Goal: Task Accomplishment & Management: Use online tool/utility

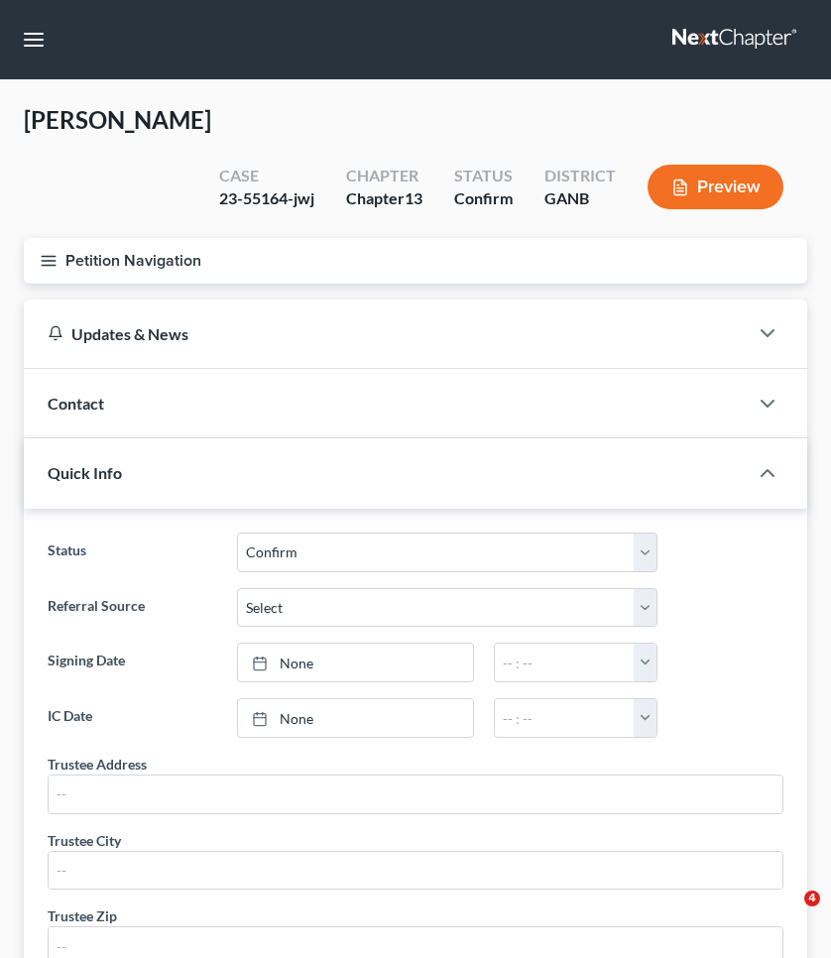
select select "0"
click at [19, 35] on button "button" at bounding box center [34, 40] width 36 height 36
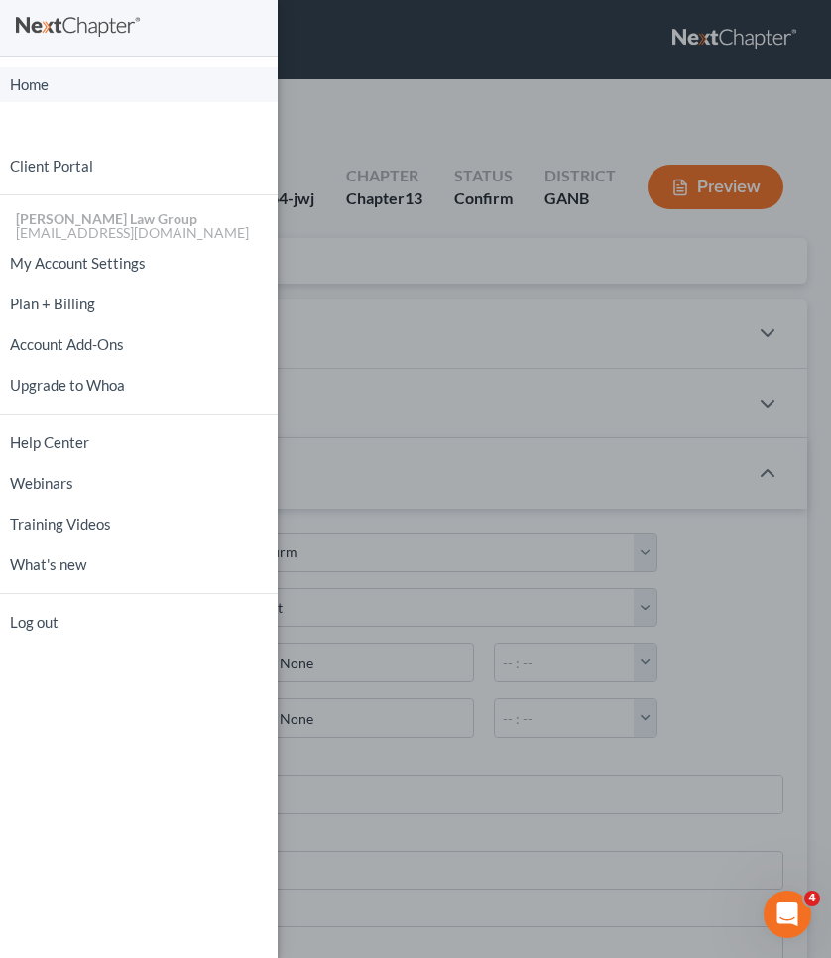
click at [56, 84] on link "Home" at bounding box center [139, 84] width 278 height 35
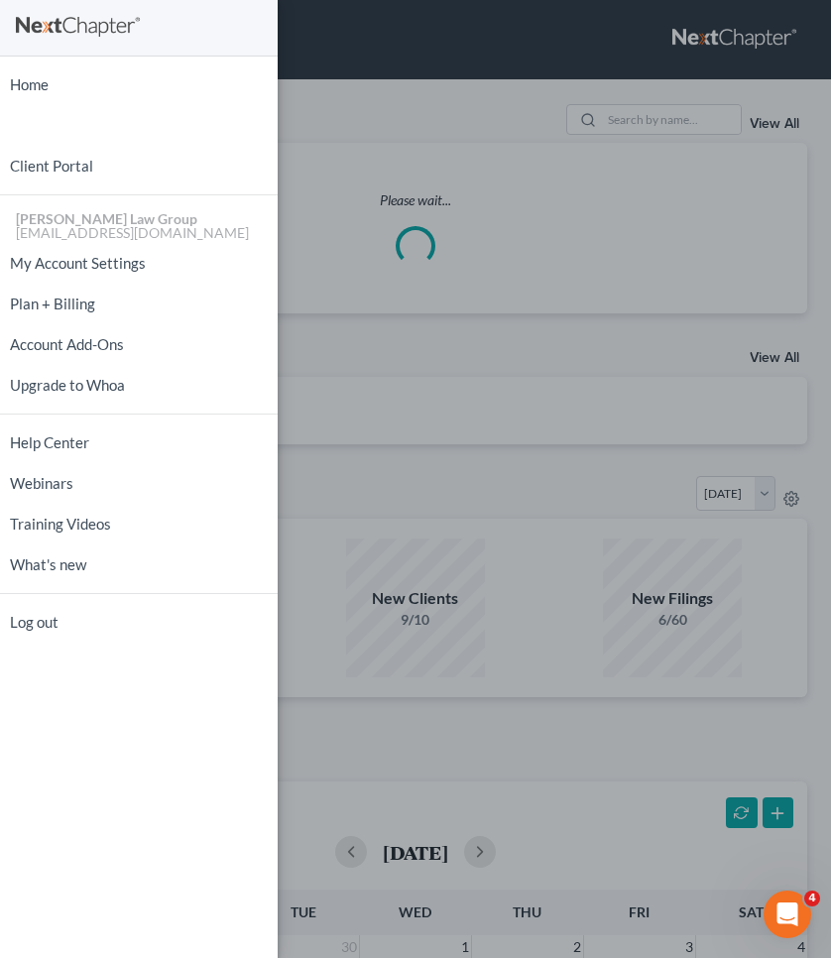
click at [446, 104] on div "Home New Case Client Portal Saedi Law Group mmays@saedilawgroup.com My Account …" at bounding box center [415, 479] width 831 height 958
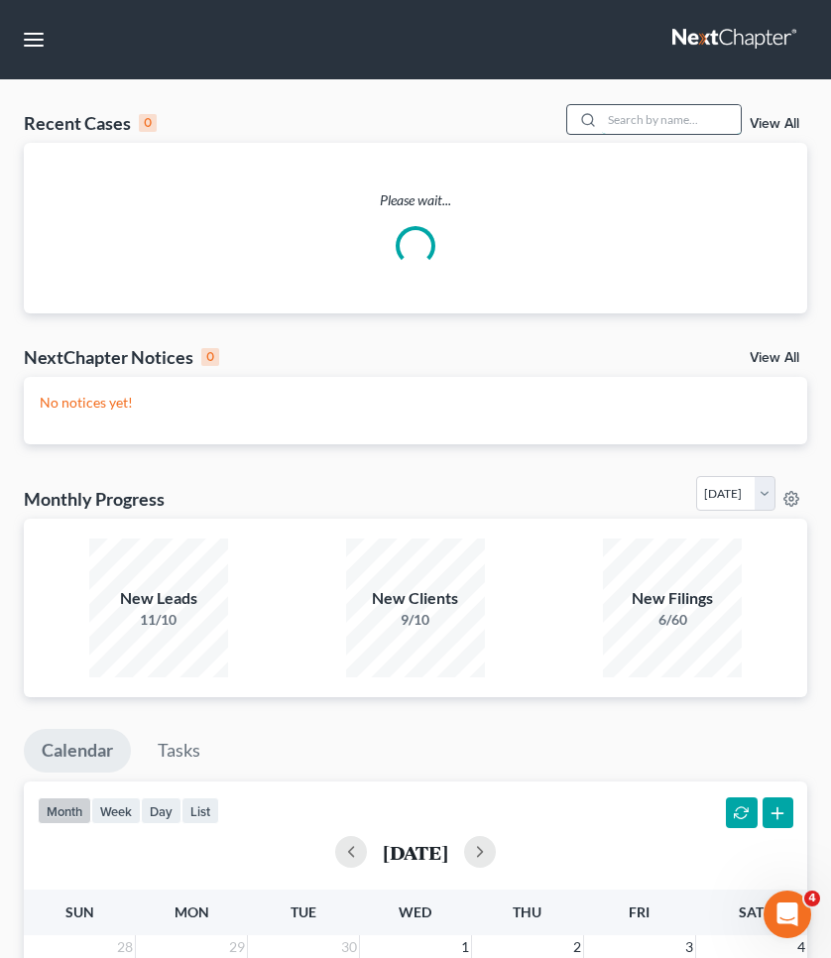
click at [684, 131] on input "search" at bounding box center [671, 119] width 139 height 29
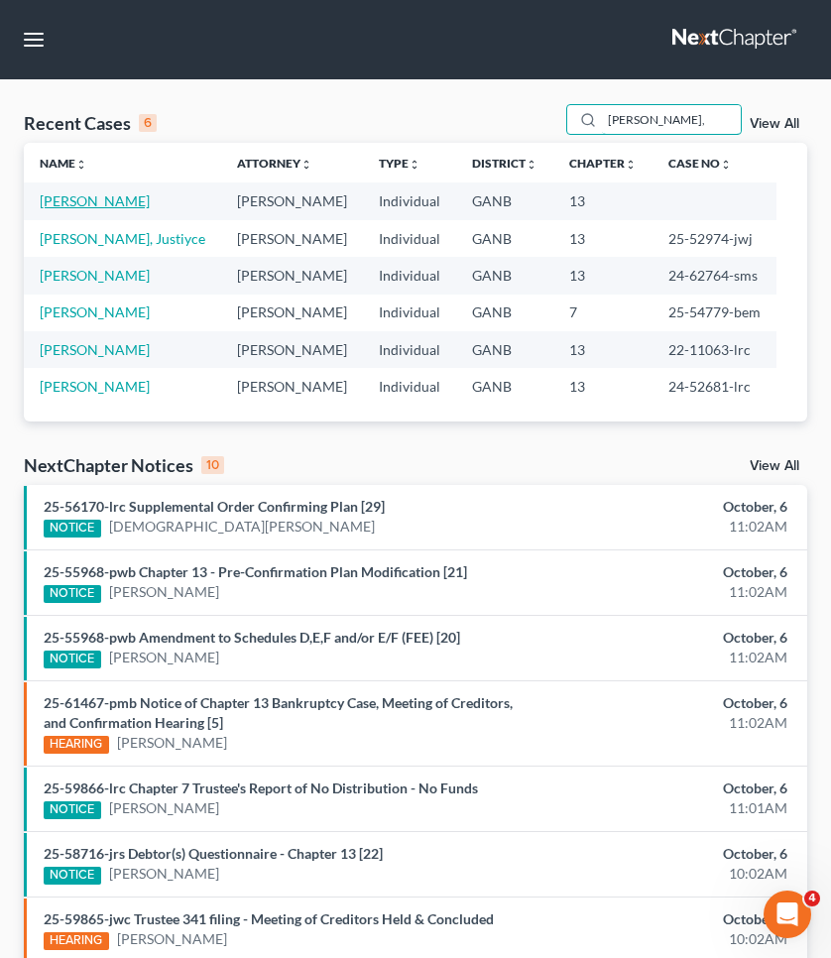
type input "walker,"
click at [94, 199] on link "[PERSON_NAME]" at bounding box center [95, 200] width 110 height 17
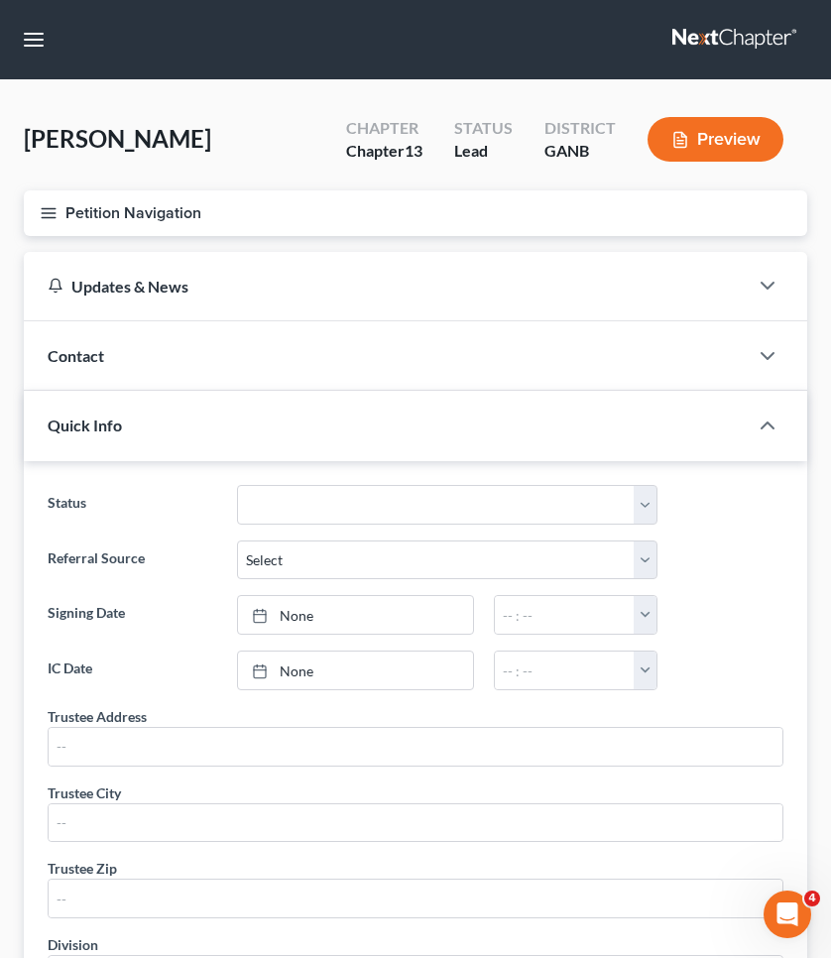
click at [91, 206] on button "Petition Navigation" at bounding box center [415, 213] width 783 height 46
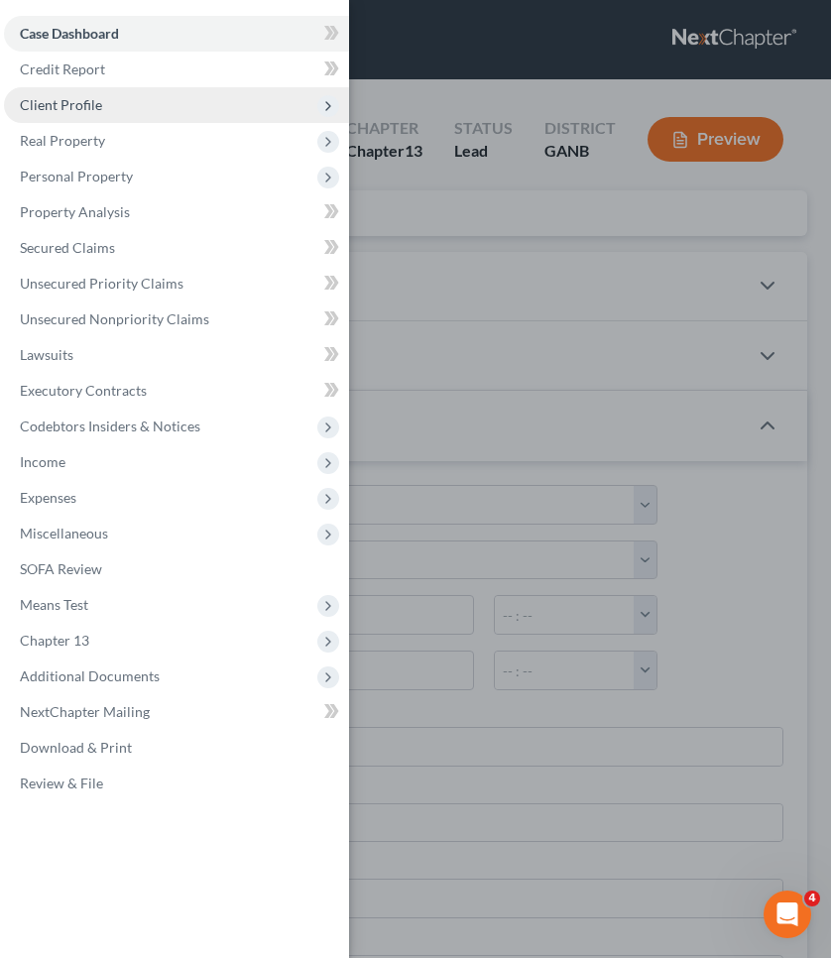
click at [81, 107] on span "Client Profile" at bounding box center [61, 104] width 82 height 17
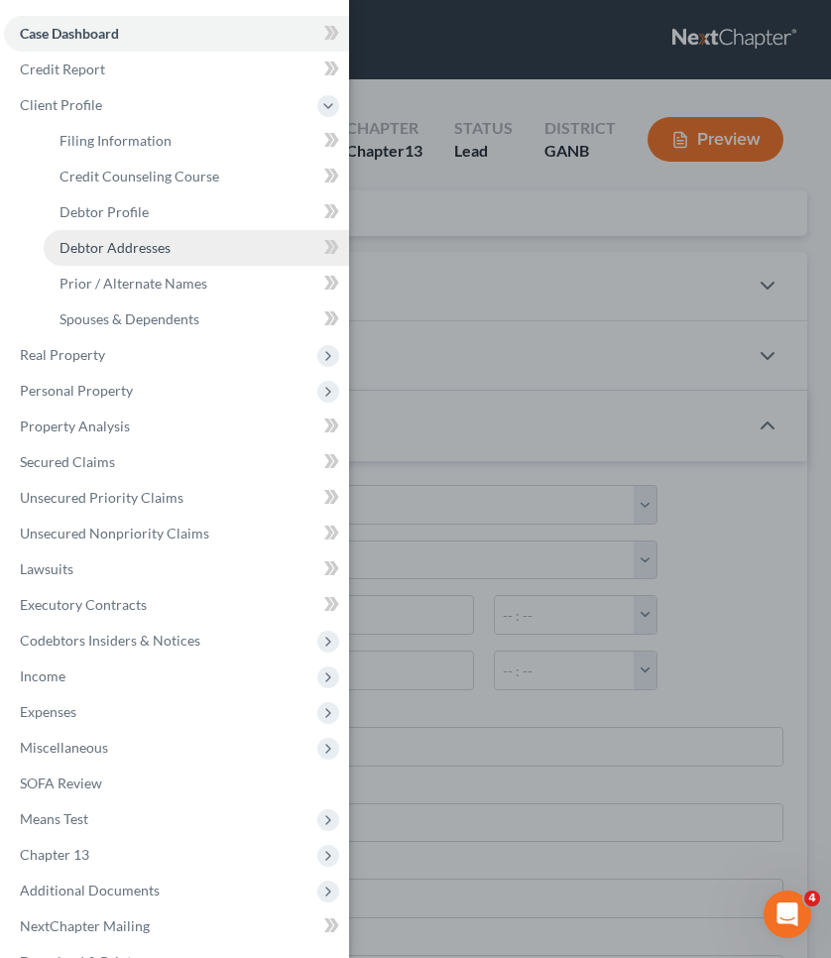
click at [121, 241] on span "Debtor Addresses" at bounding box center [115, 247] width 111 height 17
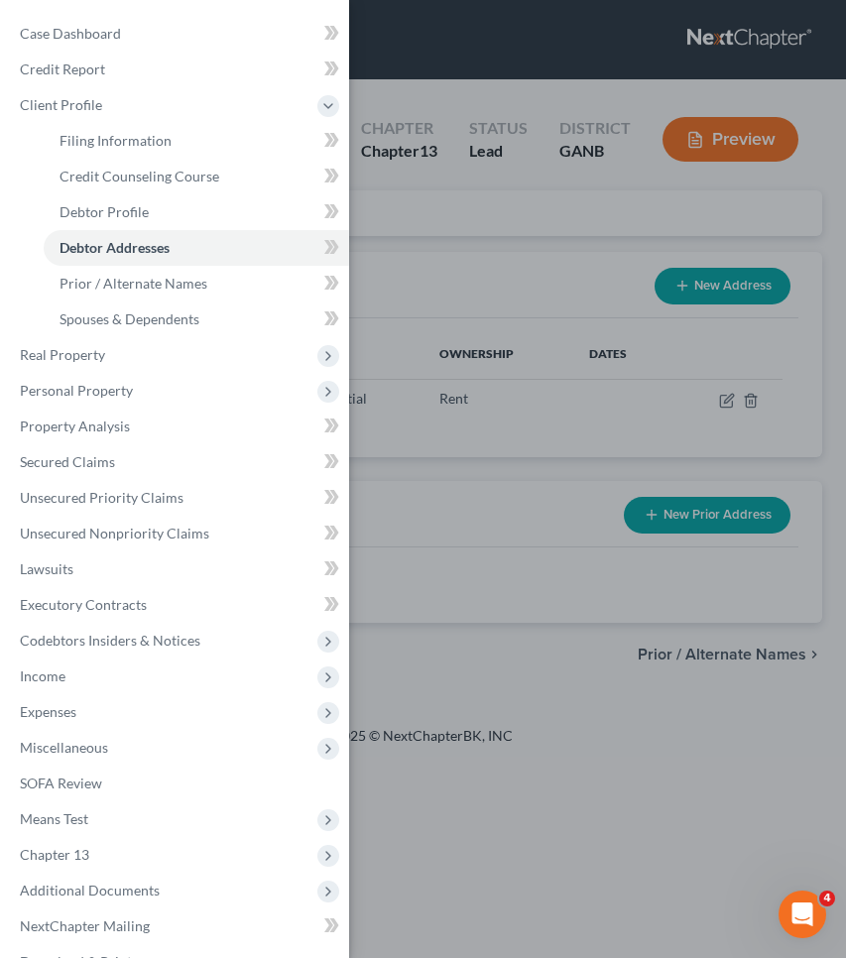
click at [524, 188] on div "Case Dashboard Payments Invoices Payments Payments Credit Report Client Profile" at bounding box center [423, 479] width 846 height 958
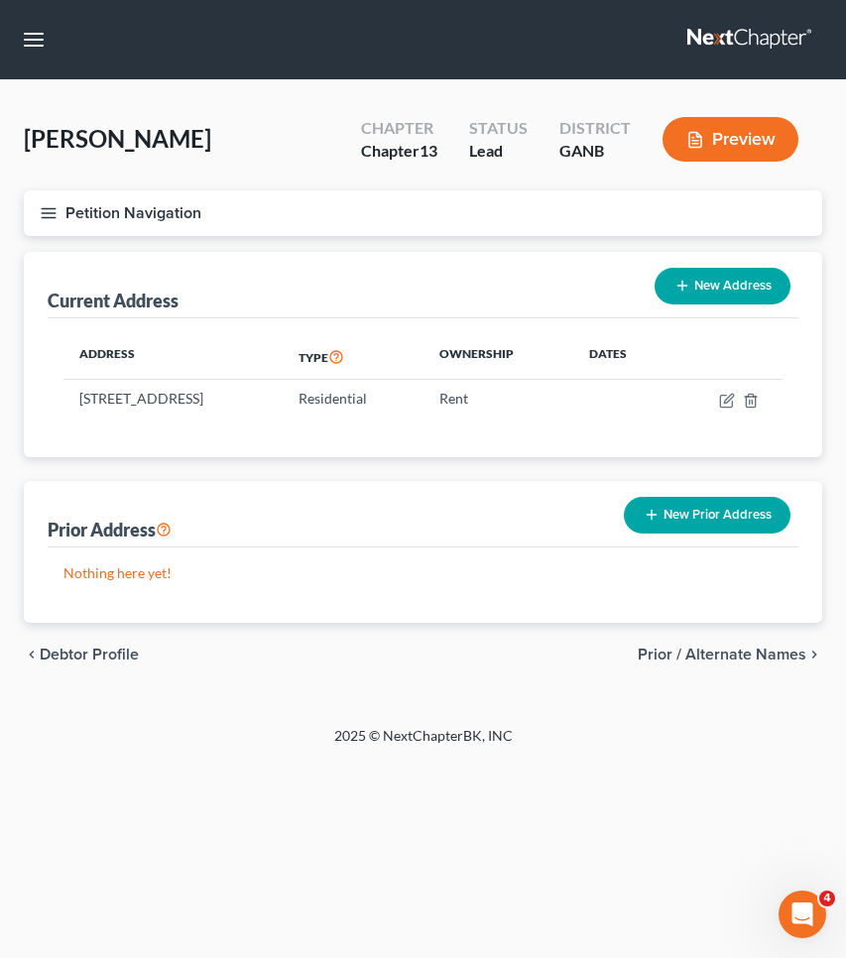
click at [68, 213] on button "Petition Navigation" at bounding box center [423, 213] width 798 height 46
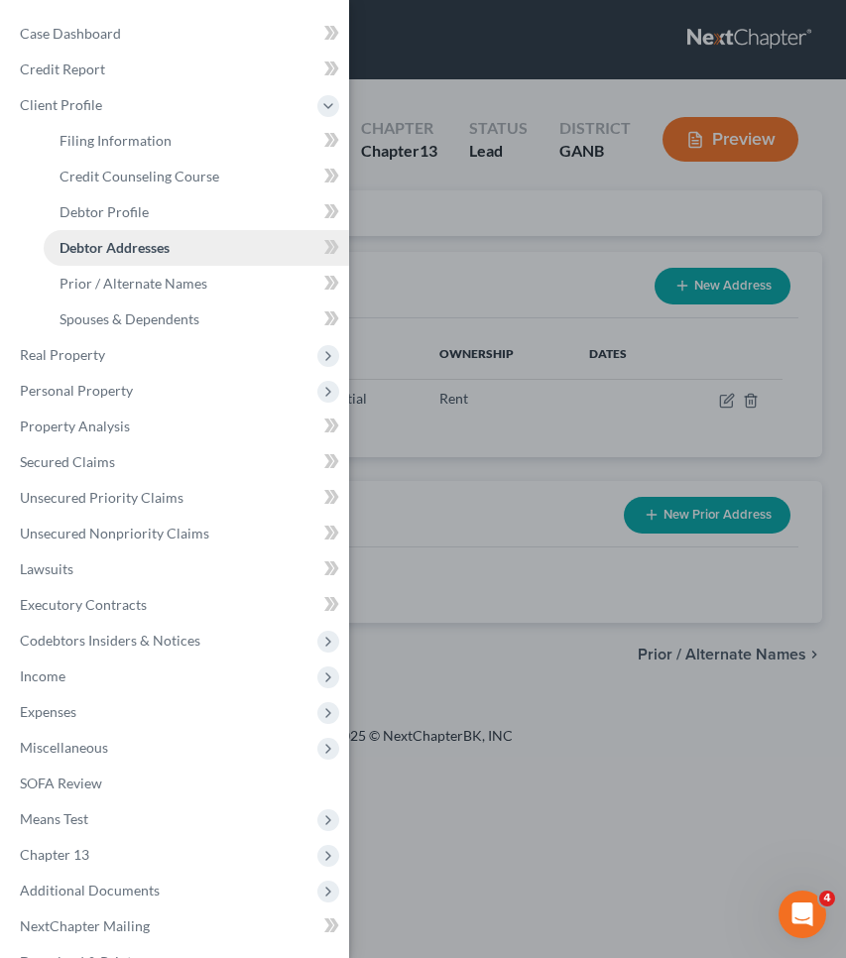
click at [90, 244] on span "Debtor Addresses" at bounding box center [115, 247] width 110 height 17
click at [423, 241] on div "Case Dashboard Payments Invoices Payments Payments Credit Report Client Profile" at bounding box center [423, 479] width 846 height 958
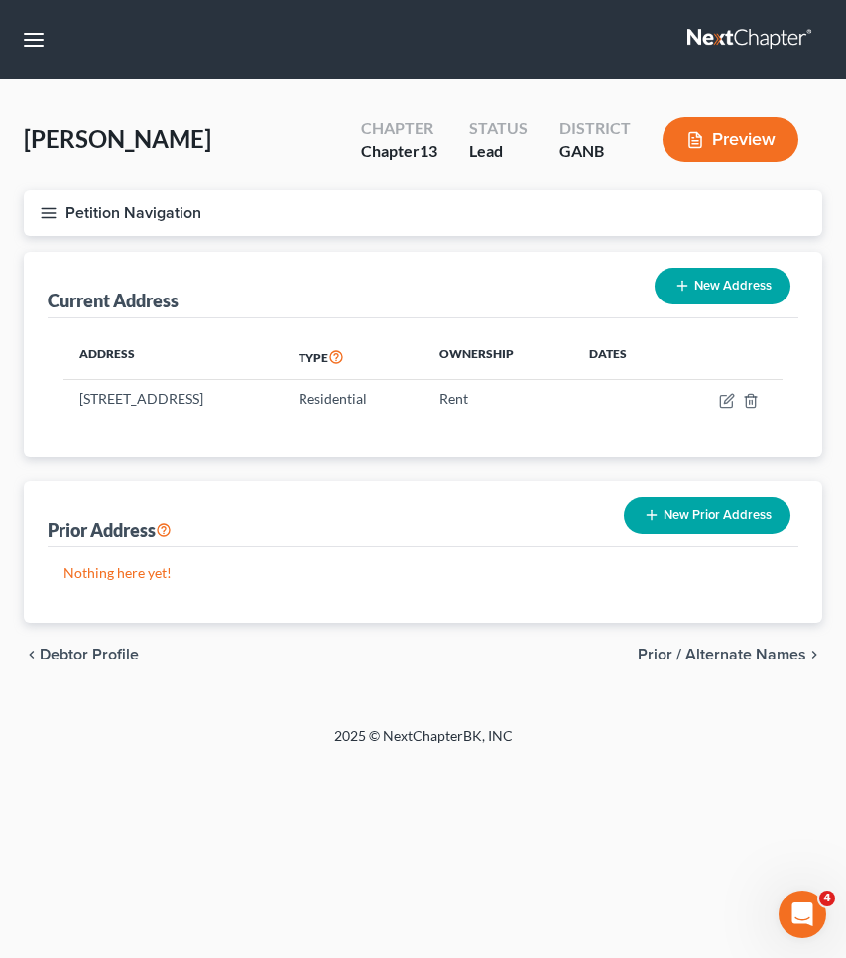
click at [109, 214] on button "Petition Navigation" at bounding box center [423, 213] width 798 height 46
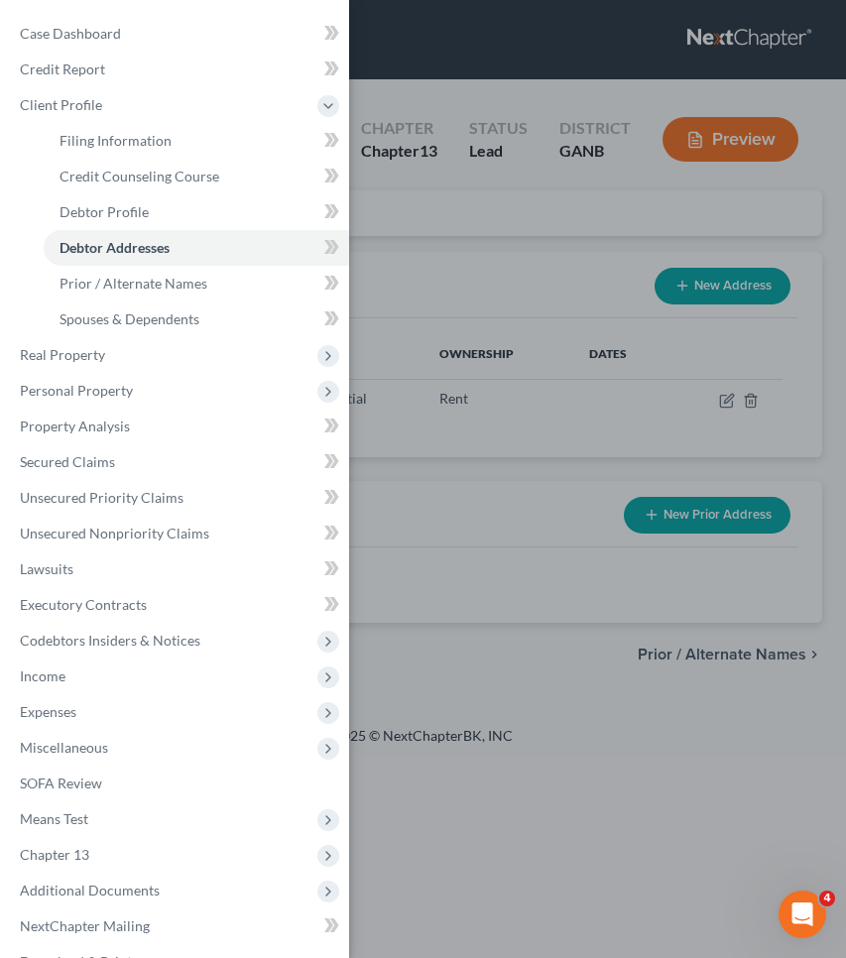
click at [418, 246] on div "Case Dashboard Payments Invoices Payments Payments Credit Report Client Profile" at bounding box center [423, 479] width 846 height 958
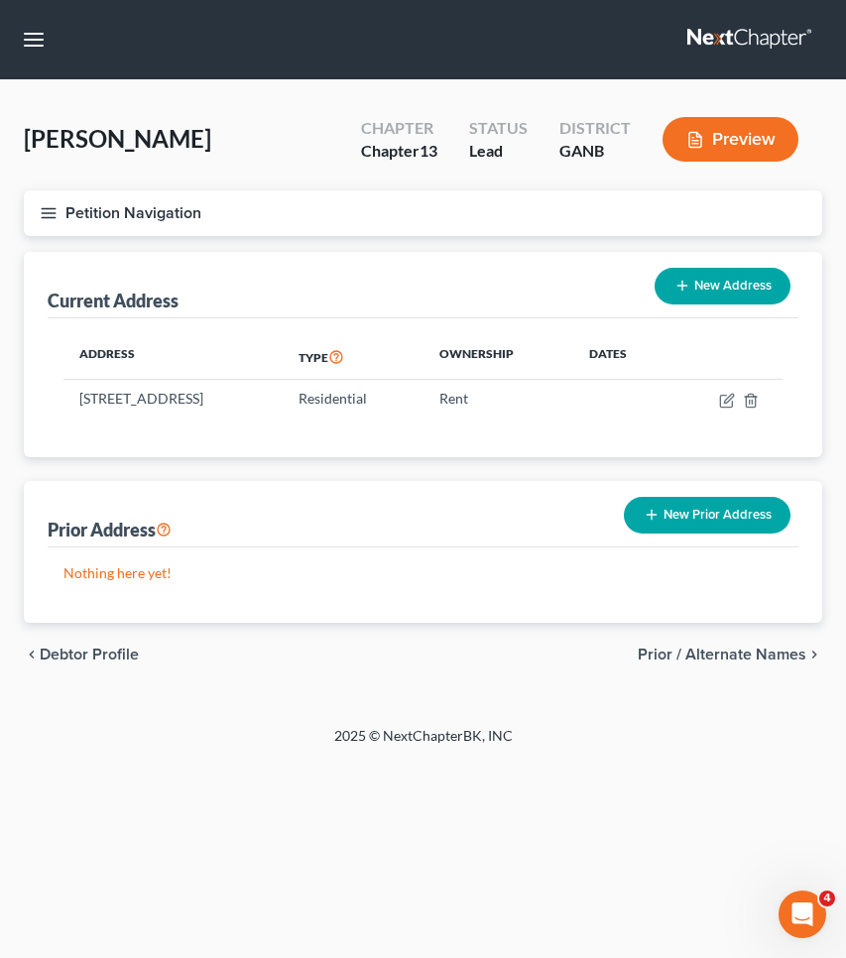
click at [140, 216] on button "Petition Navigation" at bounding box center [423, 213] width 798 height 46
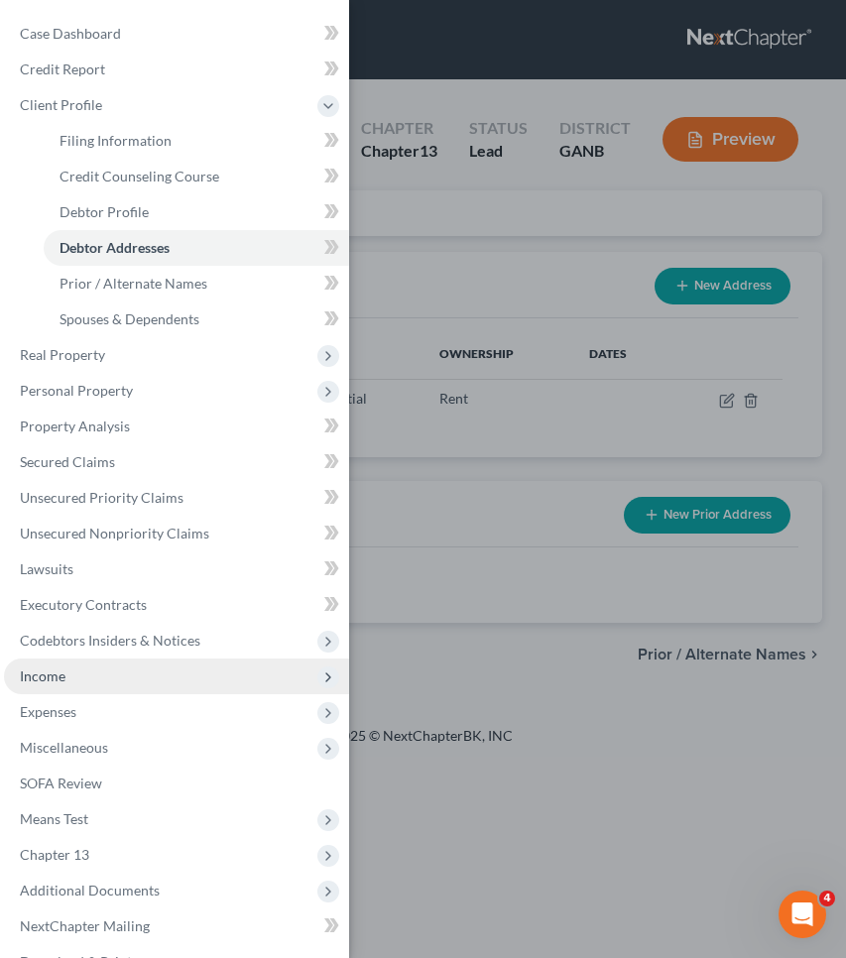
click at [57, 668] on span "Income" at bounding box center [43, 675] width 46 height 17
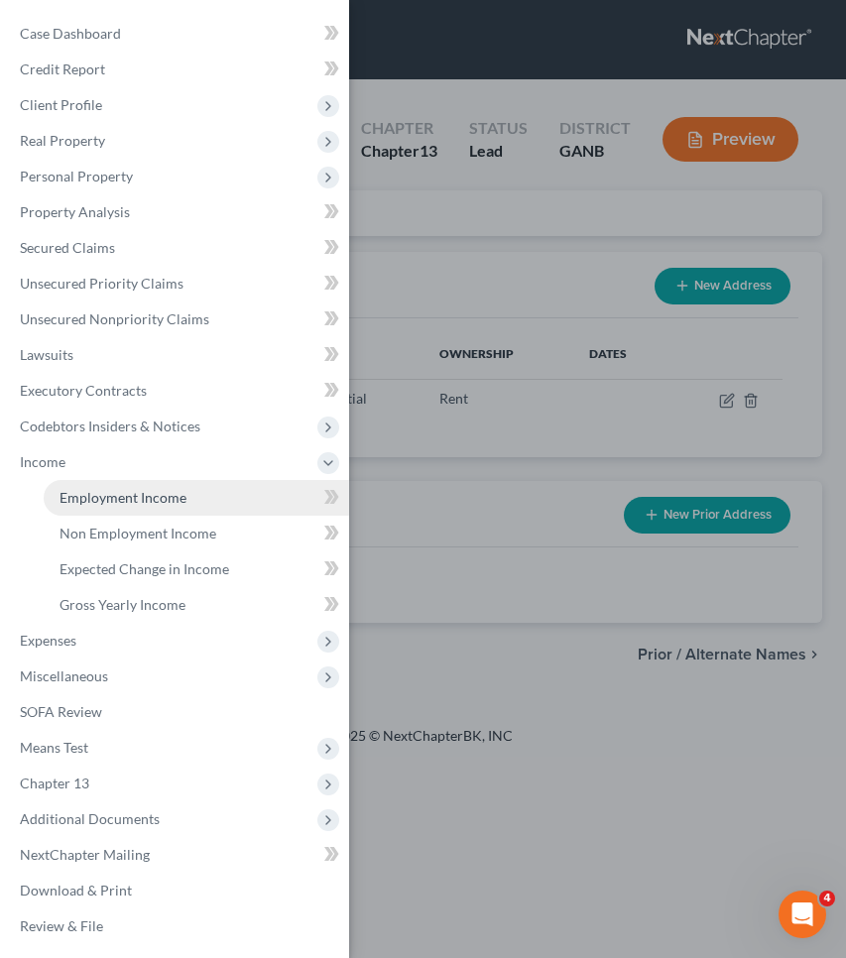
click at [192, 506] on link "Employment Income" at bounding box center [196, 498] width 305 height 36
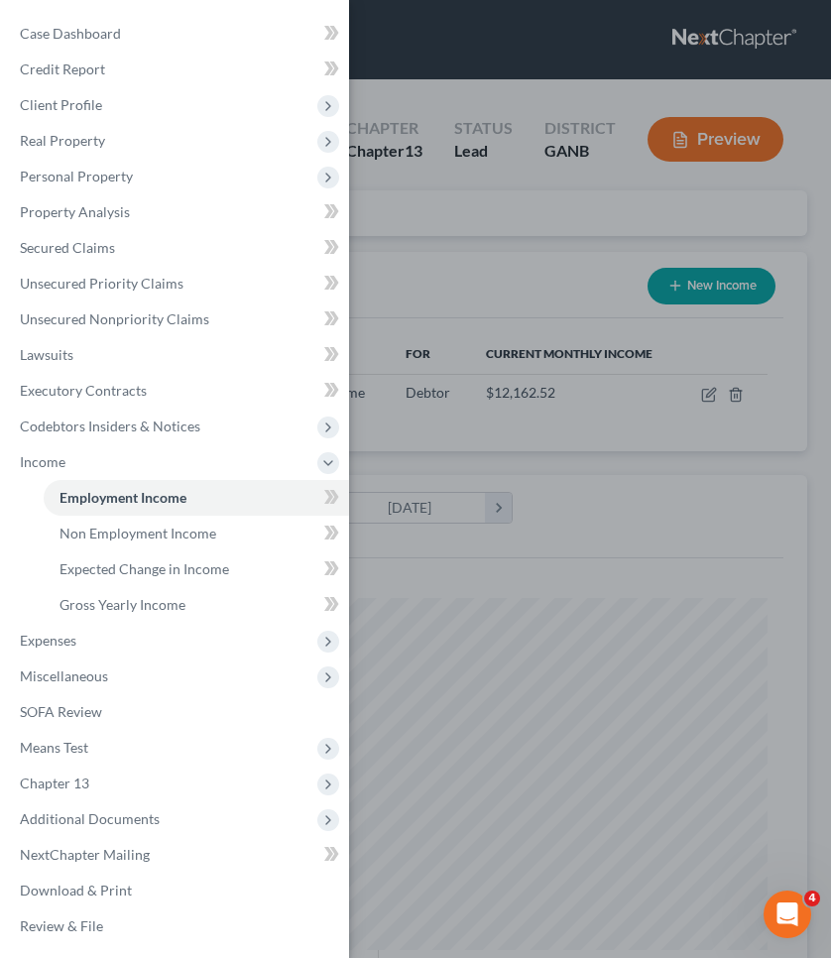
scroll to position [352, 744]
click at [396, 235] on div "Case Dashboard Payments Invoices Payments Payments Credit Report Client Profile" at bounding box center [415, 479] width 831 height 958
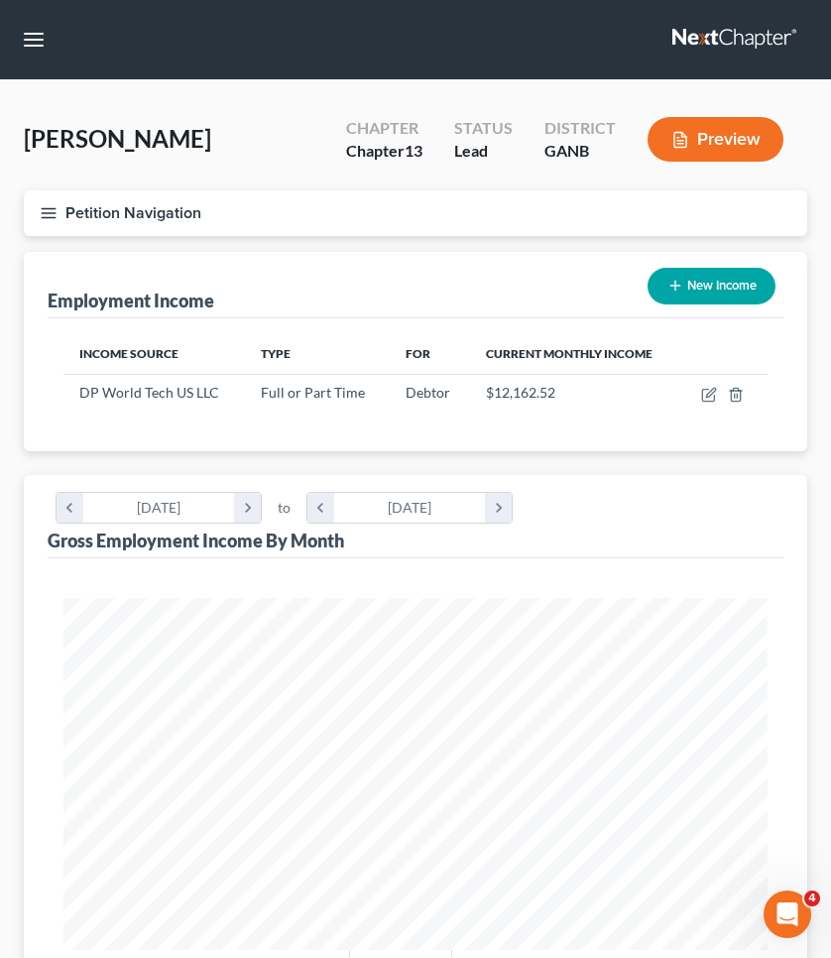
click at [179, 221] on button "Petition Navigation" at bounding box center [415, 213] width 783 height 46
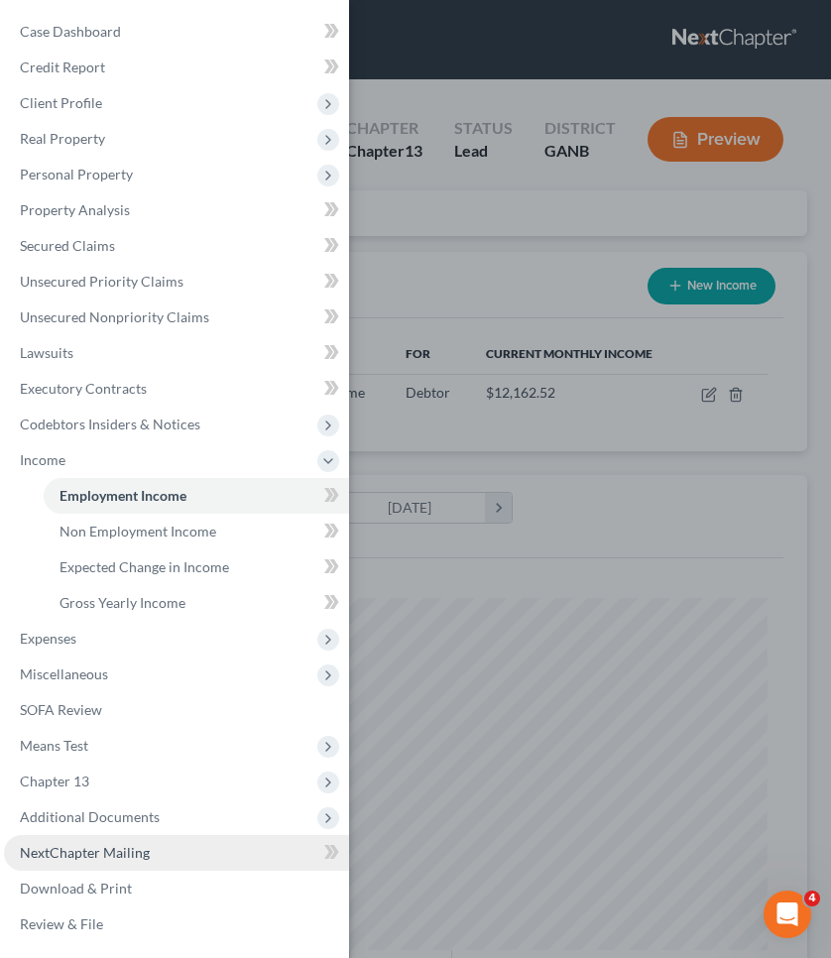
scroll to position [2, 0]
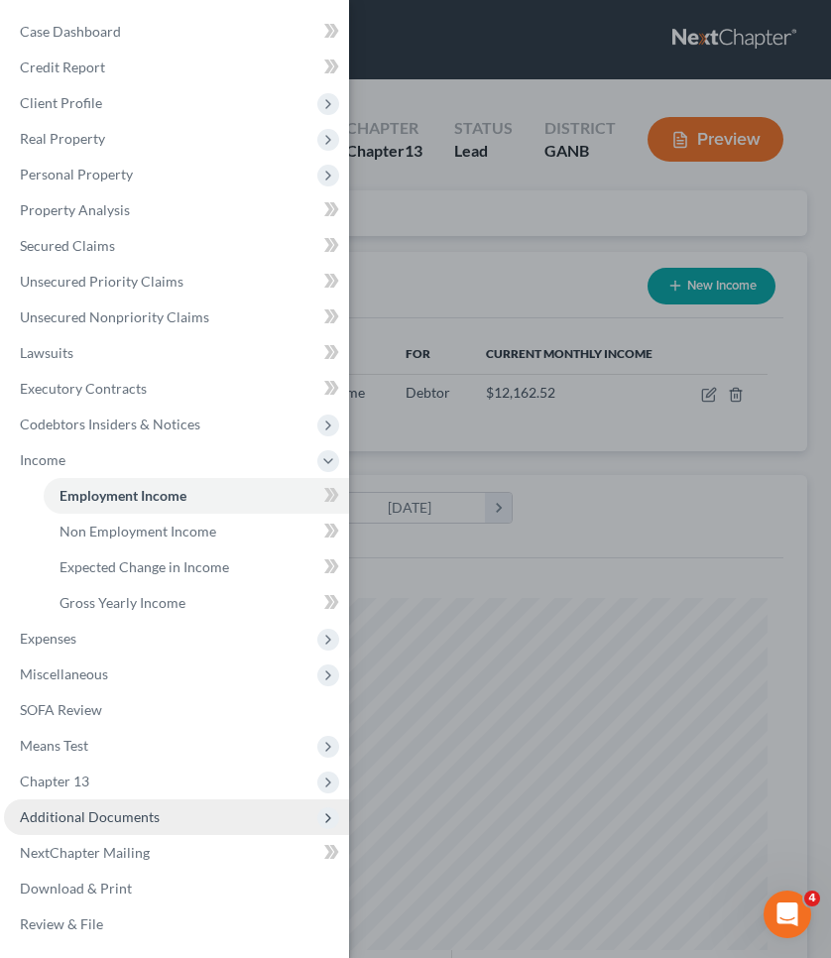
click at [130, 823] on span "Additional Documents" at bounding box center [90, 816] width 140 height 17
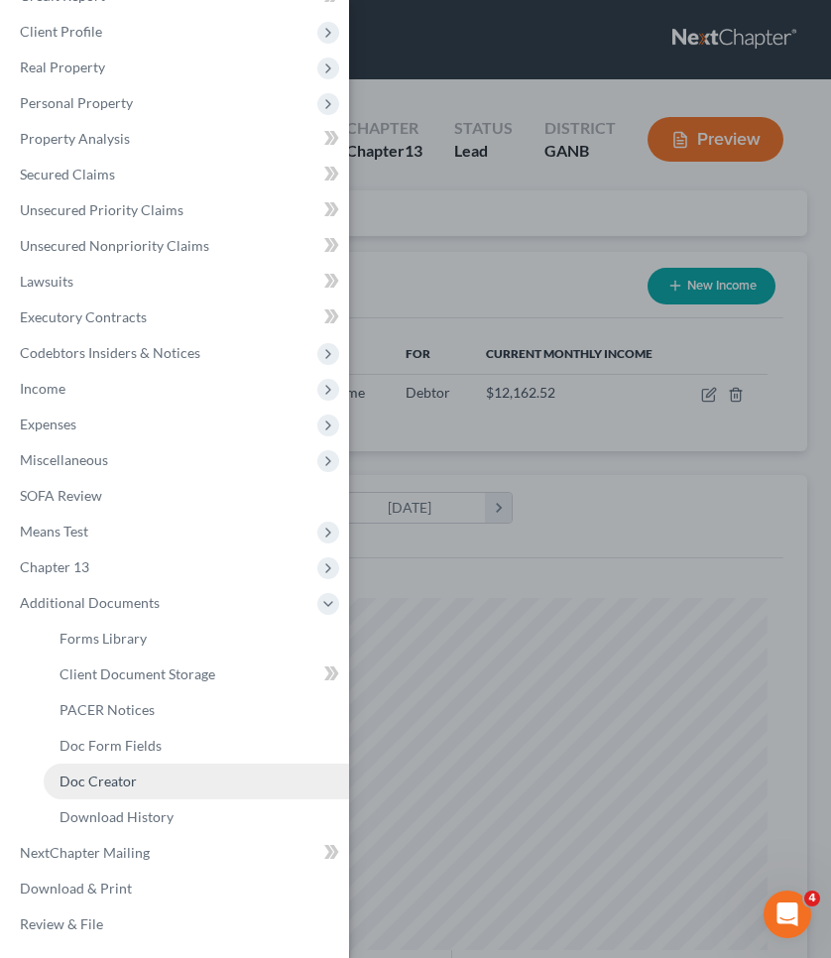
scroll to position [73, 0]
click at [582, 492] on div "Case Dashboard Payments Invoices Payments Payments Credit Report Client Profile" at bounding box center [415, 479] width 831 height 958
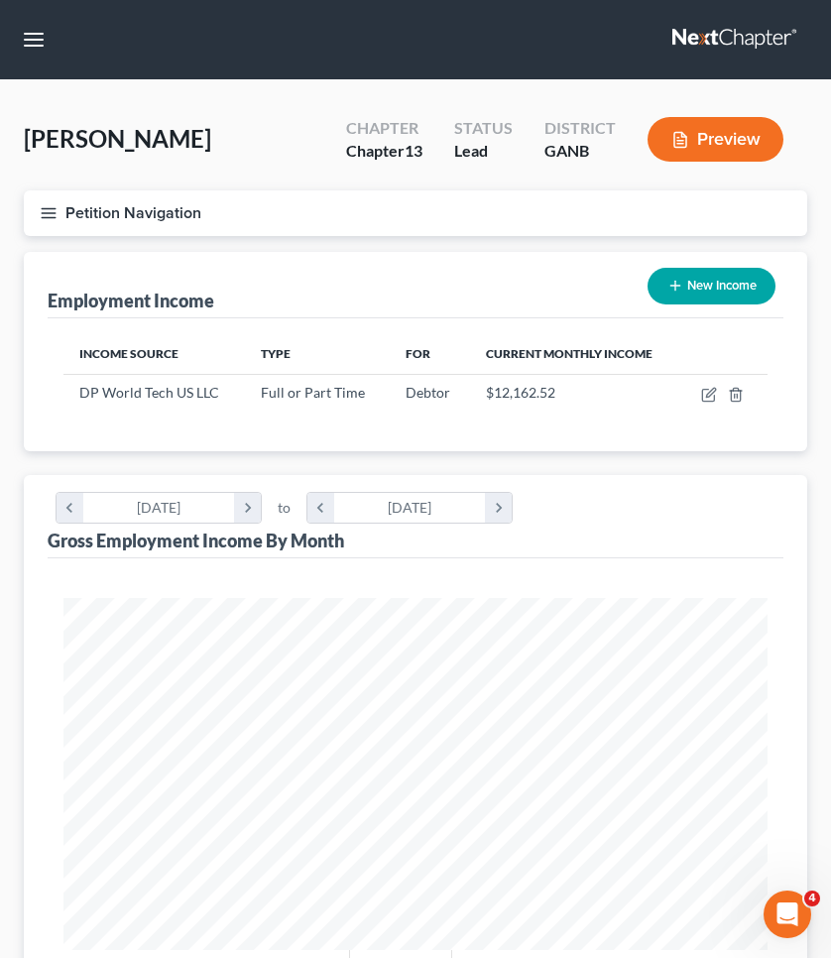
click at [131, 217] on button "Petition Navigation" at bounding box center [415, 213] width 783 height 46
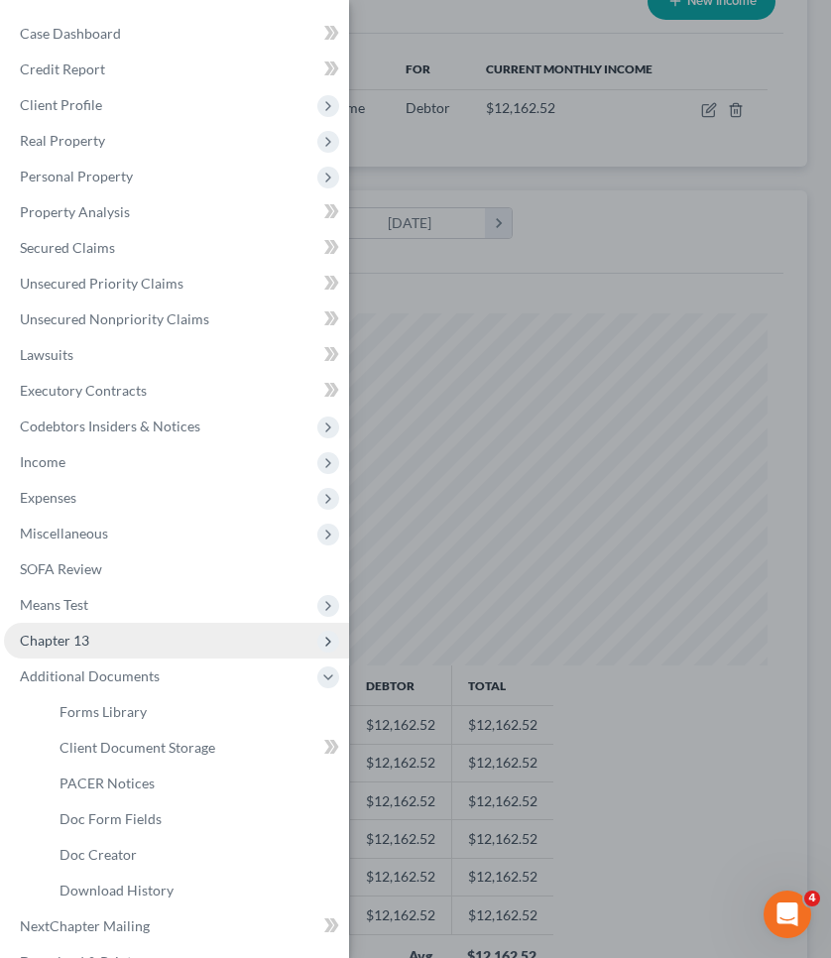
scroll to position [0, 0]
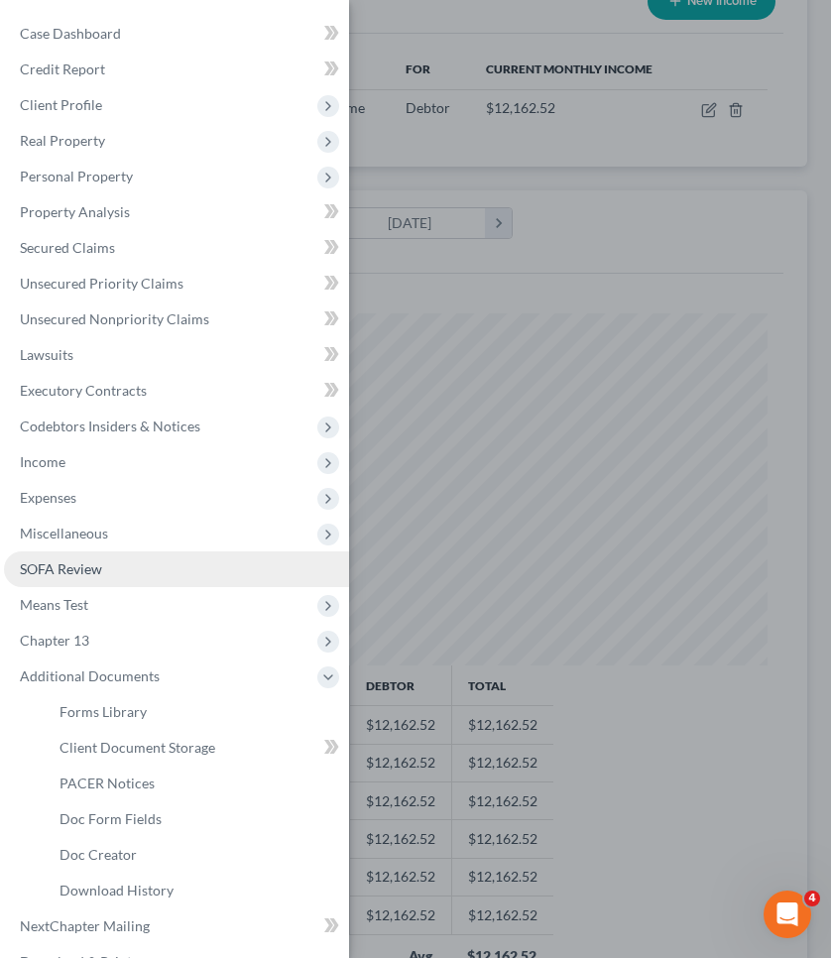
click at [104, 585] on link "SOFA Review" at bounding box center [176, 569] width 345 height 36
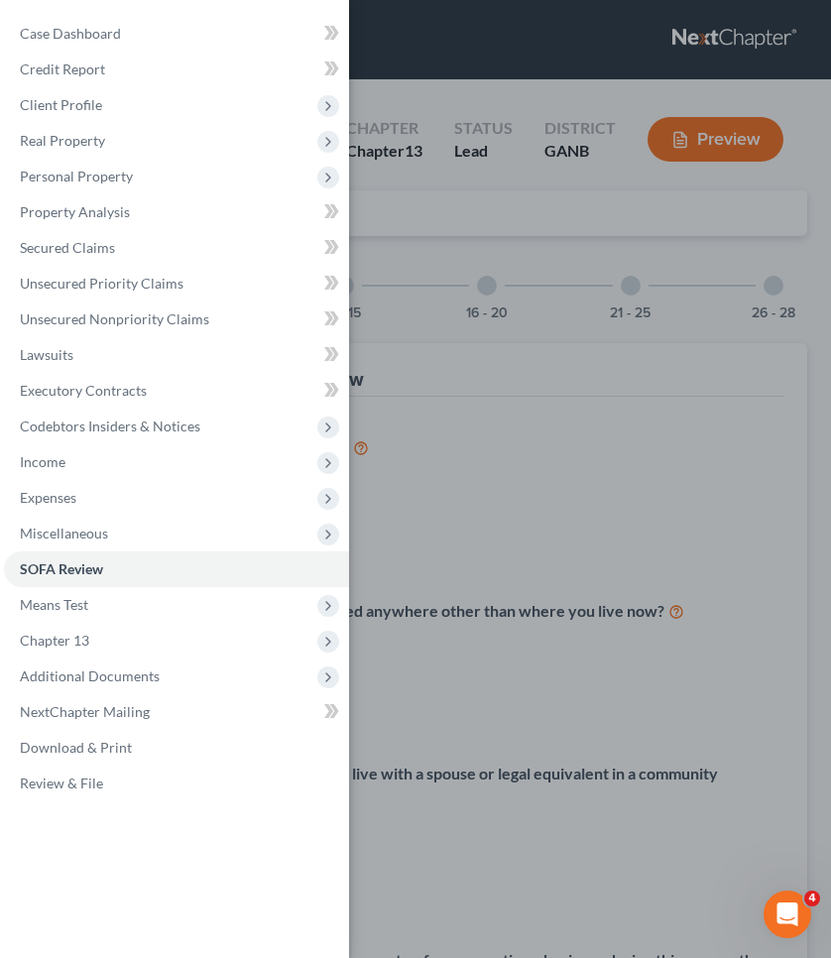
click at [781, 361] on div "Case Dashboard Payments Invoices Payments Payments Credit Report Client Profile" at bounding box center [415, 479] width 831 height 958
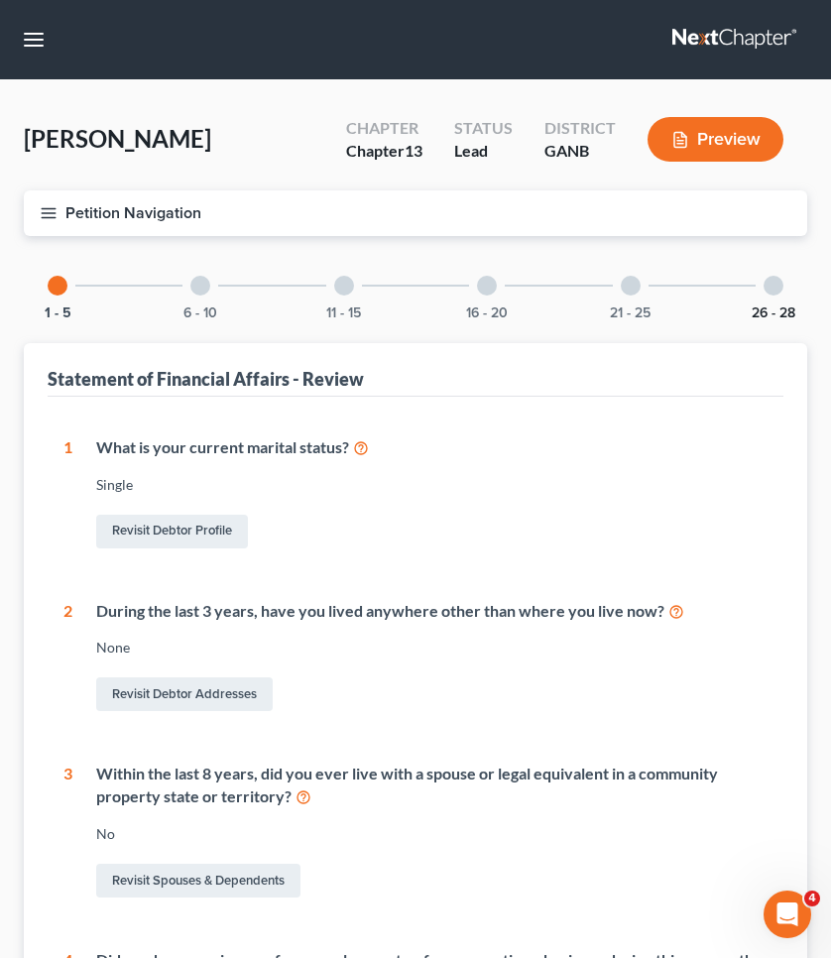
click at [776, 306] on button "26 - 28" at bounding box center [774, 313] width 44 height 14
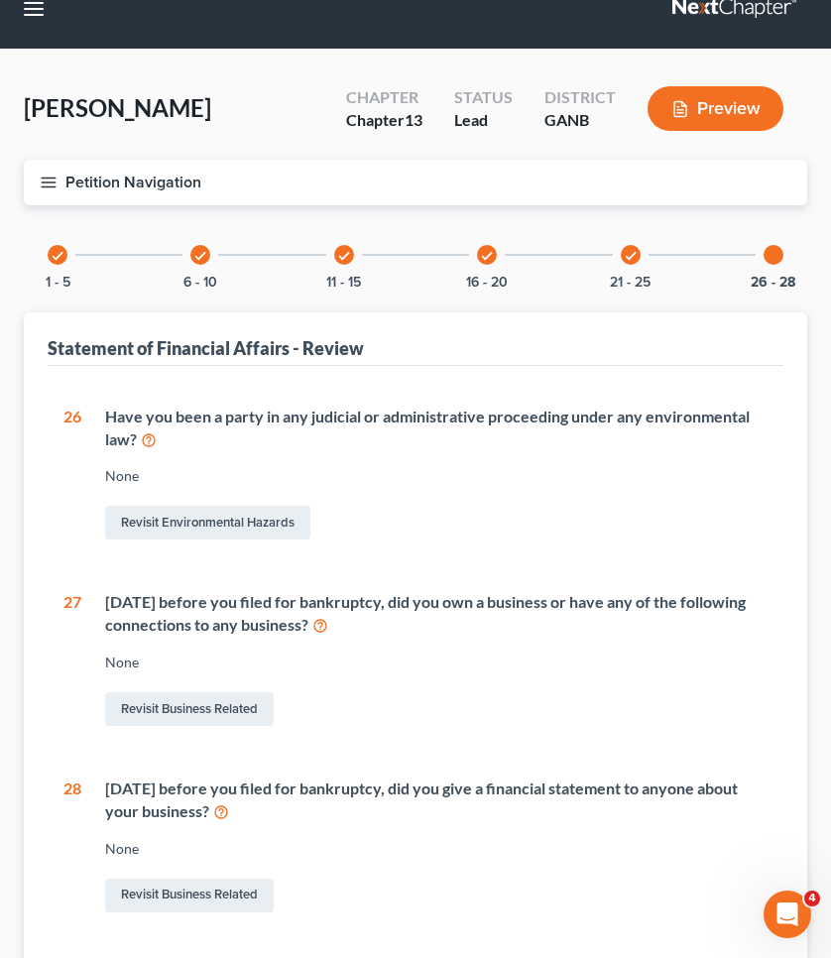
scroll to position [42, 0]
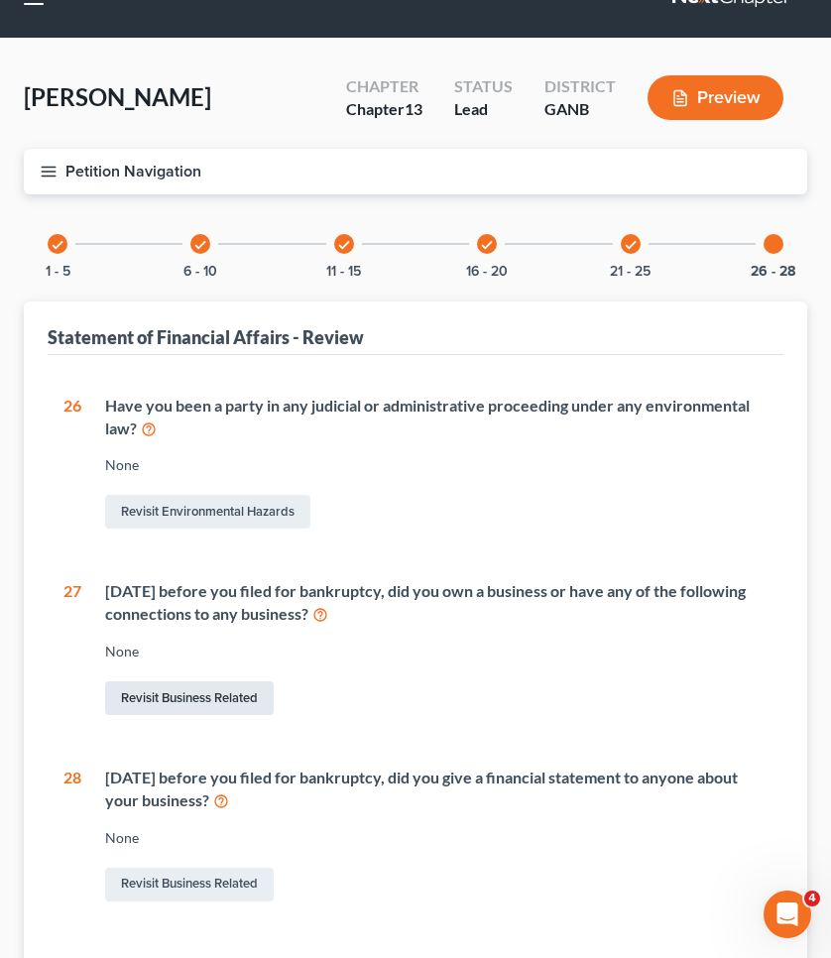
click at [210, 691] on link "Revisit Business Related" at bounding box center [189, 698] width 169 height 34
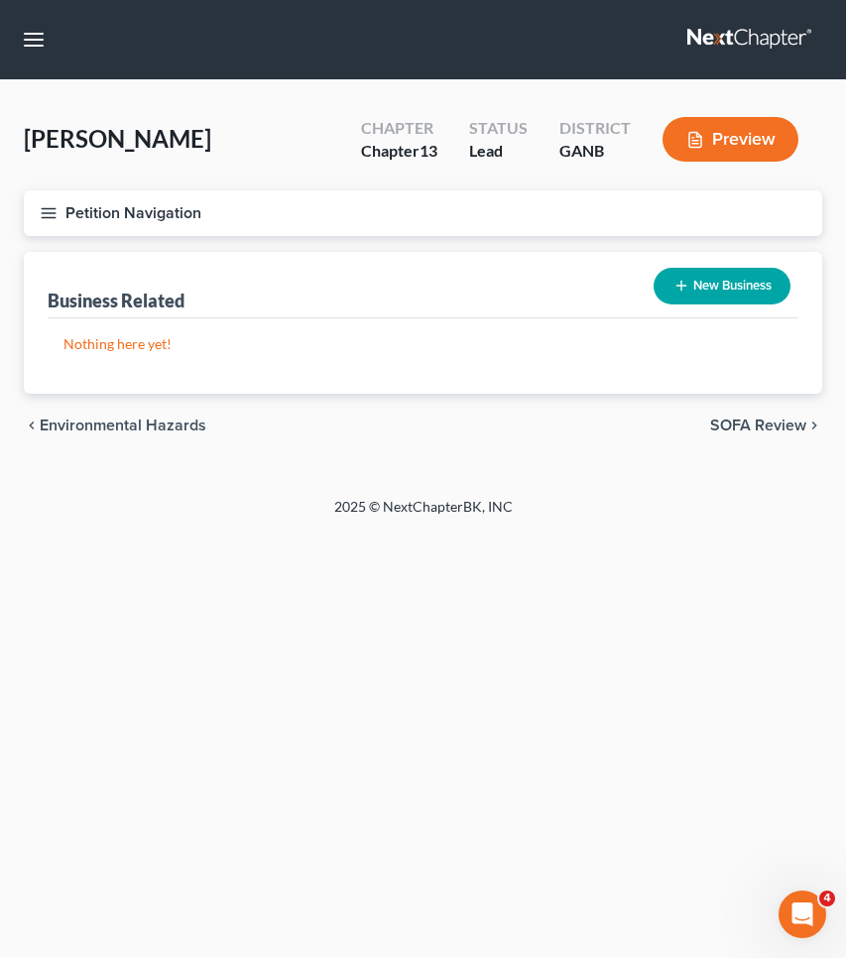
click at [752, 290] on button "New Business" at bounding box center [722, 286] width 137 height 37
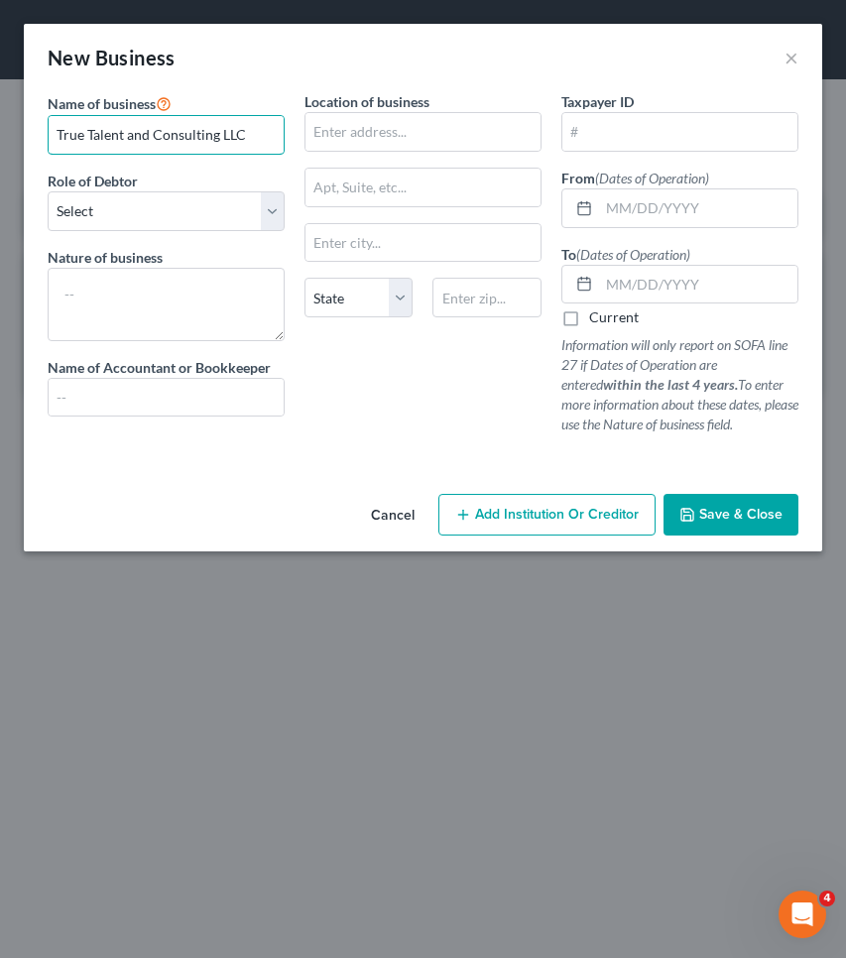
type input "True Talent and Consulting LLC"
select select "member"
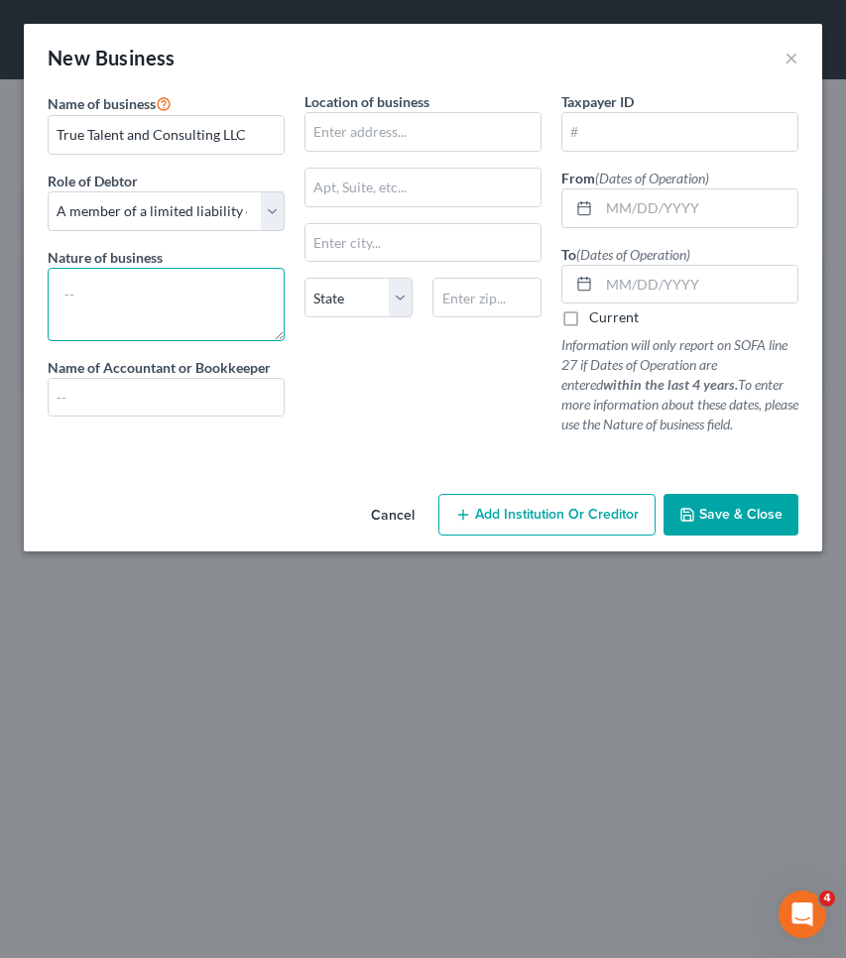
click at [210, 284] on textarea at bounding box center [166, 304] width 237 height 73
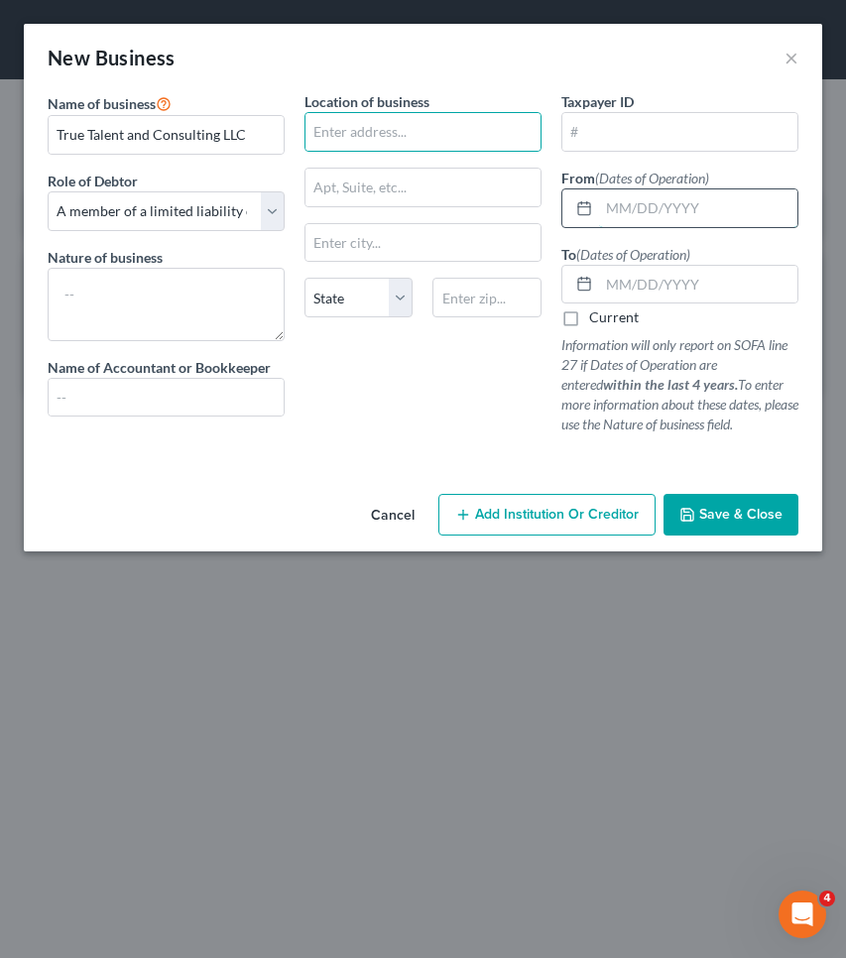
click at [651, 204] on input "text" at bounding box center [698, 208] width 198 height 38
type input "05/27/2021"
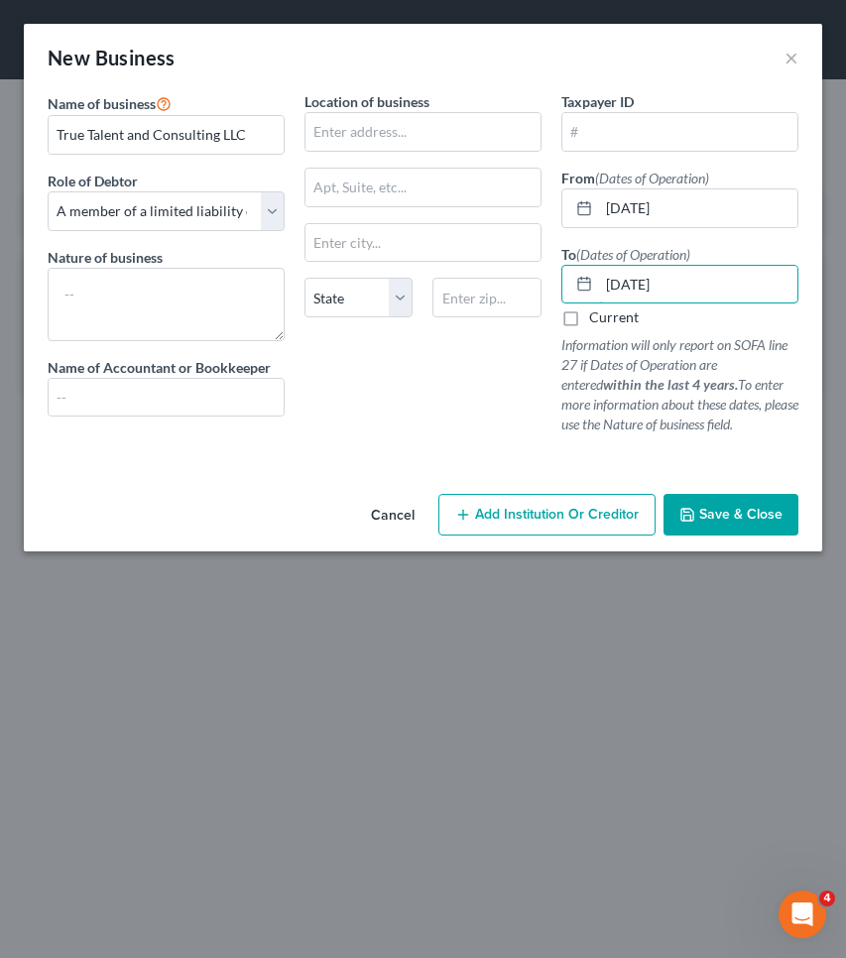
type input "10/28/2022"
click at [759, 510] on span "Save & Close" at bounding box center [740, 514] width 83 height 17
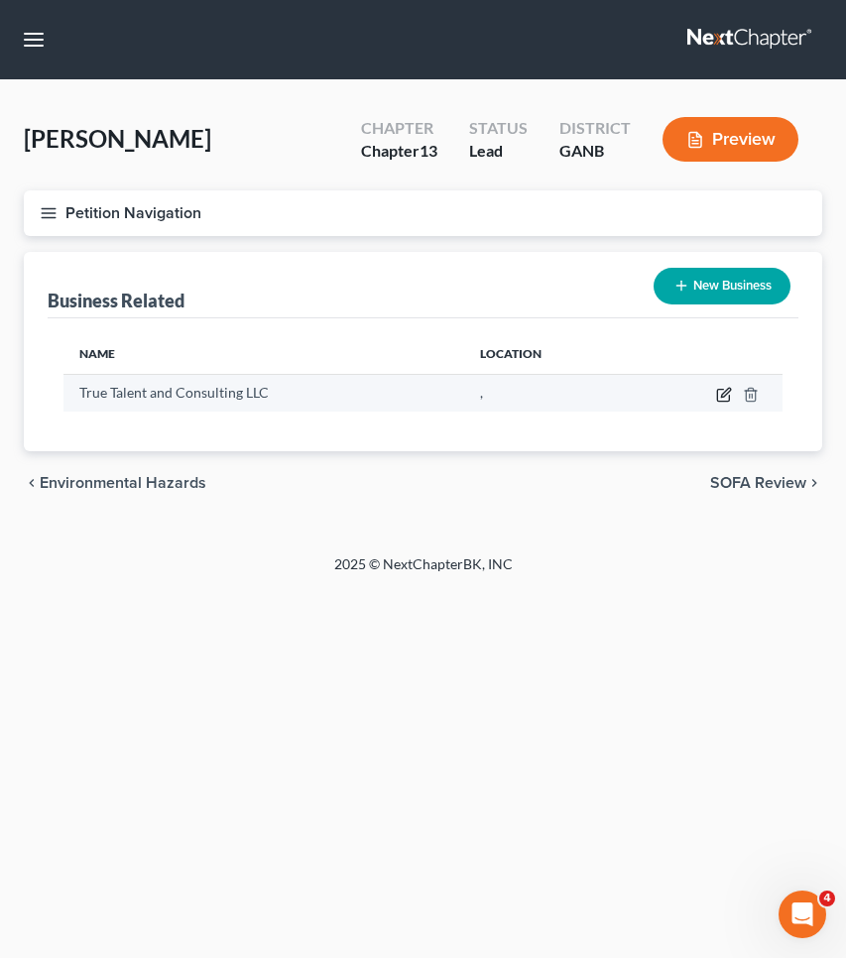
click at [729, 398] on icon "button" at bounding box center [723, 396] width 12 height 12
select select "member"
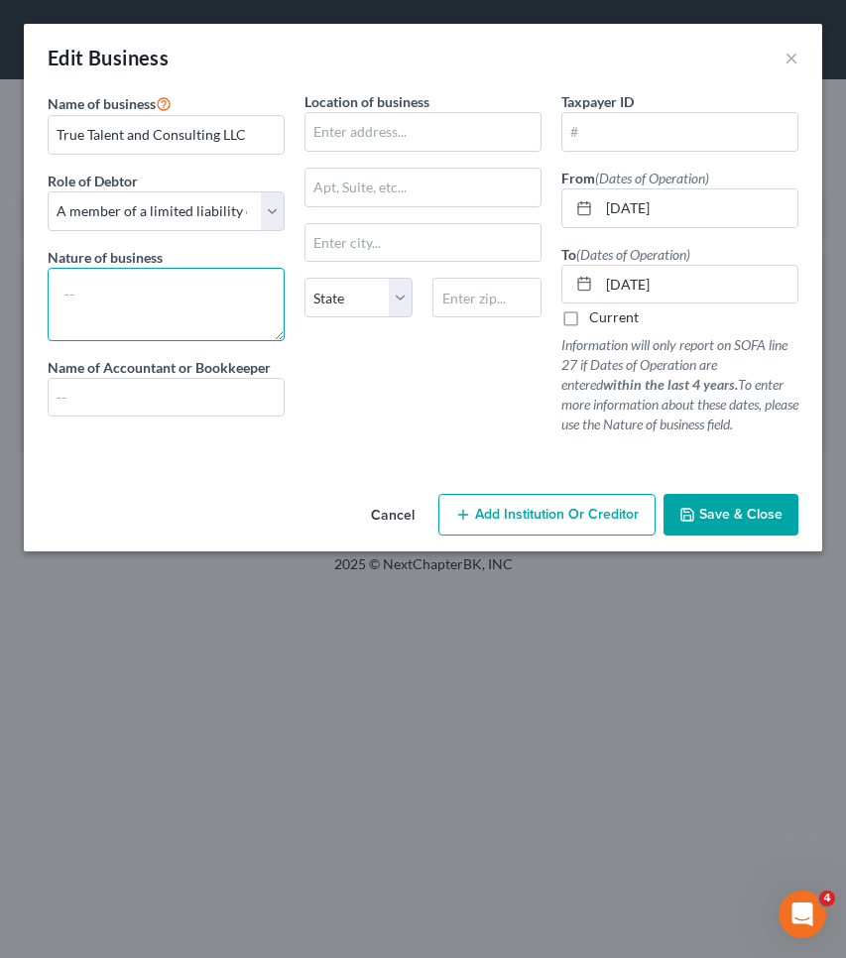
click at [276, 294] on textarea at bounding box center [166, 304] width 237 height 73
type textarea "consulting"
click at [724, 513] on span "Save & Close" at bounding box center [740, 514] width 83 height 17
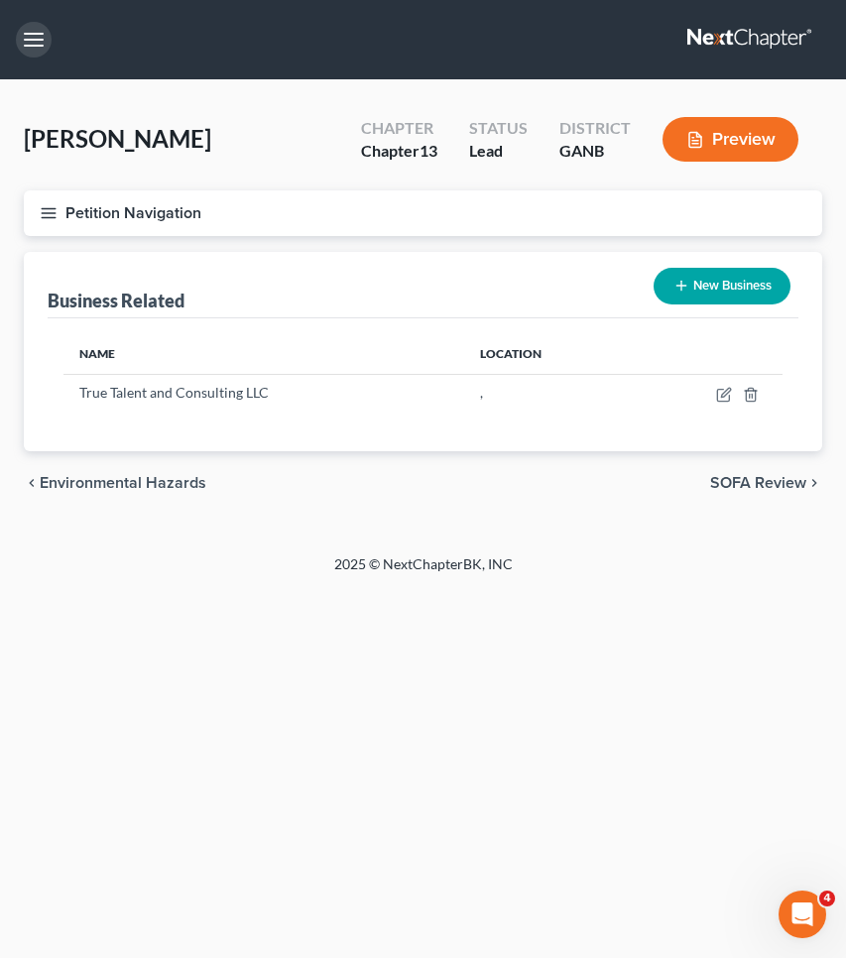
click at [48, 34] on button "button" at bounding box center [34, 40] width 36 height 36
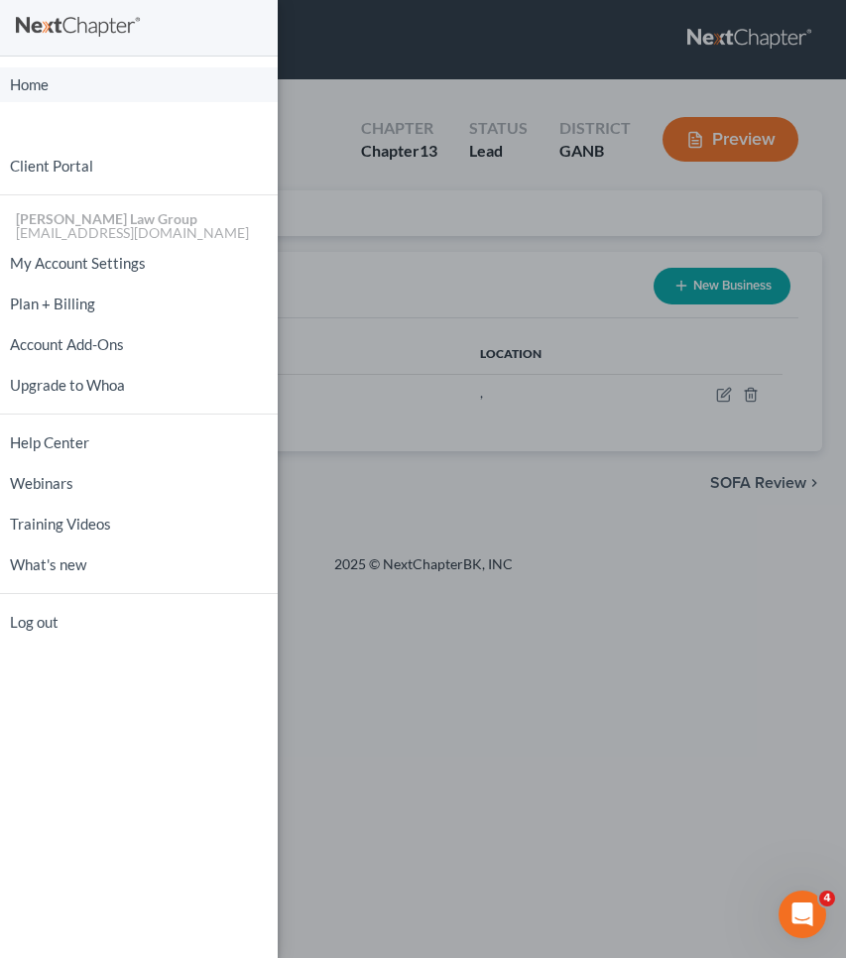
click at [57, 90] on link "Home" at bounding box center [139, 84] width 278 height 35
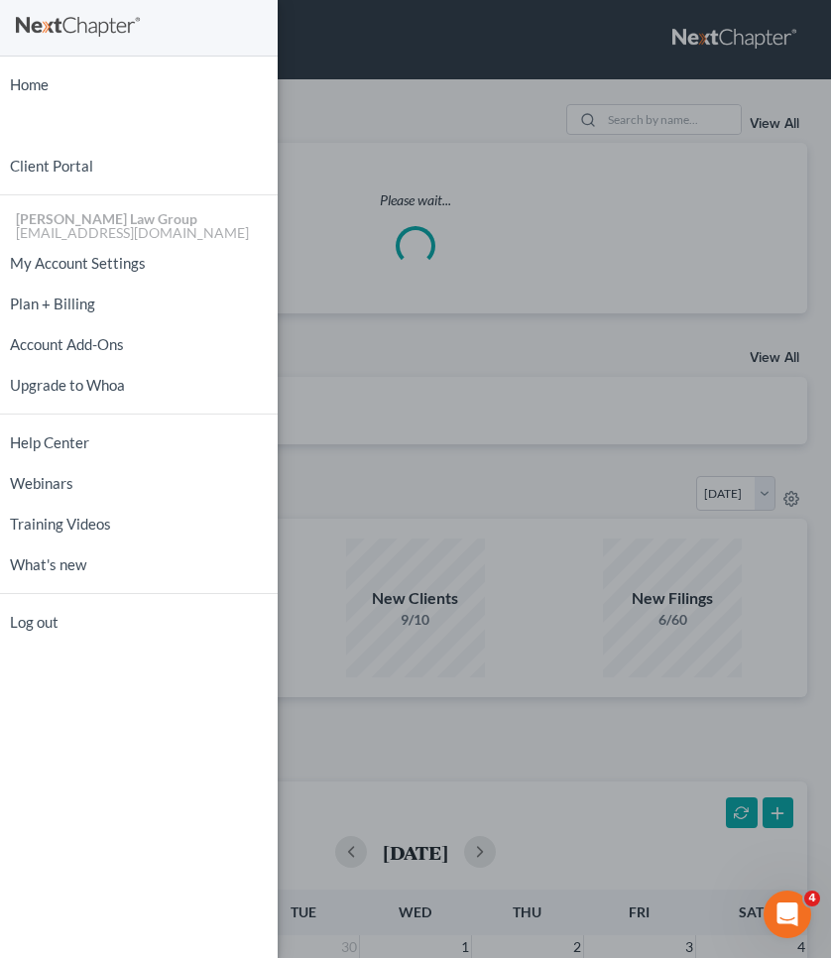
click at [413, 76] on div "Home New Case Client Portal Saedi Law Group mmays@saedilawgroup.com My Account …" at bounding box center [415, 479] width 831 height 958
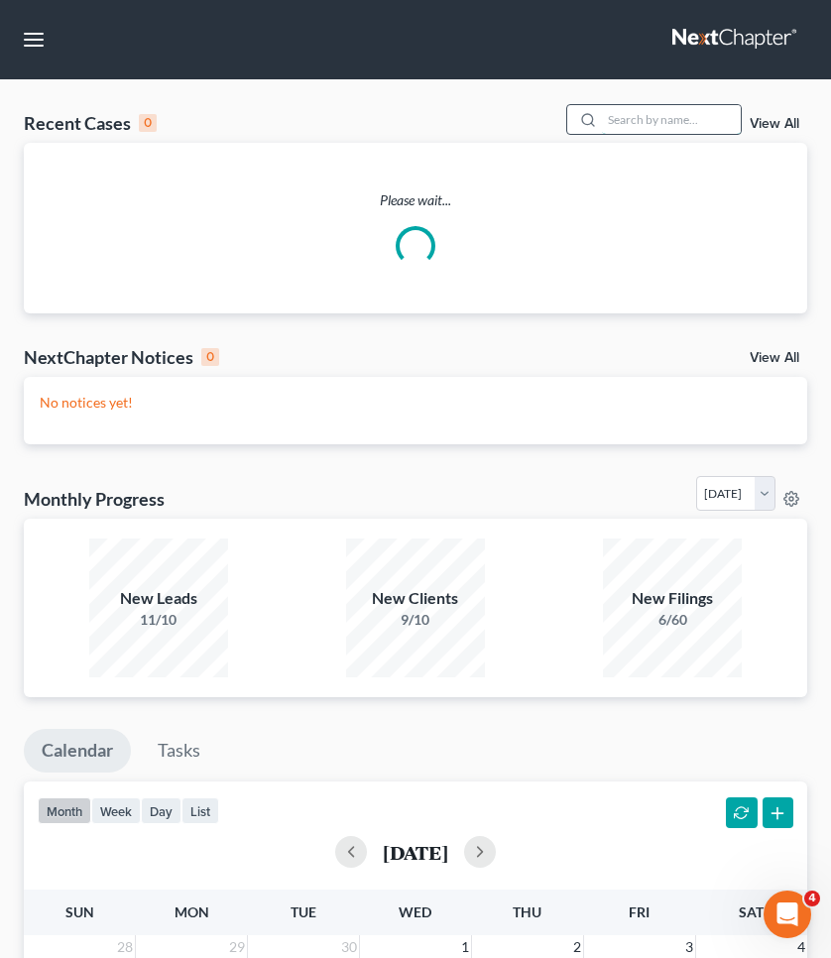
click at [679, 114] on input "search" at bounding box center [671, 119] width 139 height 29
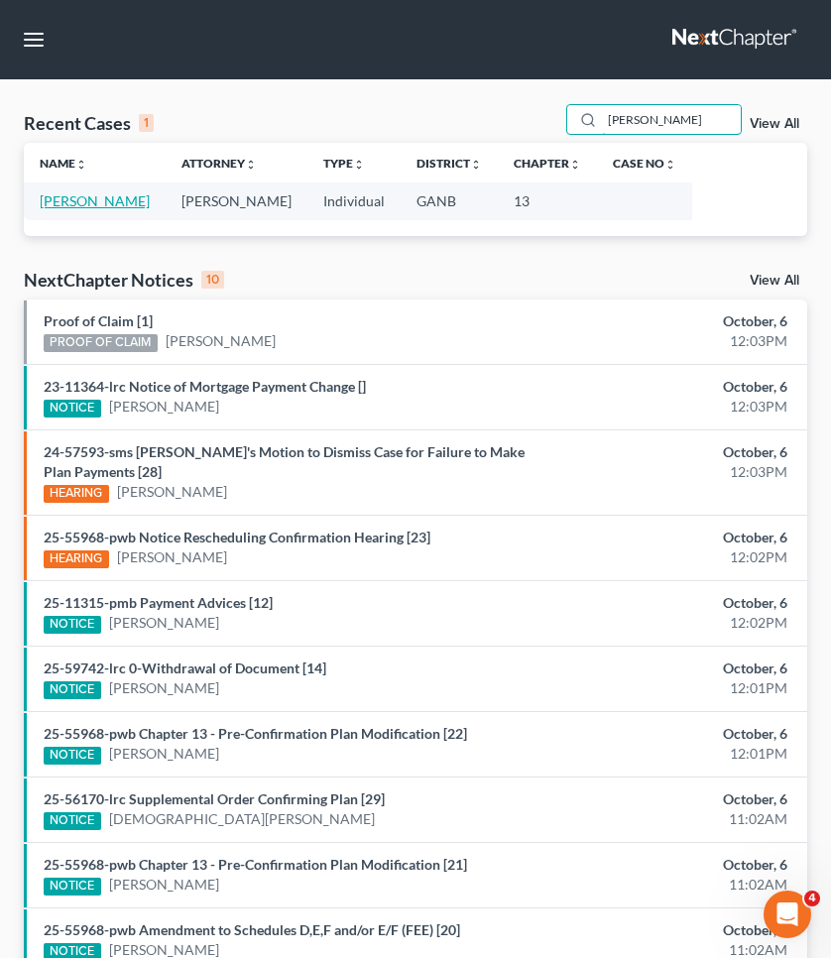
type input "malik"
click at [85, 203] on link "[PERSON_NAME]" at bounding box center [95, 200] width 110 height 17
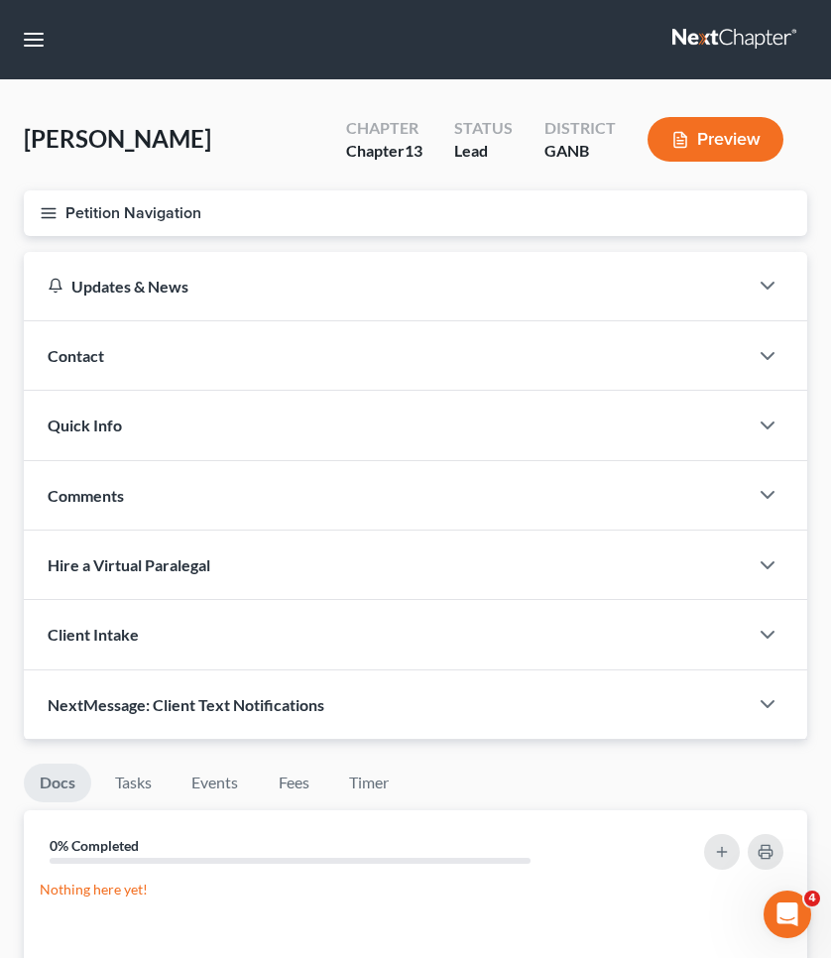
click at [85, 203] on button "Petition Navigation" at bounding box center [415, 213] width 783 height 46
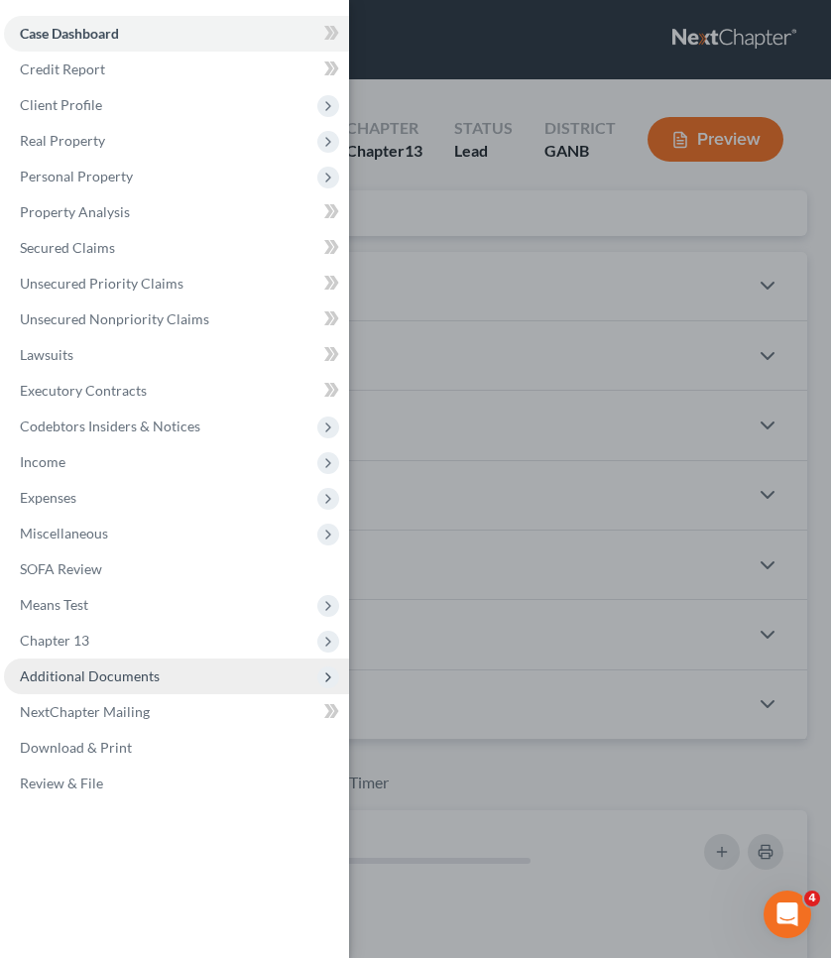
click at [62, 681] on span "Additional Documents" at bounding box center [90, 675] width 140 height 17
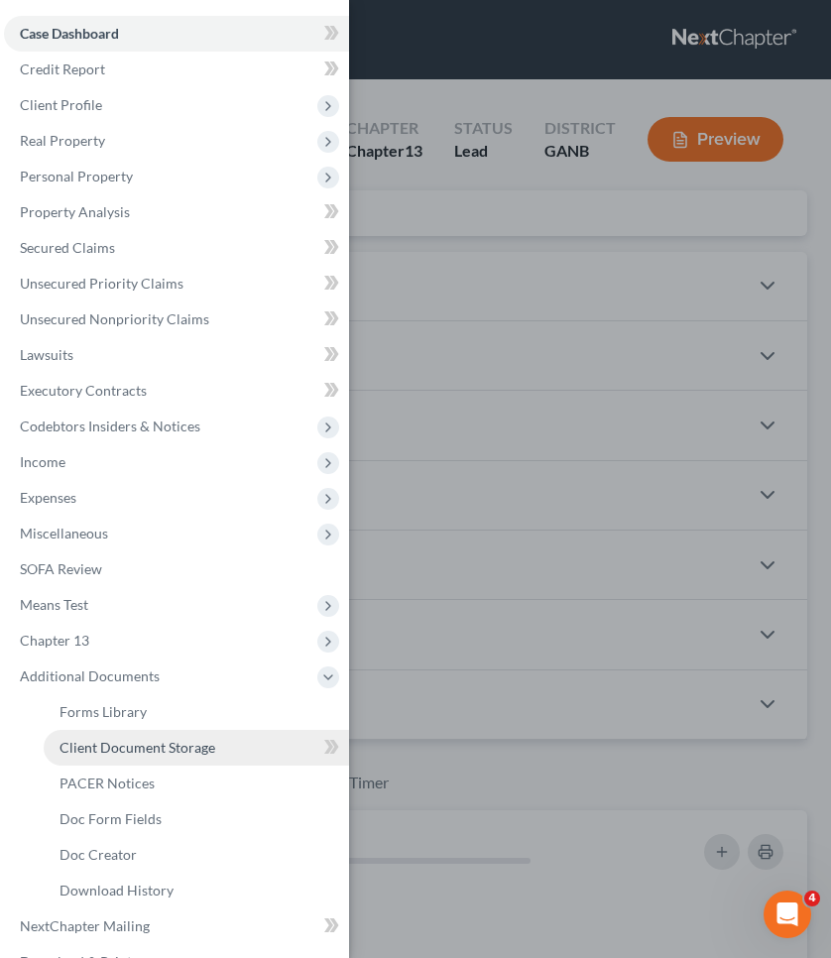
click at [73, 752] on span "Client Document Storage" at bounding box center [138, 747] width 156 height 17
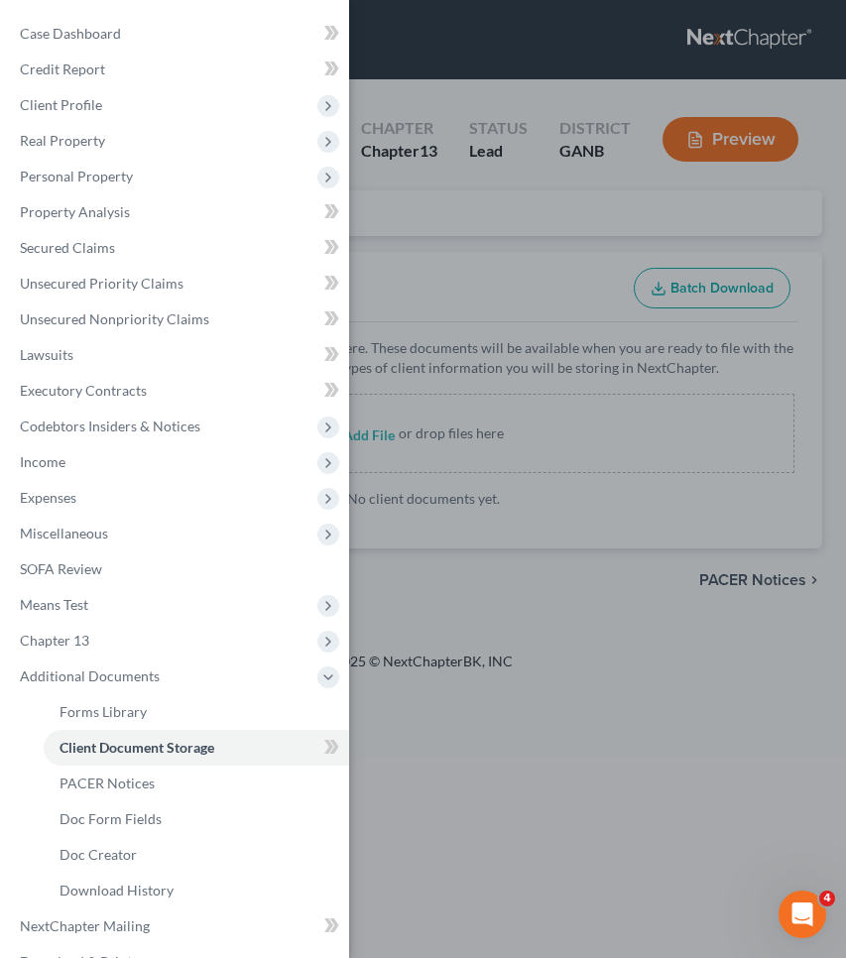
click at [477, 417] on div "Case Dashboard Payments Invoices Payments Payments Credit Report Client Profile" at bounding box center [423, 479] width 846 height 958
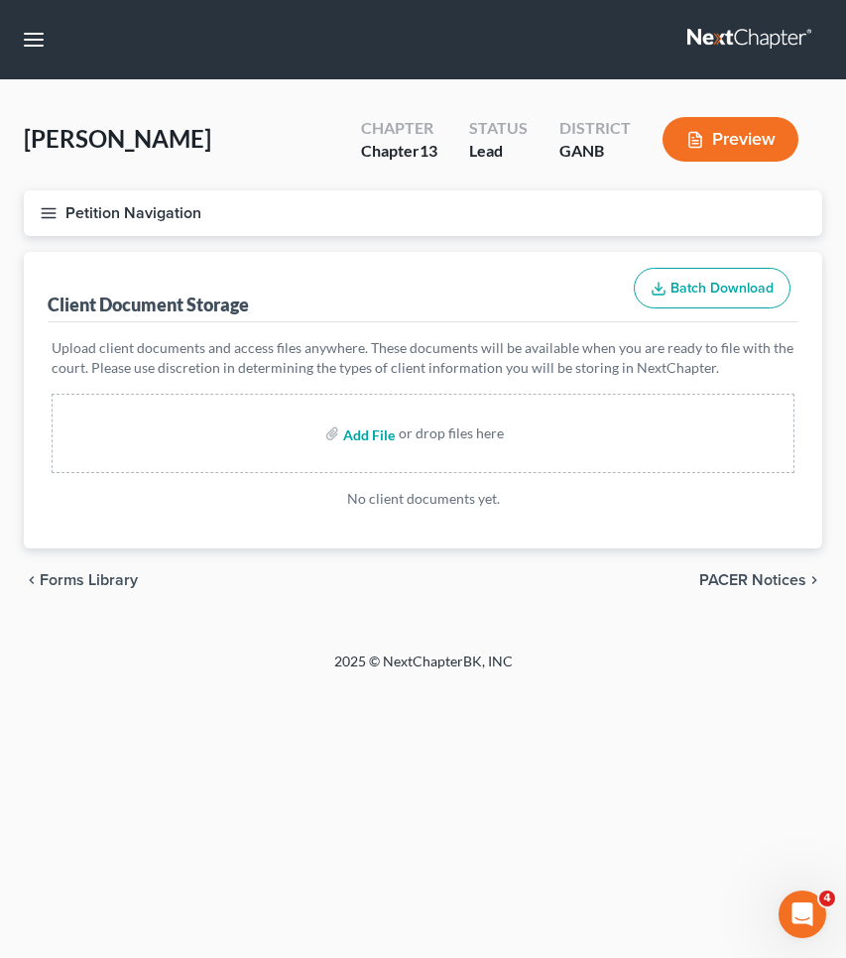
click at [381, 435] on input "file" at bounding box center [367, 434] width 48 height 36
type input "C:\fakepath\CCC1.pdf"
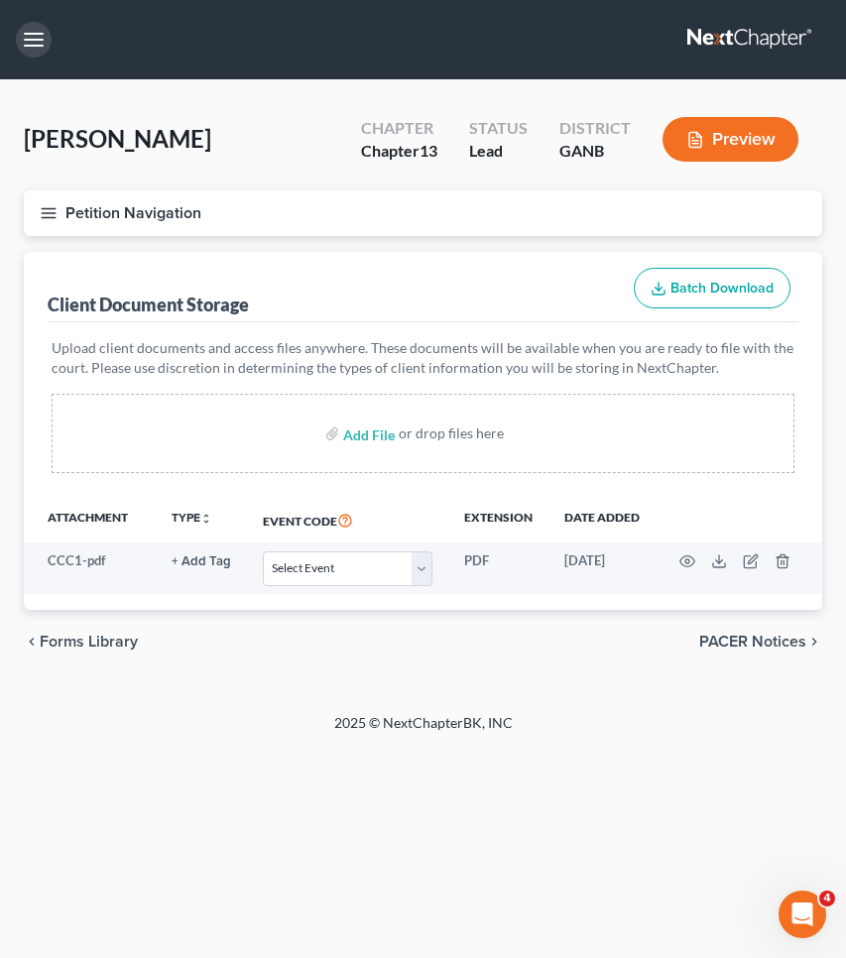
click at [37, 31] on button "button" at bounding box center [34, 40] width 36 height 36
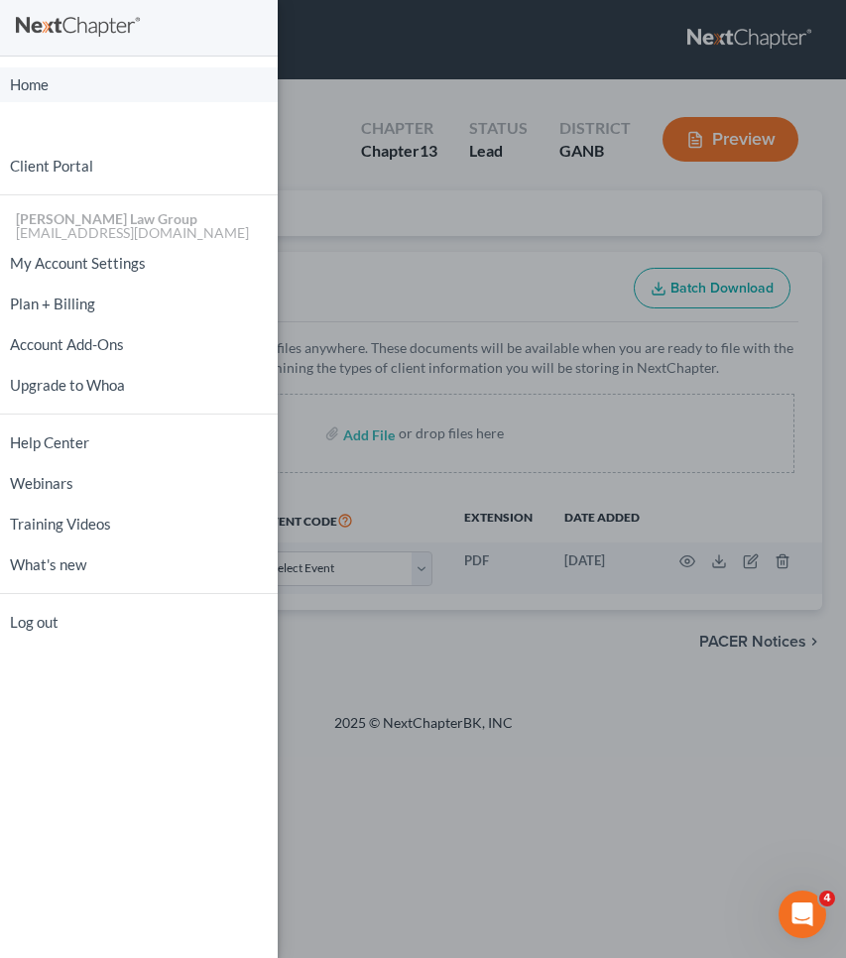
click at [42, 86] on link "Home" at bounding box center [139, 84] width 278 height 35
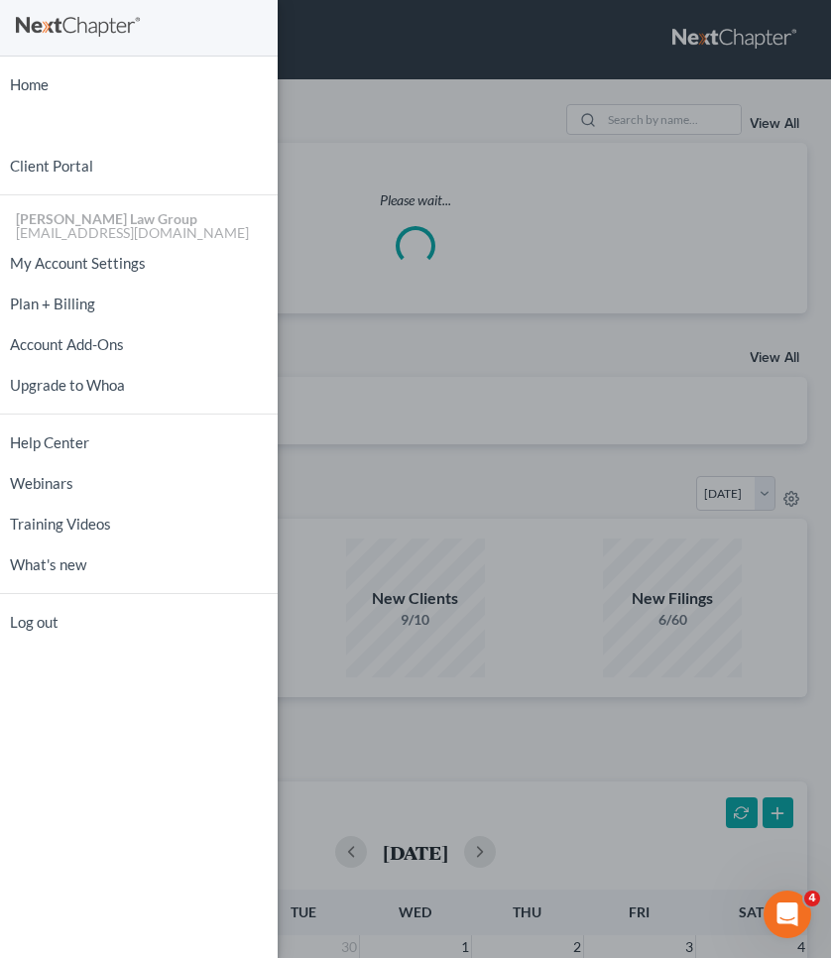
click at [405, 78] on div "Home New Case Client Portal Saedi Law Group mmays@saedilawgroup.com My Account …" at bounding box center [415, 479] width 831 height 958
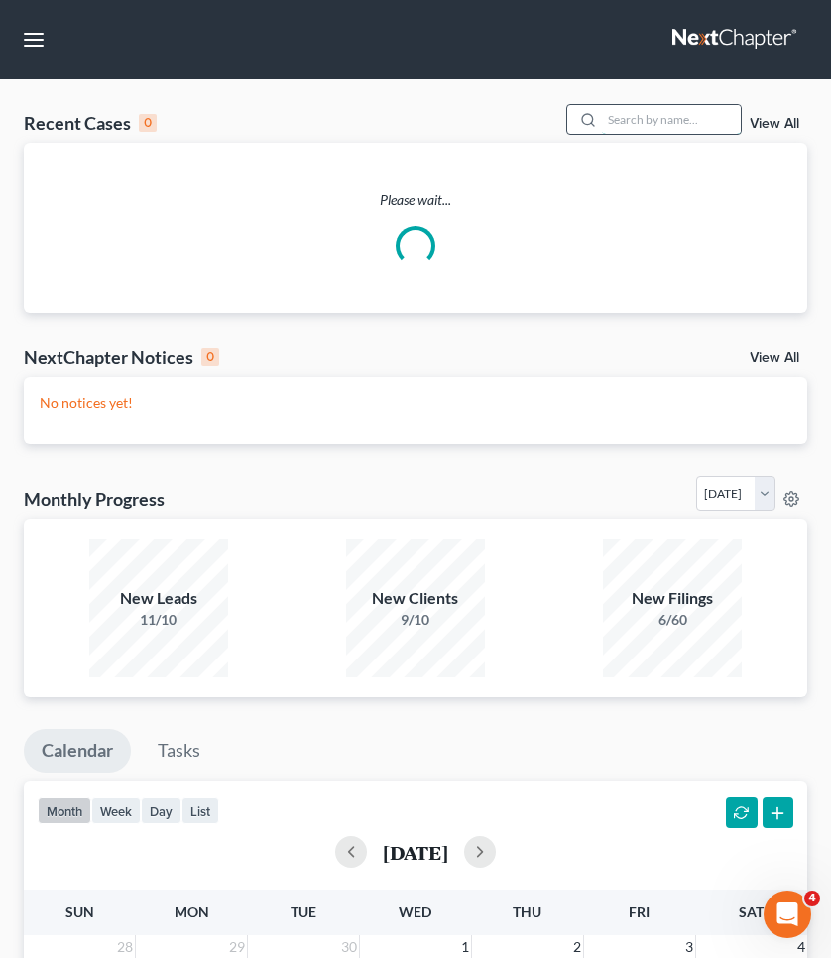
click at [631, 114] on input "search" at bounding box center [671, 119] width 139 height 29
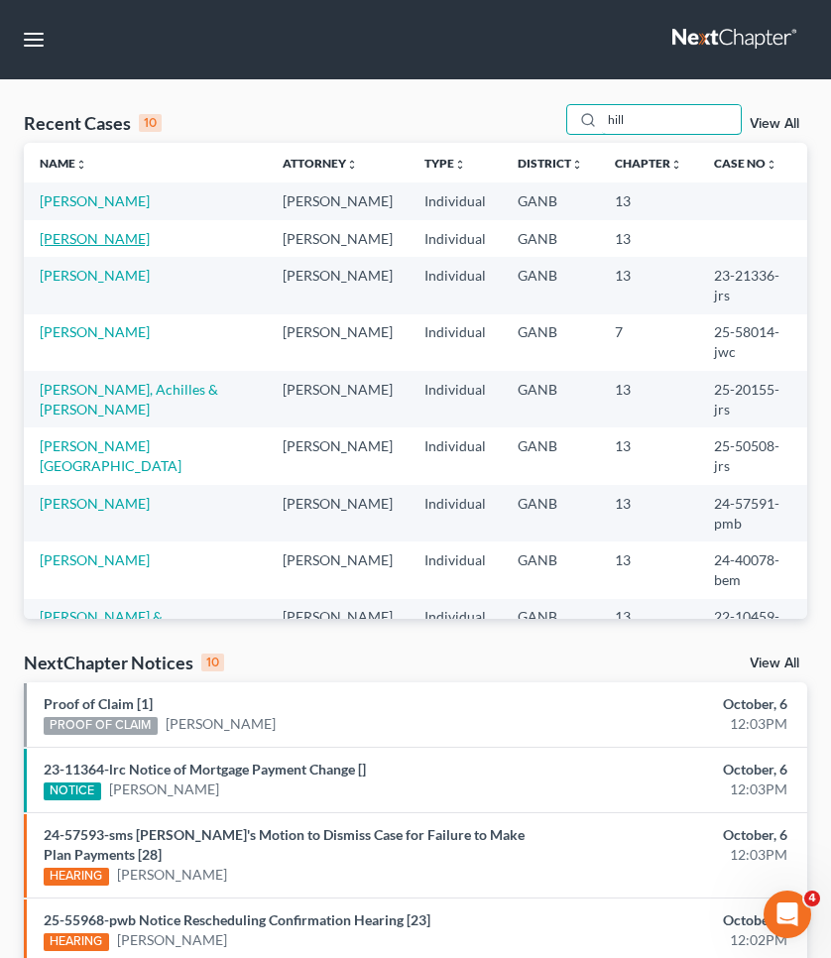
type input "hill"
click at [91, 239] on link "[PERSON_NAME]" at bounding box center [95, 238] width 110 height 17
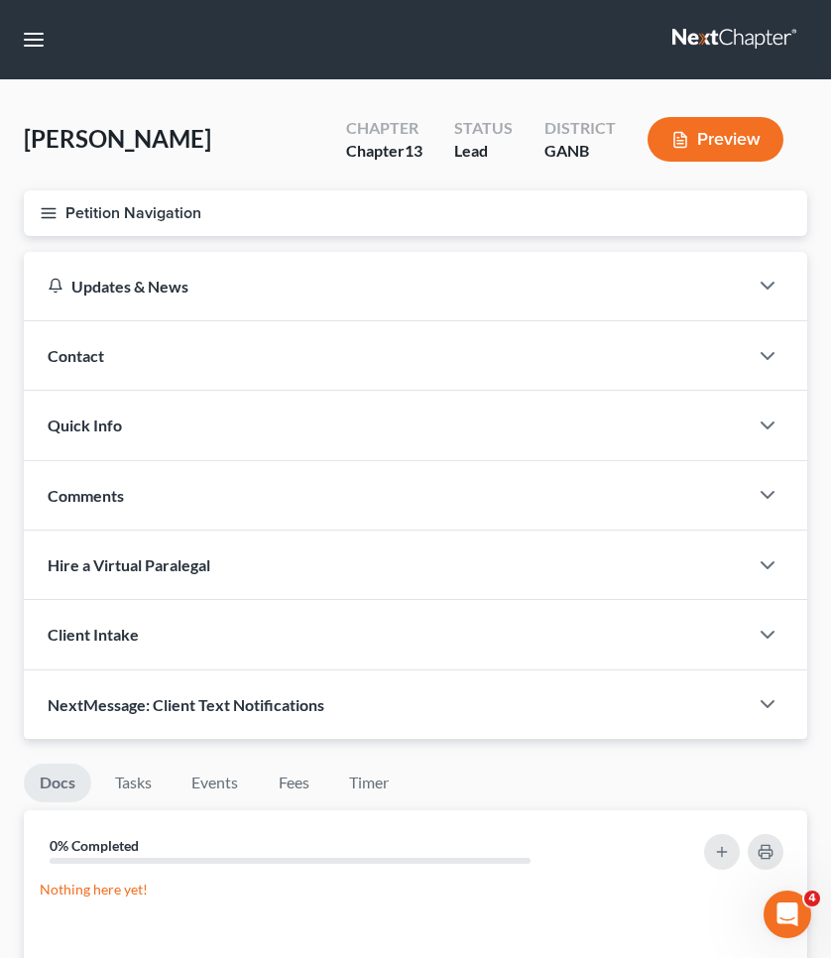
click at [139, 214] on button "Petition Navigation" at bounding box center [415, 213] width 783 height 46
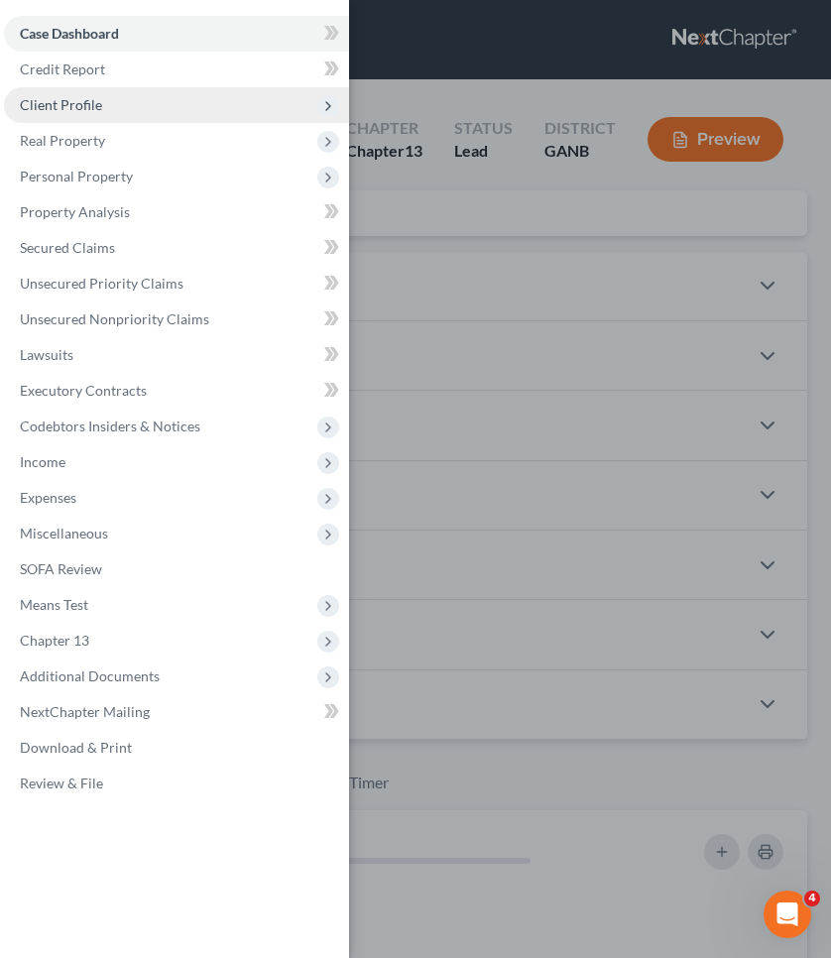
click at [88, 111] on span "Client Profile" at bounding box center [61, 104] width 82 height 17
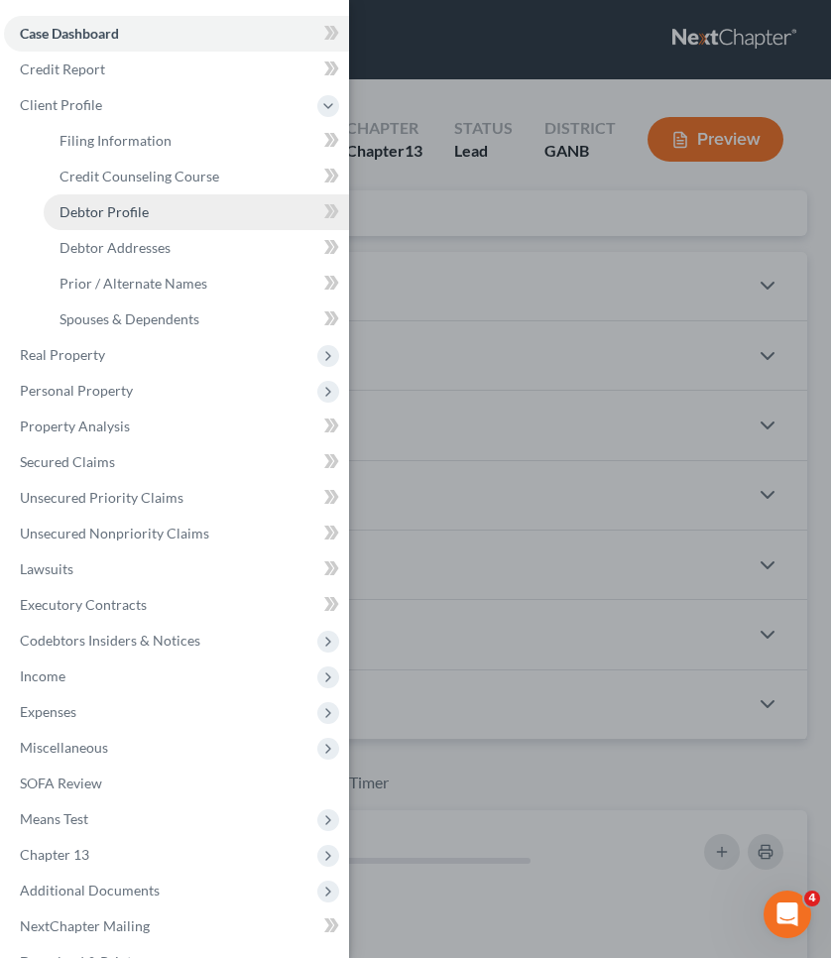
click at [122, 204] on span "Debtor Profile" at bounding box center [104, 211] width 89 height 17
select select "1"
select select "4"
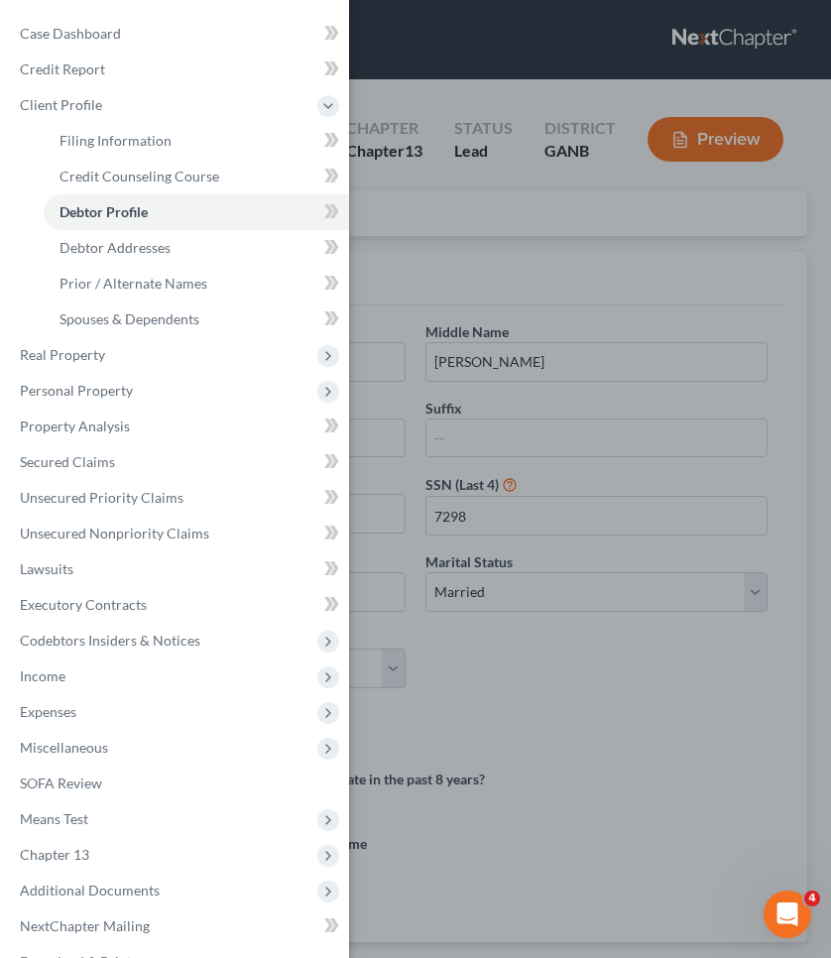
click at [467, 238] on div "Case Dashboard Payments Invoices Payments Payments Credit Report Client Profile" at bounding box center [415, 479] width 831 height 958
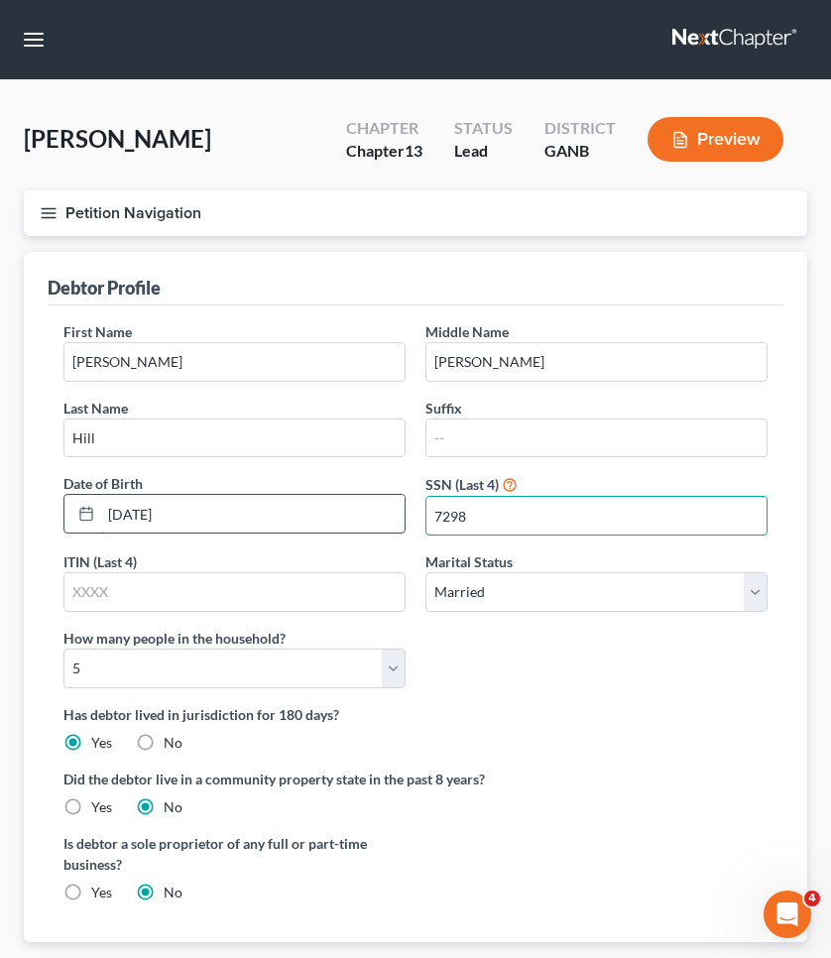
drag, startPoint x: 529, startPoint y: 513, endPoint x: 381, endPoint y: 512, distance: 147.8
click at [381, 512] on div "First Name Aaron Middle Name Benton Last Name Hill Suffix Date of Birth 02/20/1…" at bounding box center [416, 512] width 724 height 383
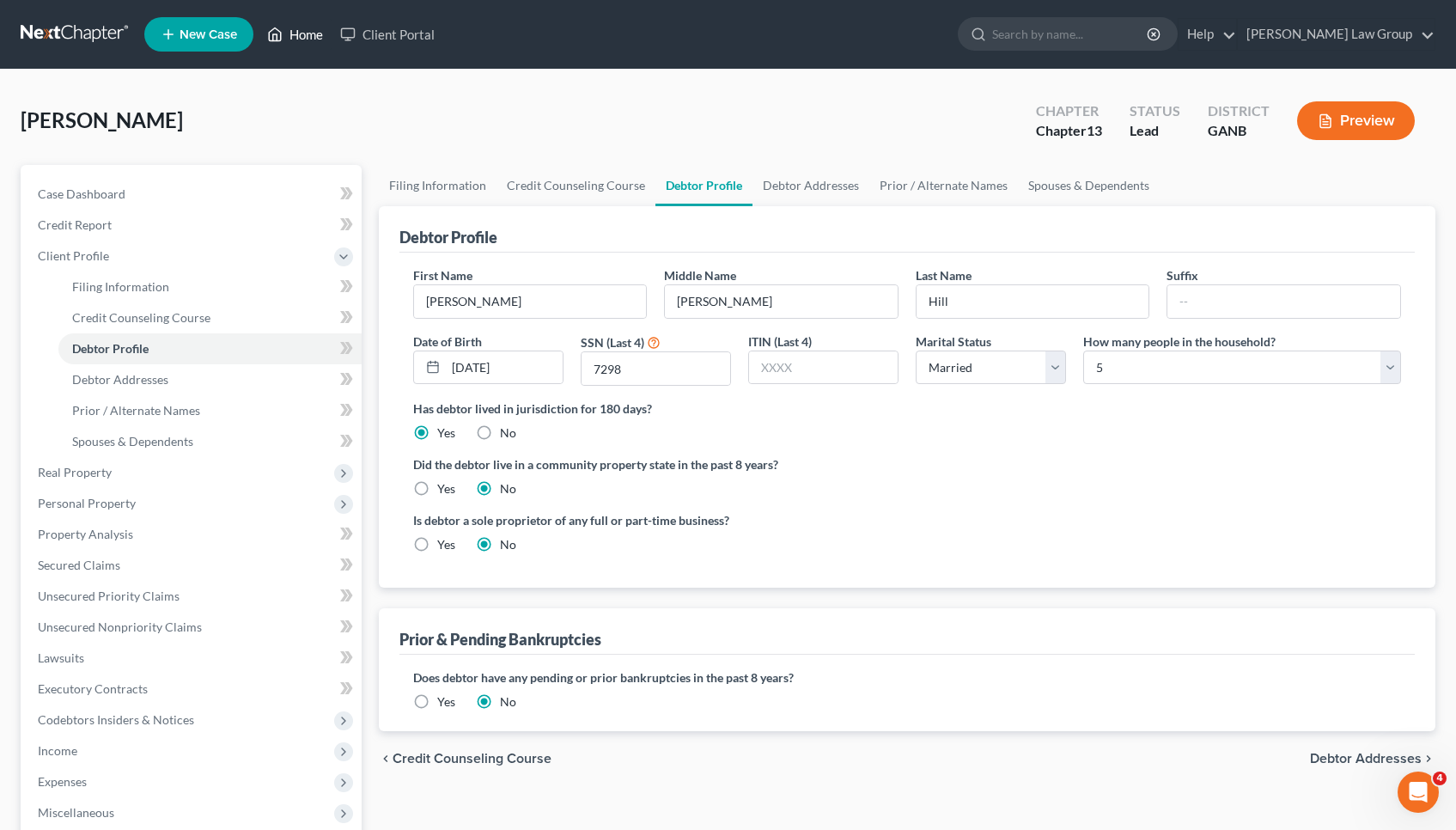
click at [285, 41] on link "Home" at bounding box center [294, 35] width 73 height 31
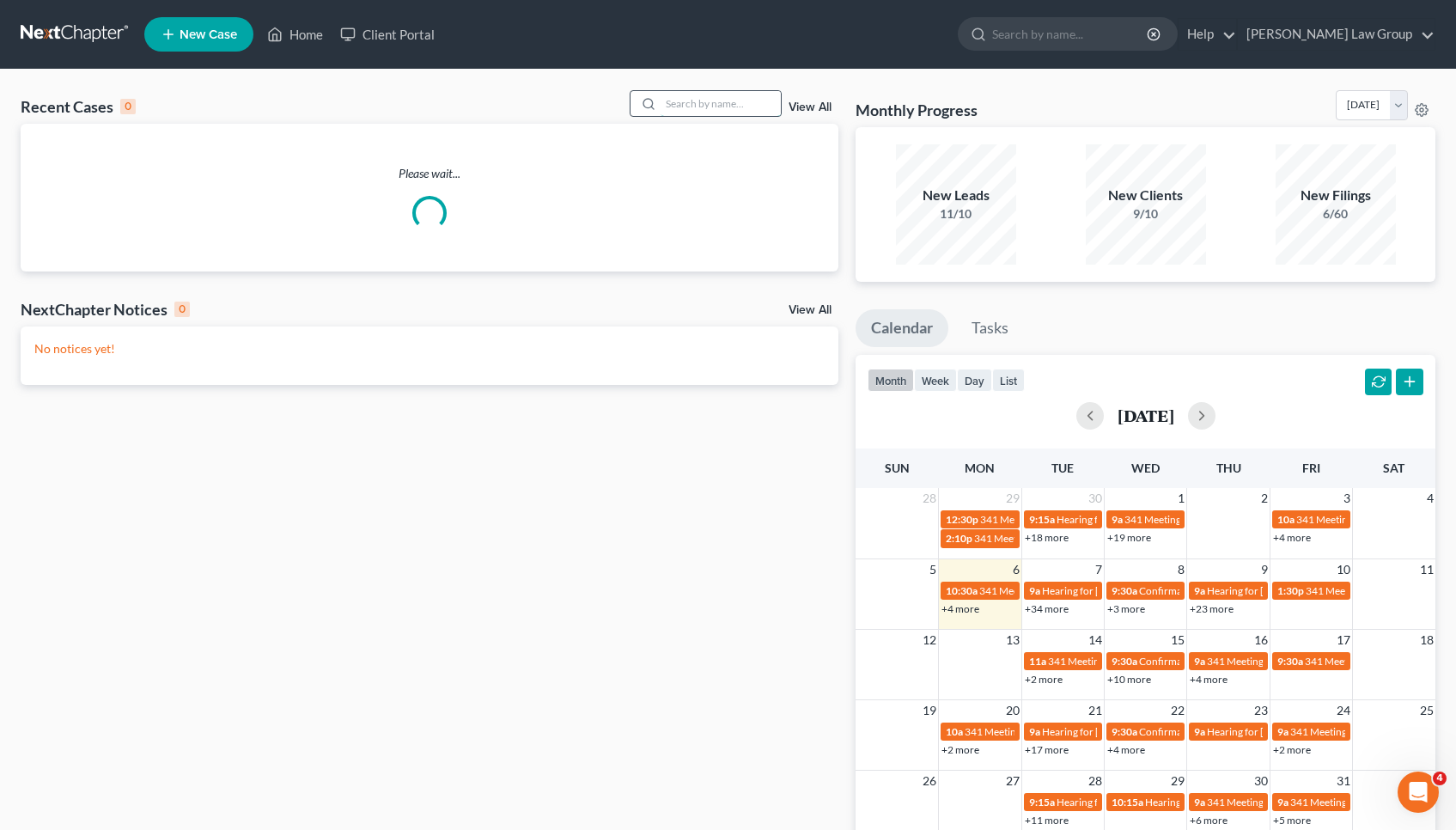
click at [719, 107] on input "search" at bounding box center [721, 103] width 120 height 25
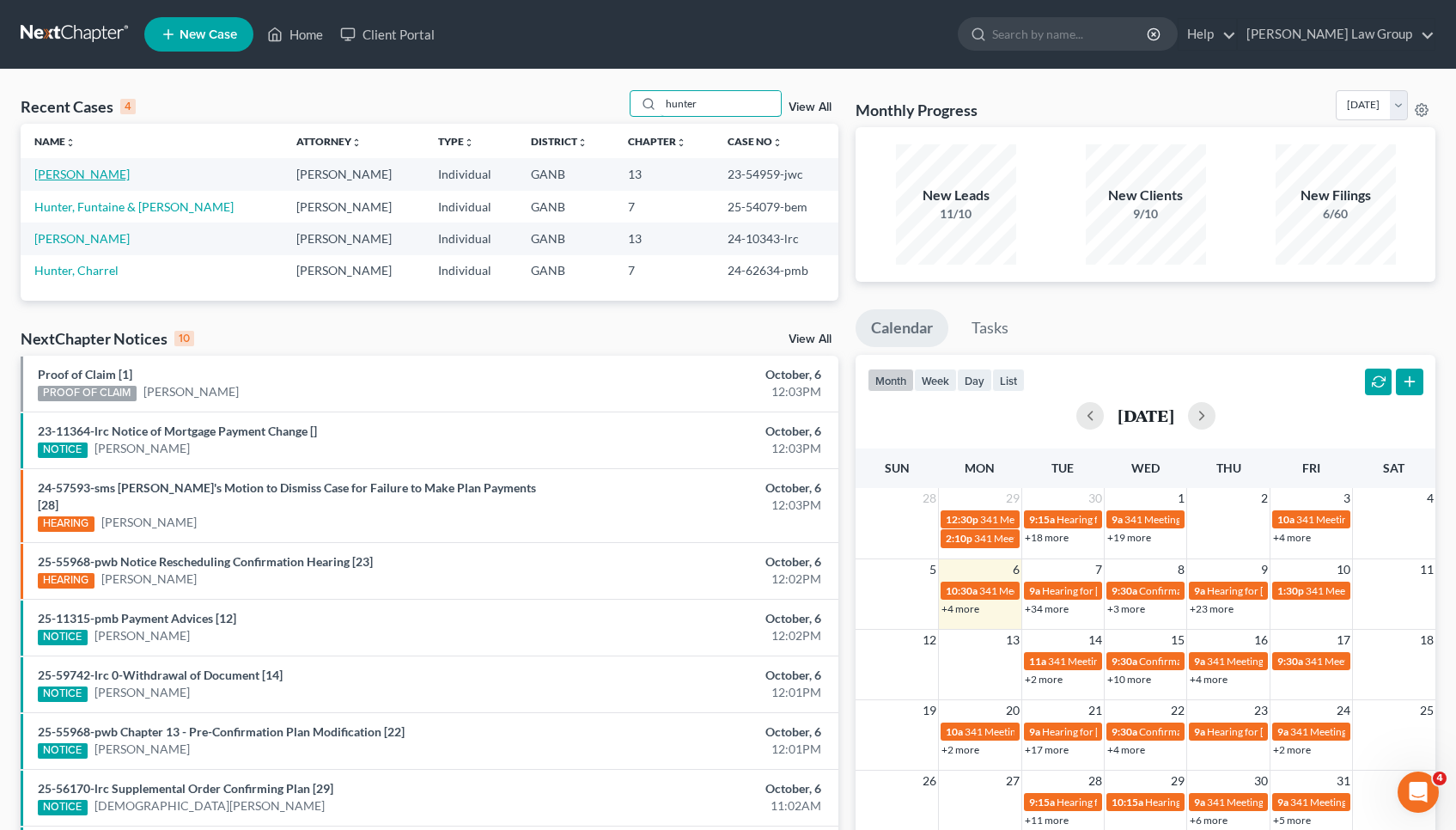
type input "hunter"
click at [94, 176] on link "[PERSON_NAME]" at bounding box center [82, 173] width 95 height 15
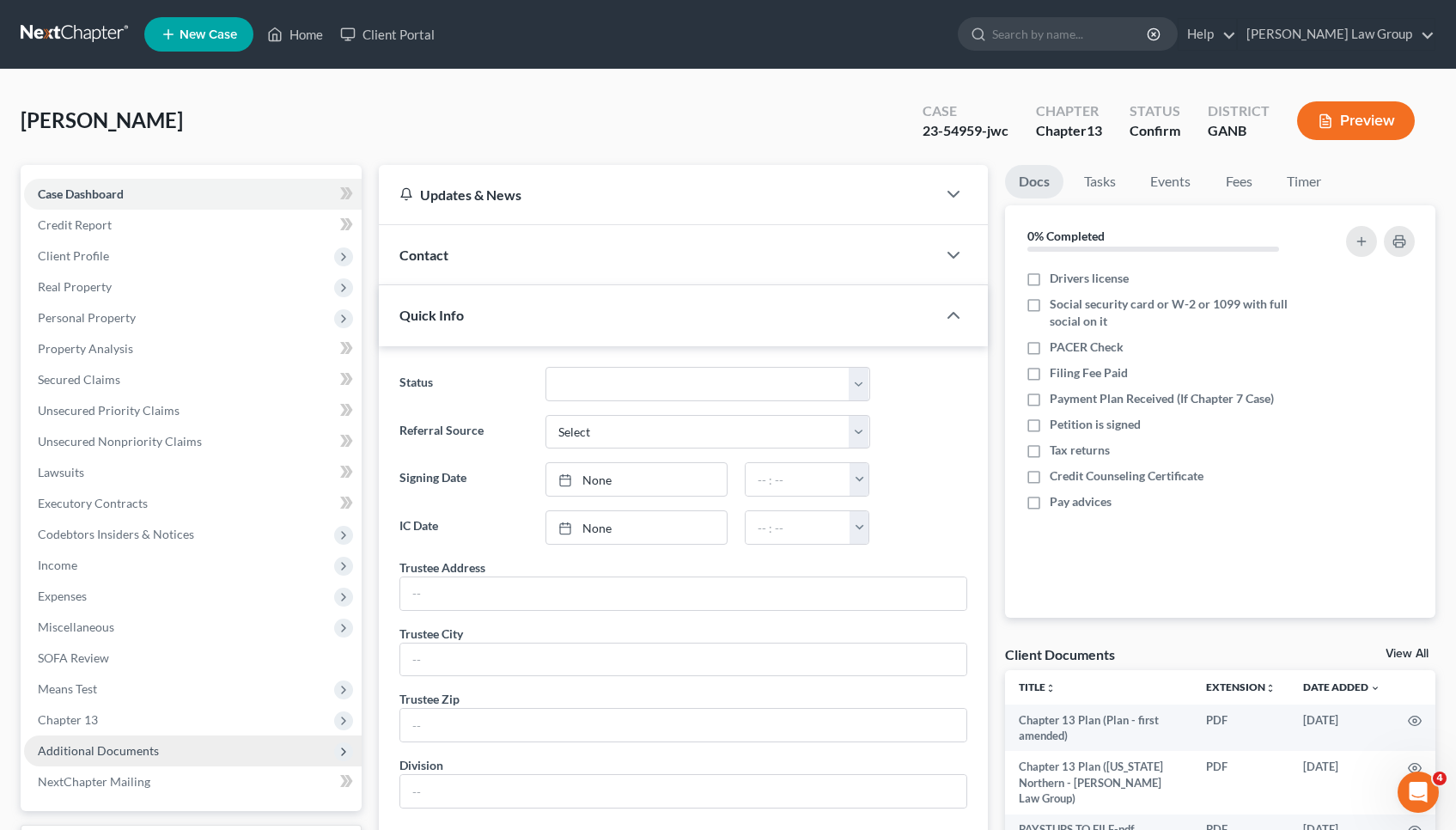
click at [99, 749] on span "Additional Documents" at bounding box center [99, 750] width 121 height 15
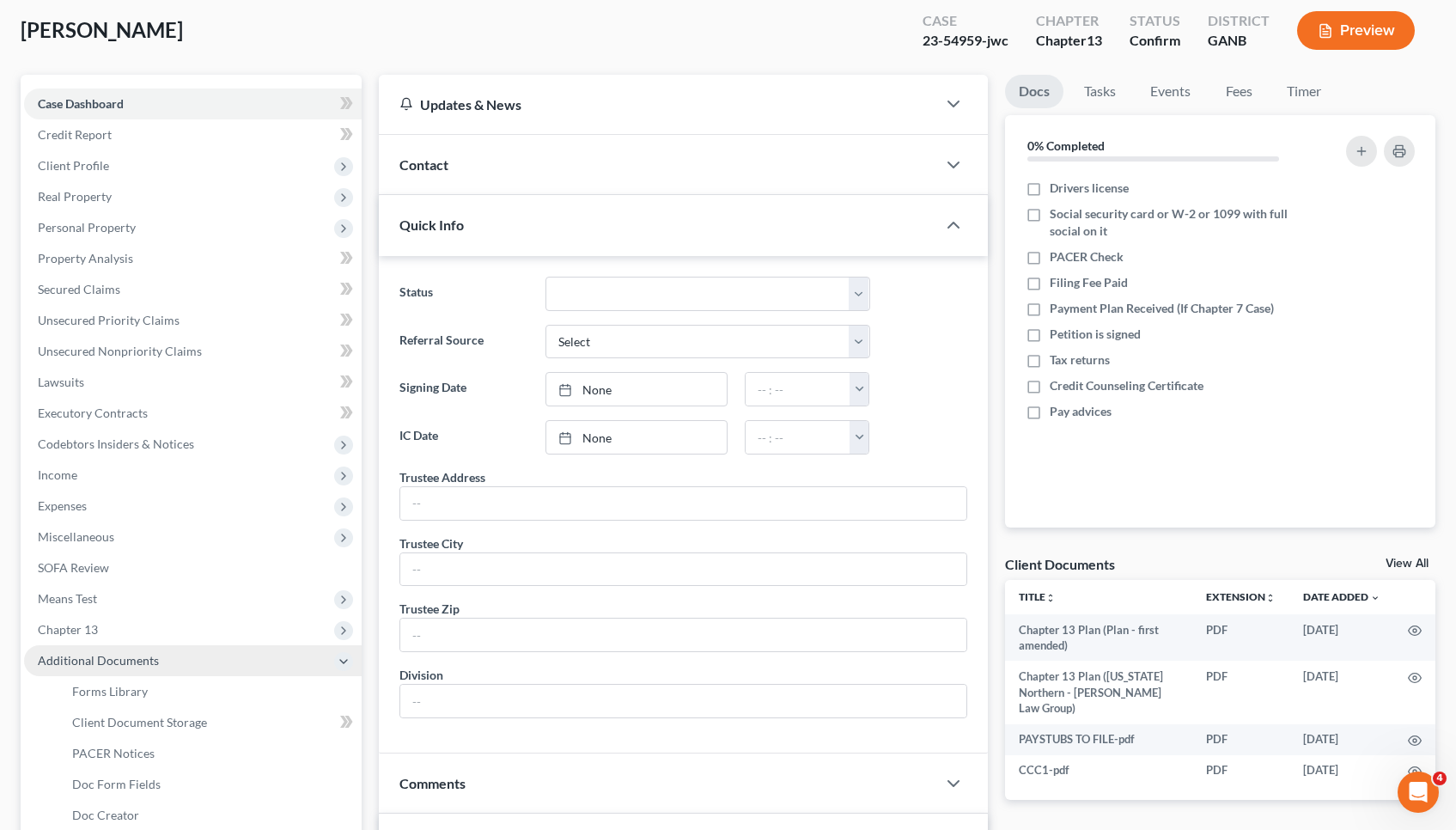
scroll to position [91, 0]
click at [99, 749] on span "PACER Notices" at bounding box center [113, 752] width 82 height 15
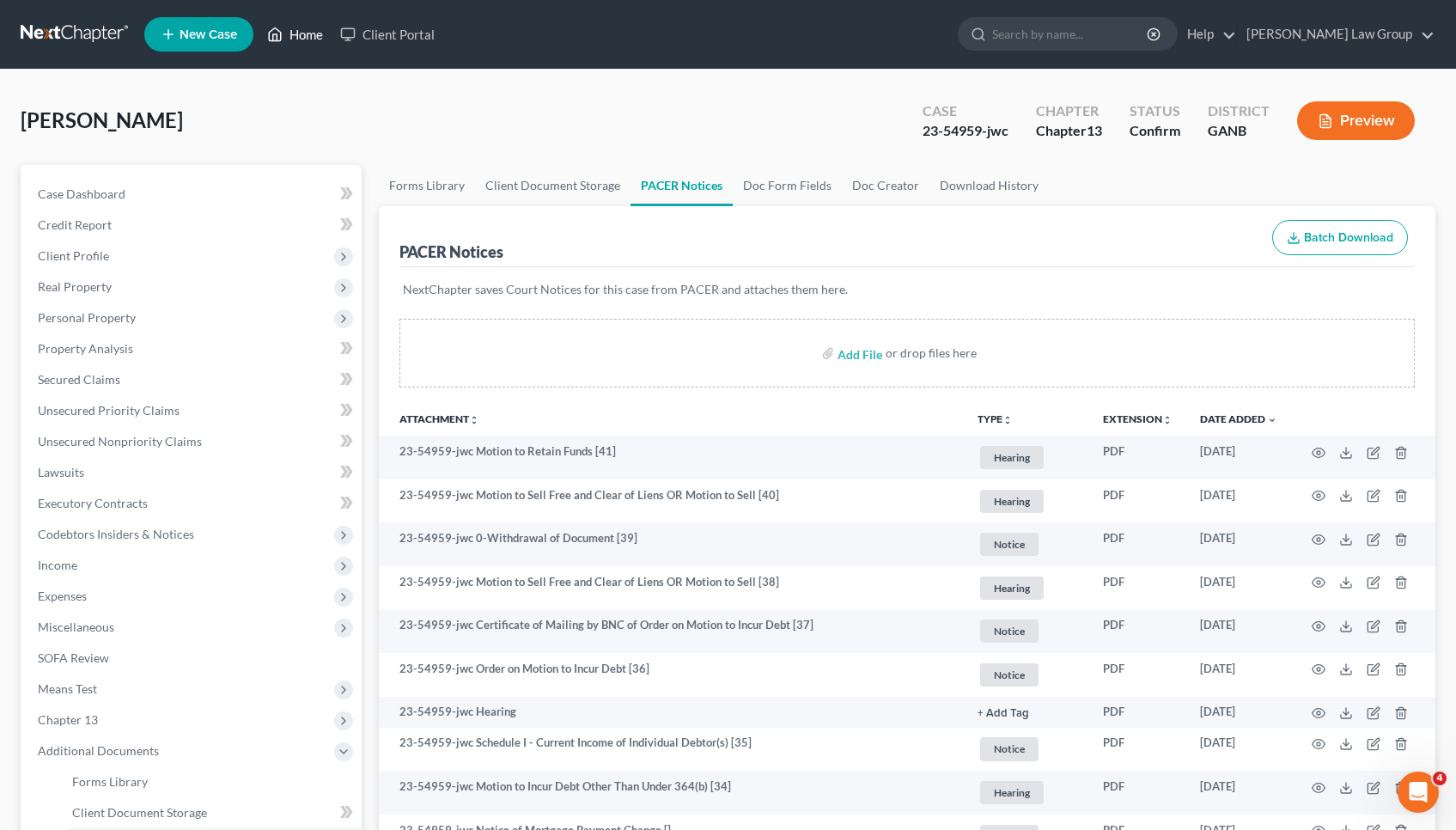
click at [314, 46] on link "Home" at bounding box center [294, 35] width 73 height 31
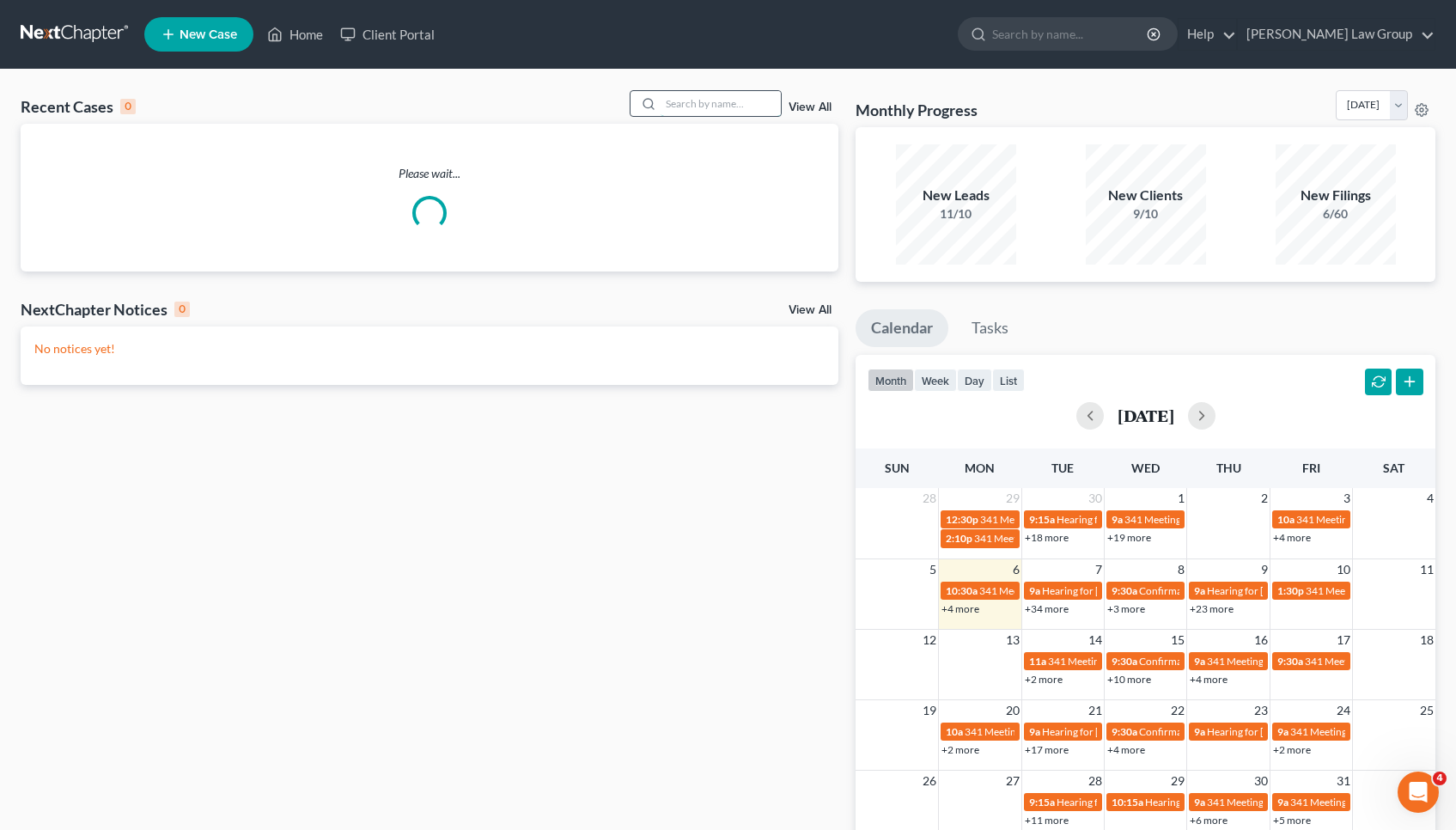
click at [696, 106] on input "search" at bounding box center [721, 103] width 120 height 25
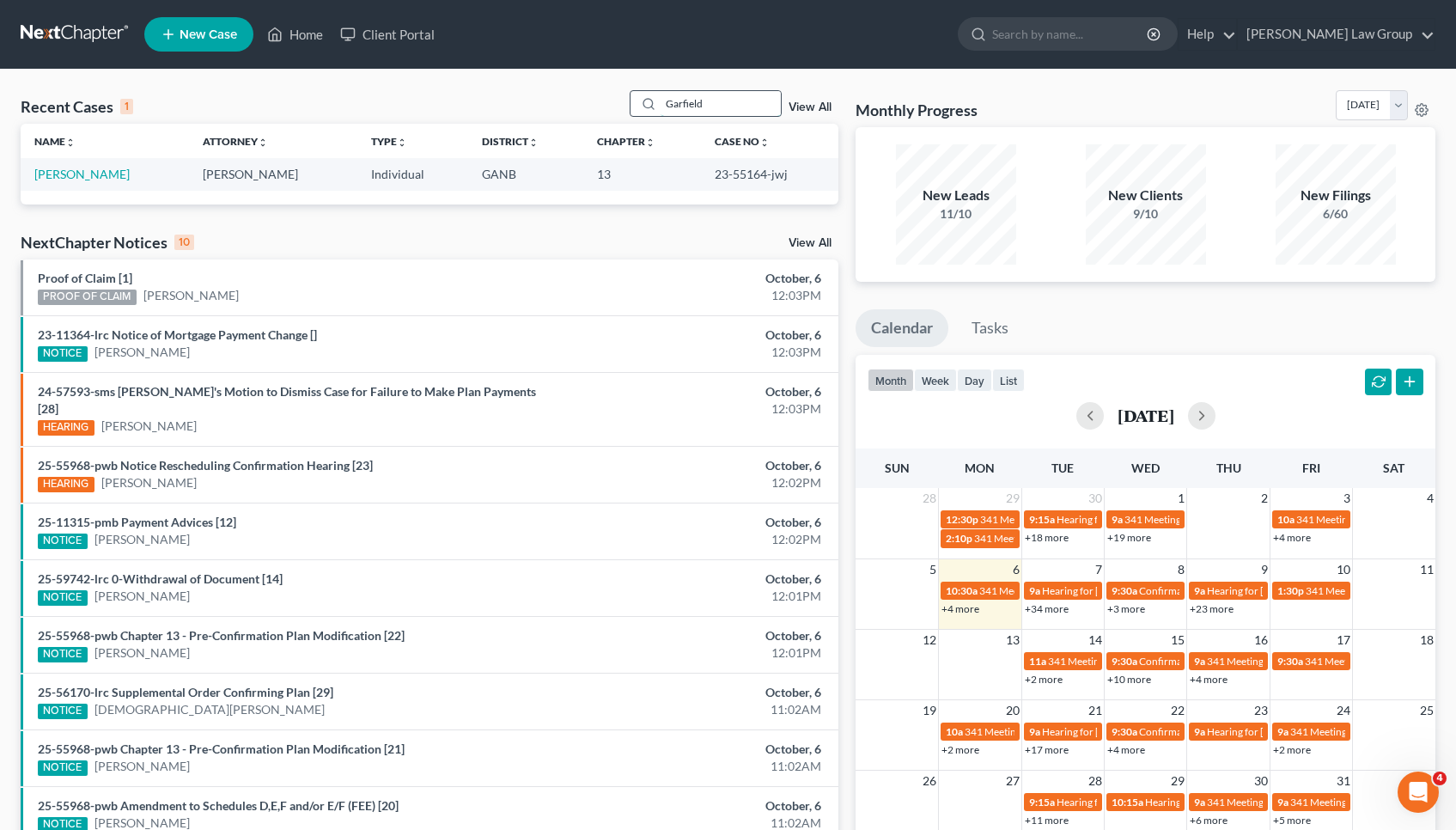
type input "Garfield"
drag, startPoint x: 696, startPoint y: 106, endPoint x: 112, endPoint y: 178, distance: 588.4
click at [112, 178] on link "[PERSON_NAME]" at bounding box center [82, 173] width 95 height 15
select select "0"
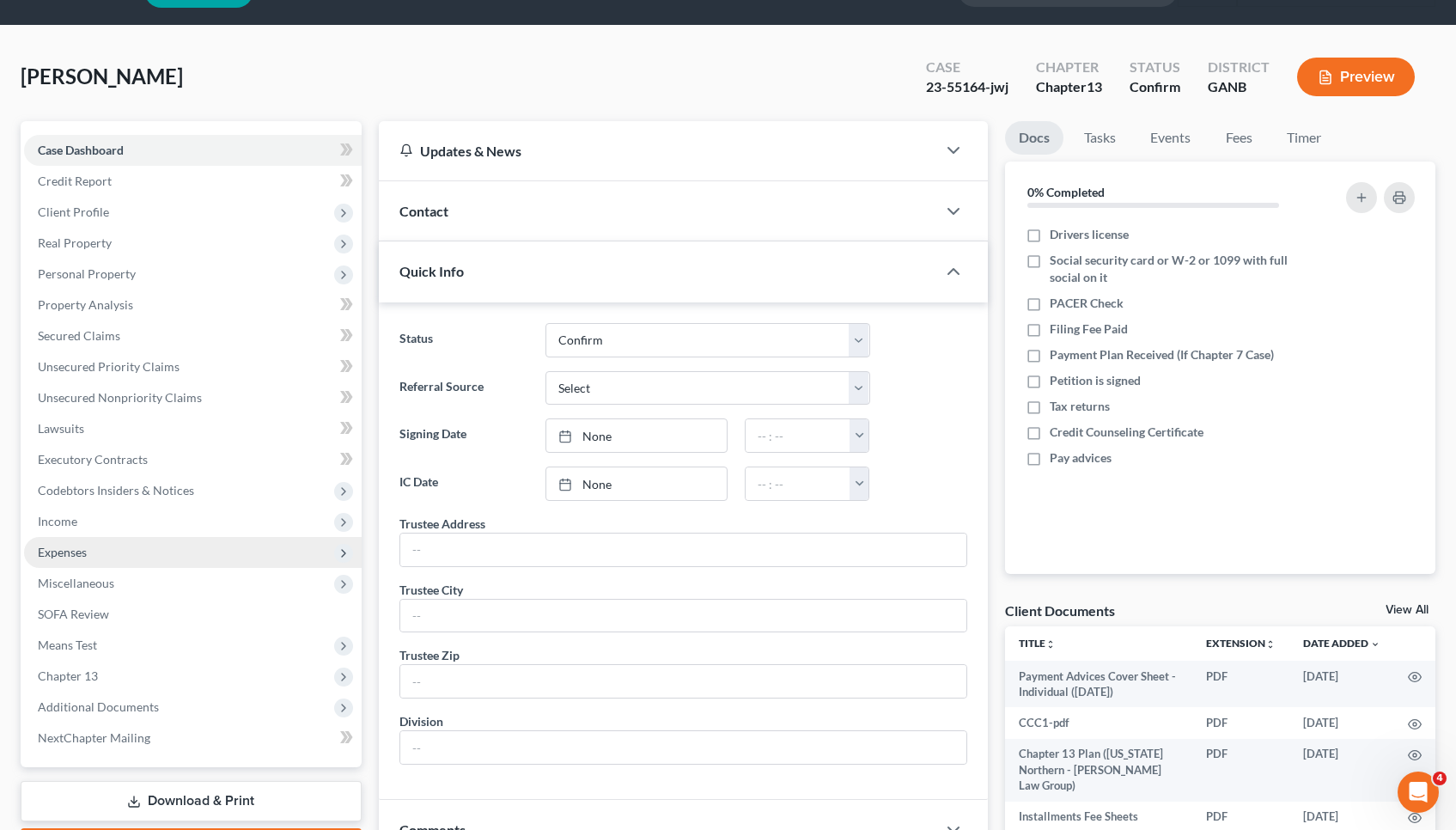
scroll to position [59, 0]
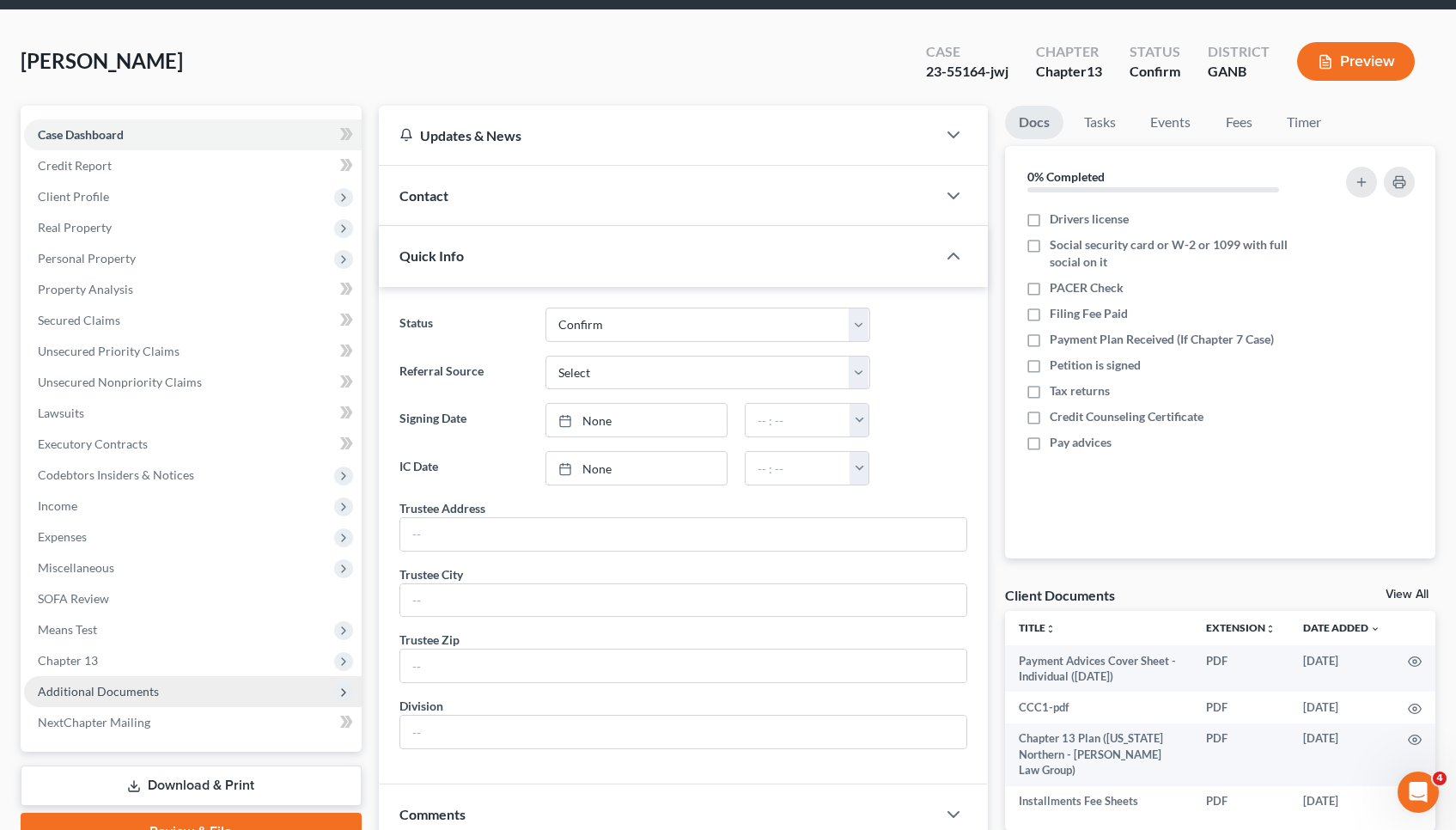
click at [104, 706] on span "Additional Documents" at bounding box center [193, 691] width 338 height 31
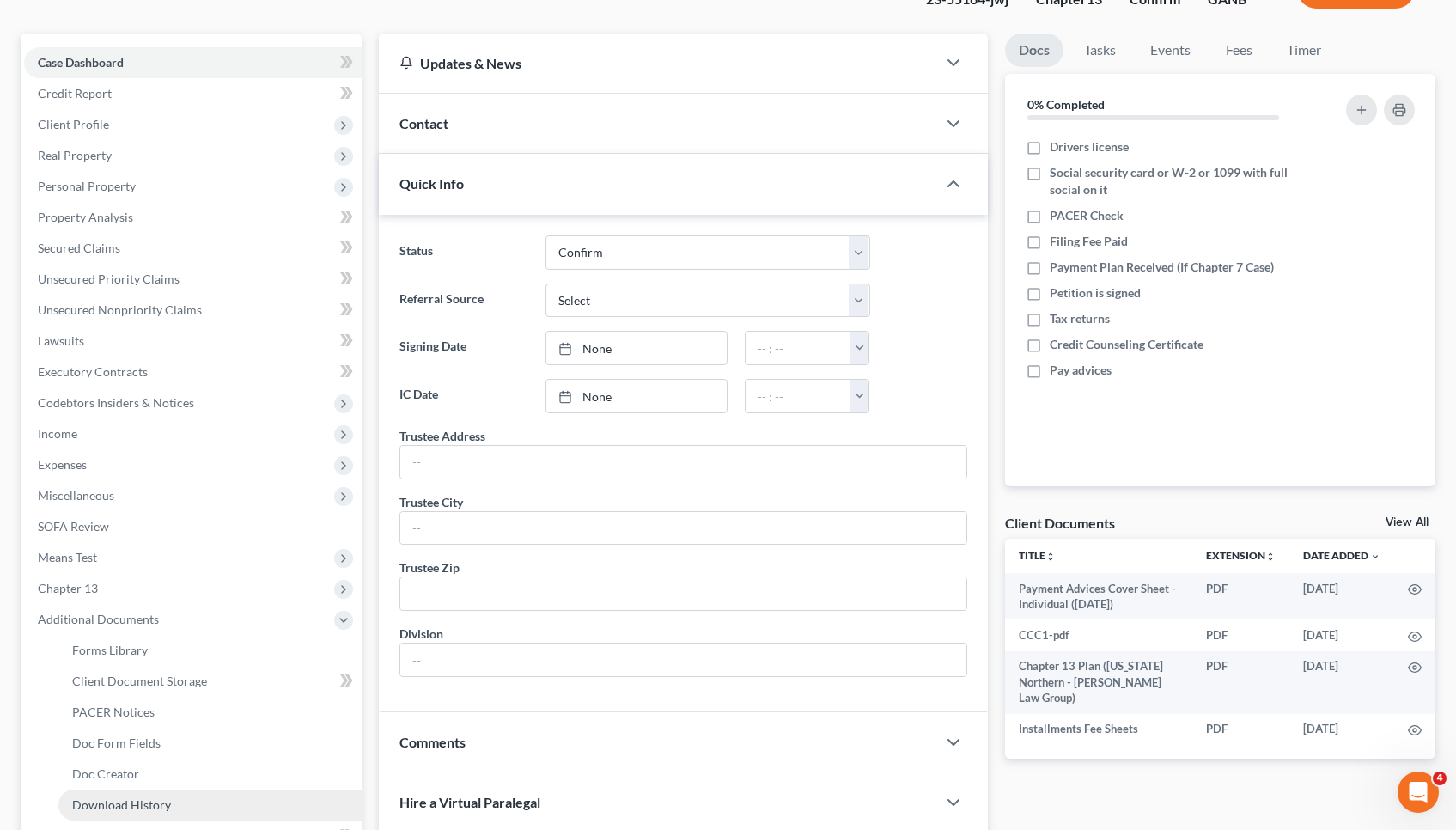
click at [113, 791] on link "Download History" at bounding box center [210, 805] width 303 height 31
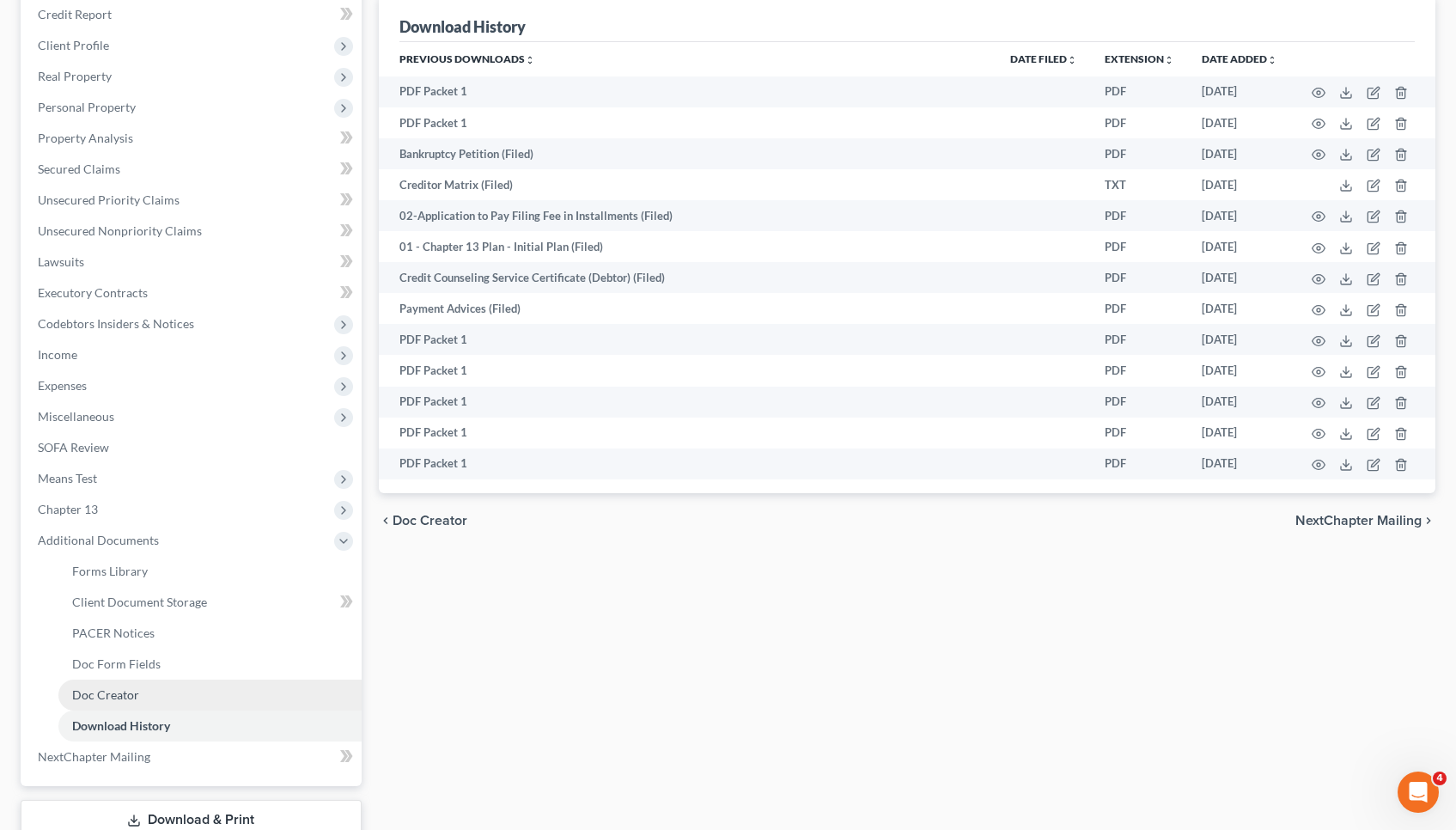
click at [106, 694] on span "Doc Creator" at bounding box center [105, 694] width 67 height 15
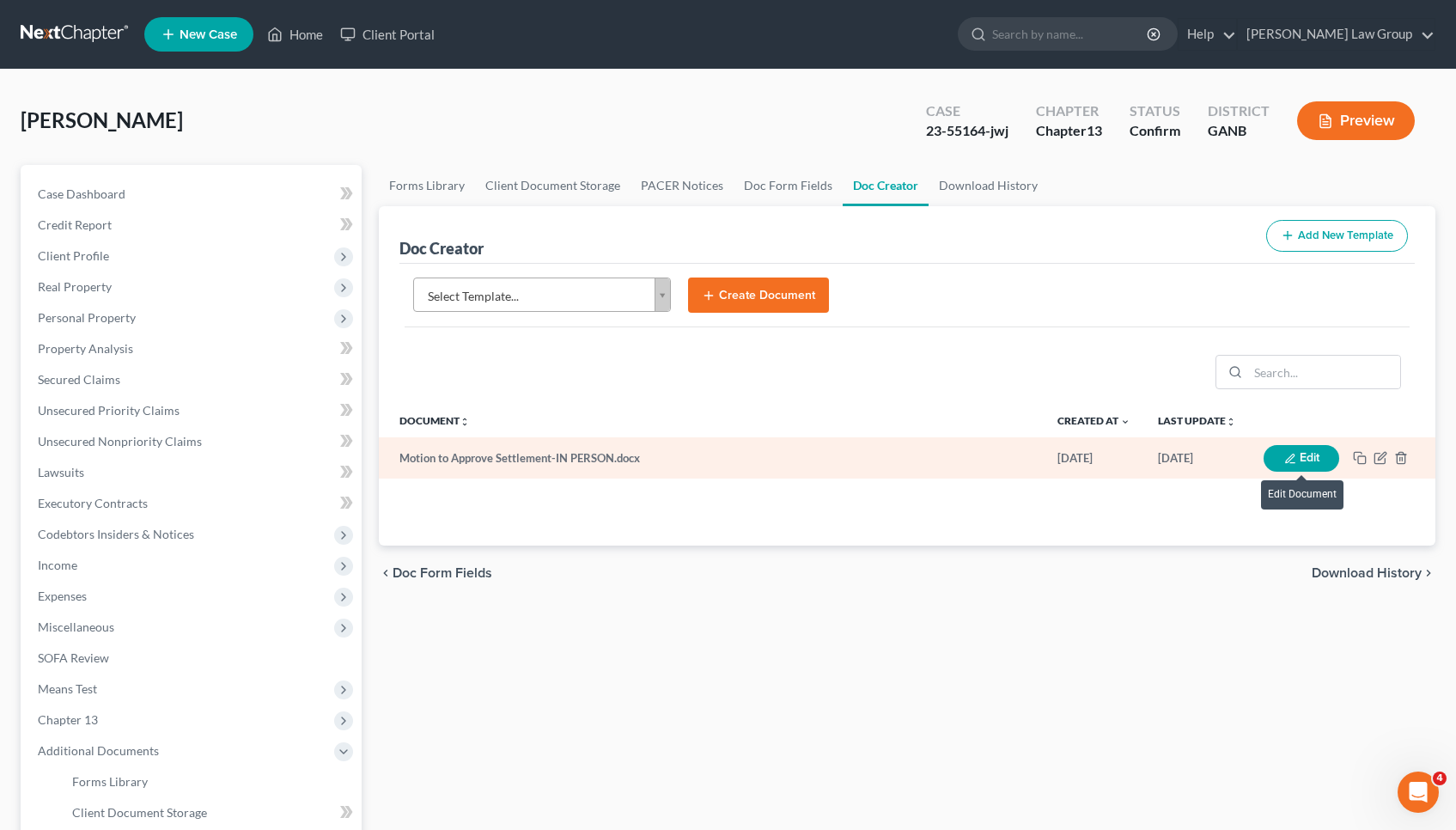
click at [719, 459] on icon "button" at bounding box center [1290, 458] width 9 height 9
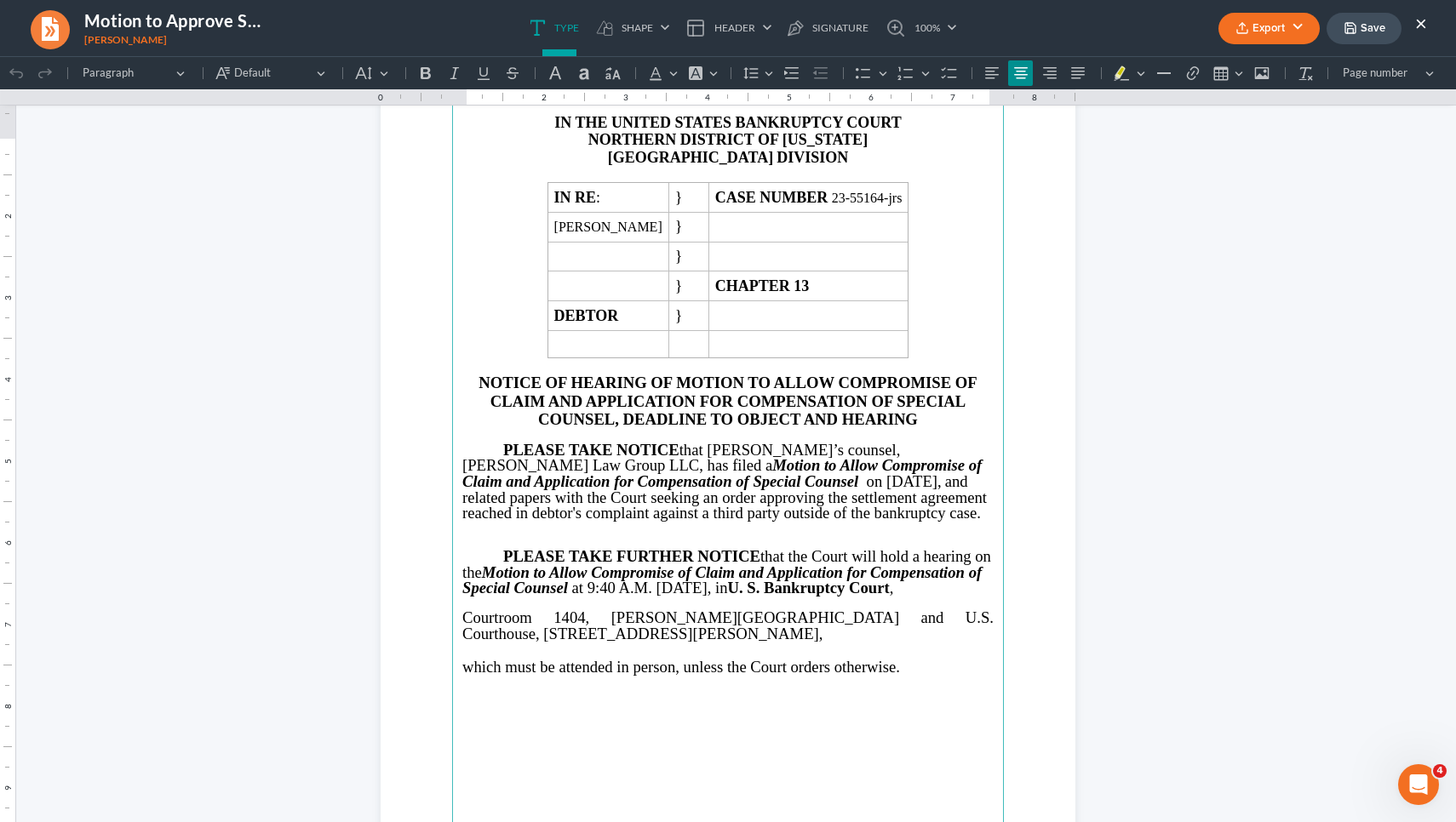
scroll to position [99, 0]
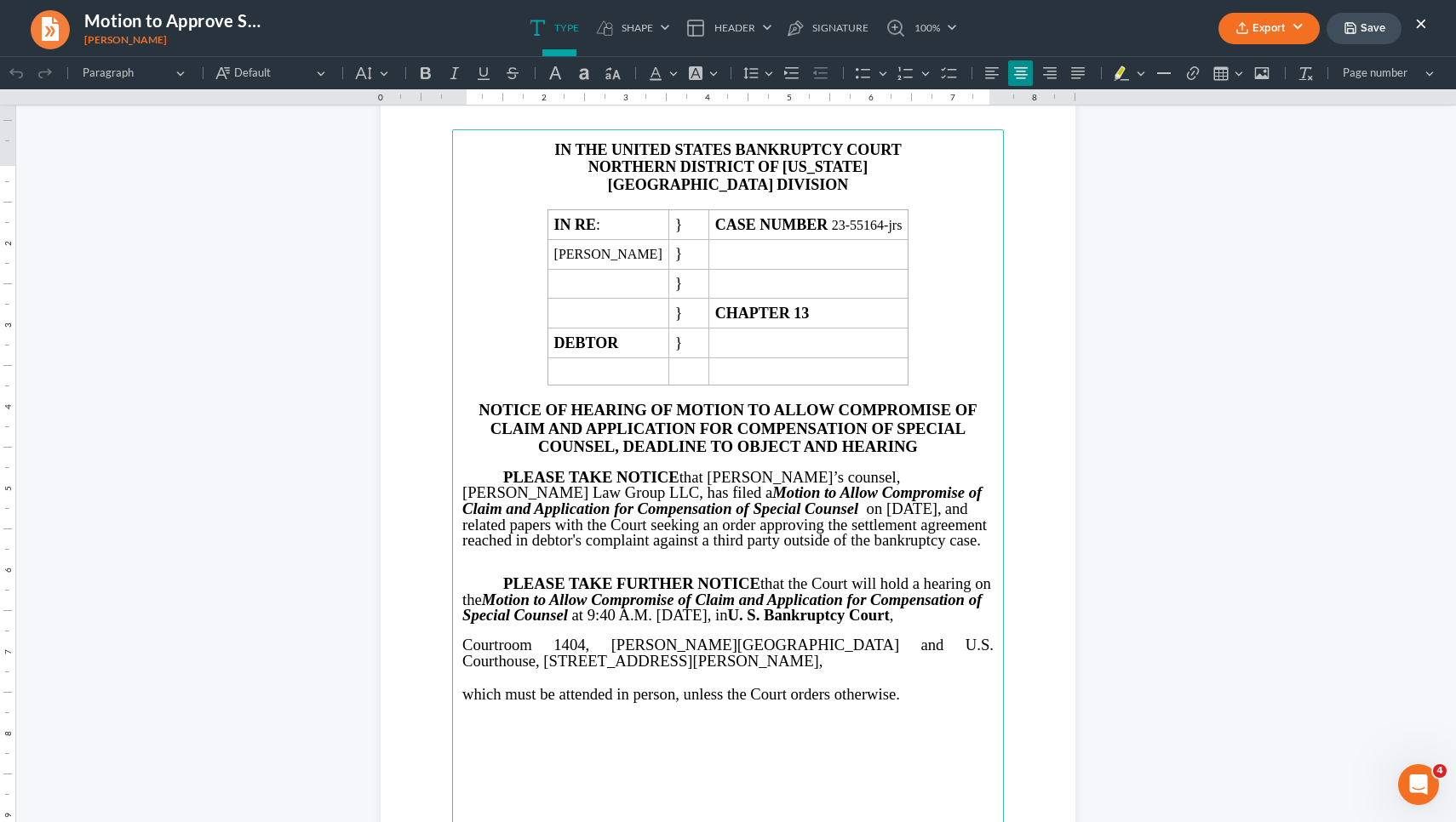
click at [713, 624] on span "at 9:40 A.M. on October 21, 2025, in U. S. Bankruptcy Court ," at bounding box center [730, 614] width 325 height 18
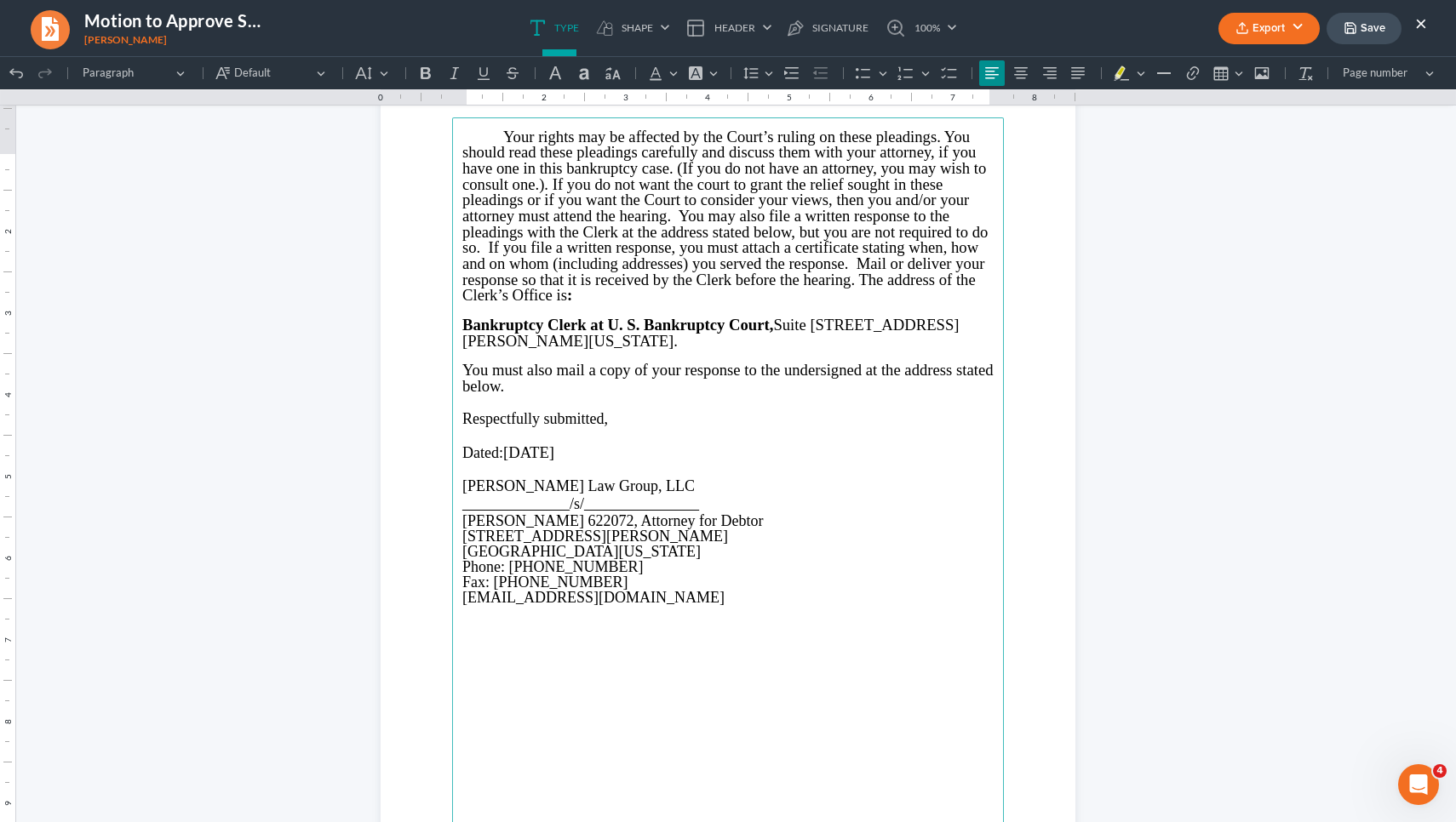
scroll to position [1055, 0]
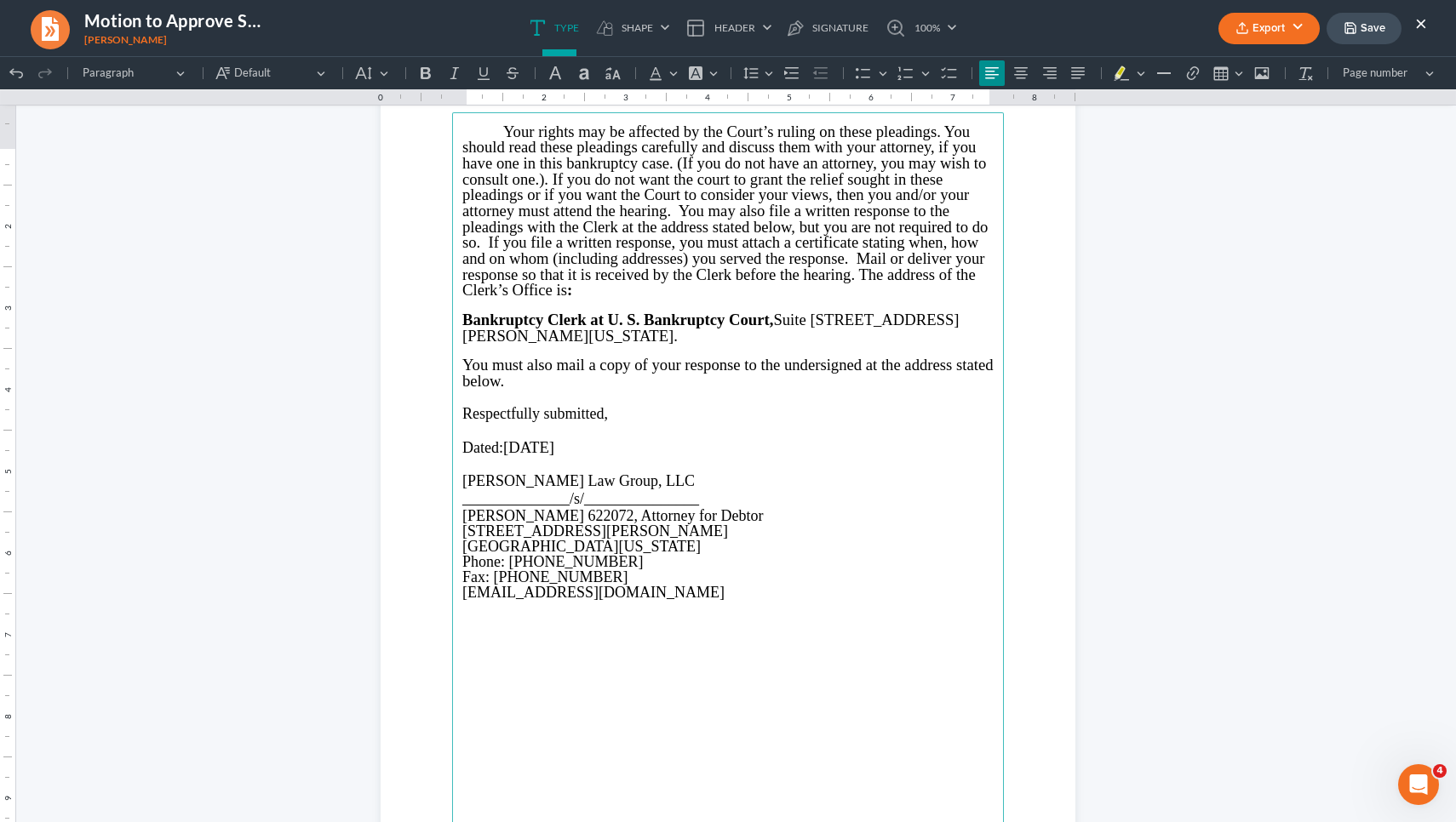
click at [549, 456] on span "September 25, 2025" at bounding box center [529, 447] width 52 height 18
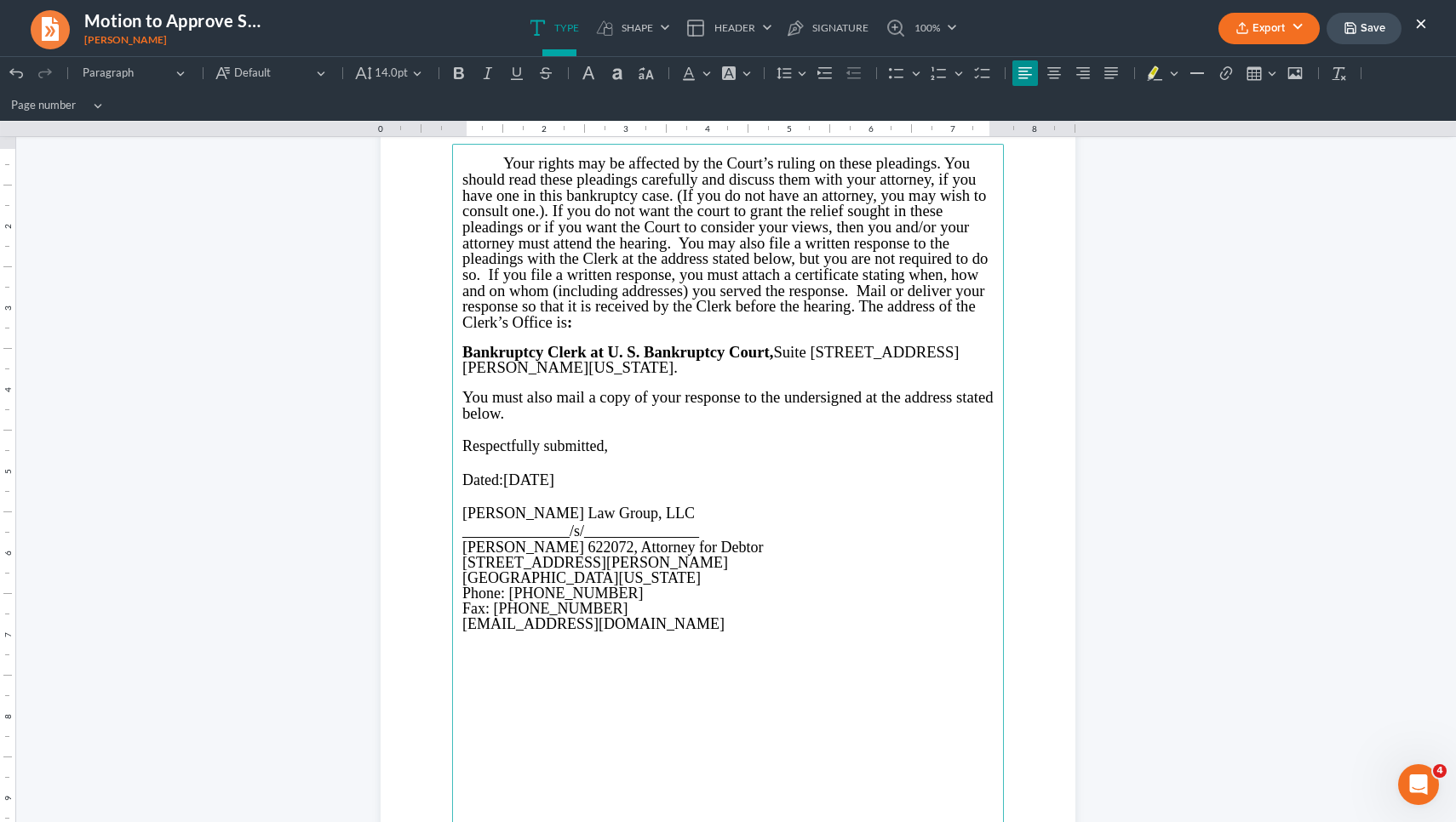
click at [549, 470] on span "September 25, 2025" at bounding box center [529, 479] width 52 height 18
click at [570, 473] on span "25, 2025" at bounding box center [588, 479] width 55 height 18
drag, startPoint x: 504, startPoint y: 468, endPoint x: 608, endPoint y: 470, distance: 104.0
click at [608, 470] on p "Dated: October 6, 2025" at bounding box center [727, 480] width 531 height 19
copy p "October 6, 2025"
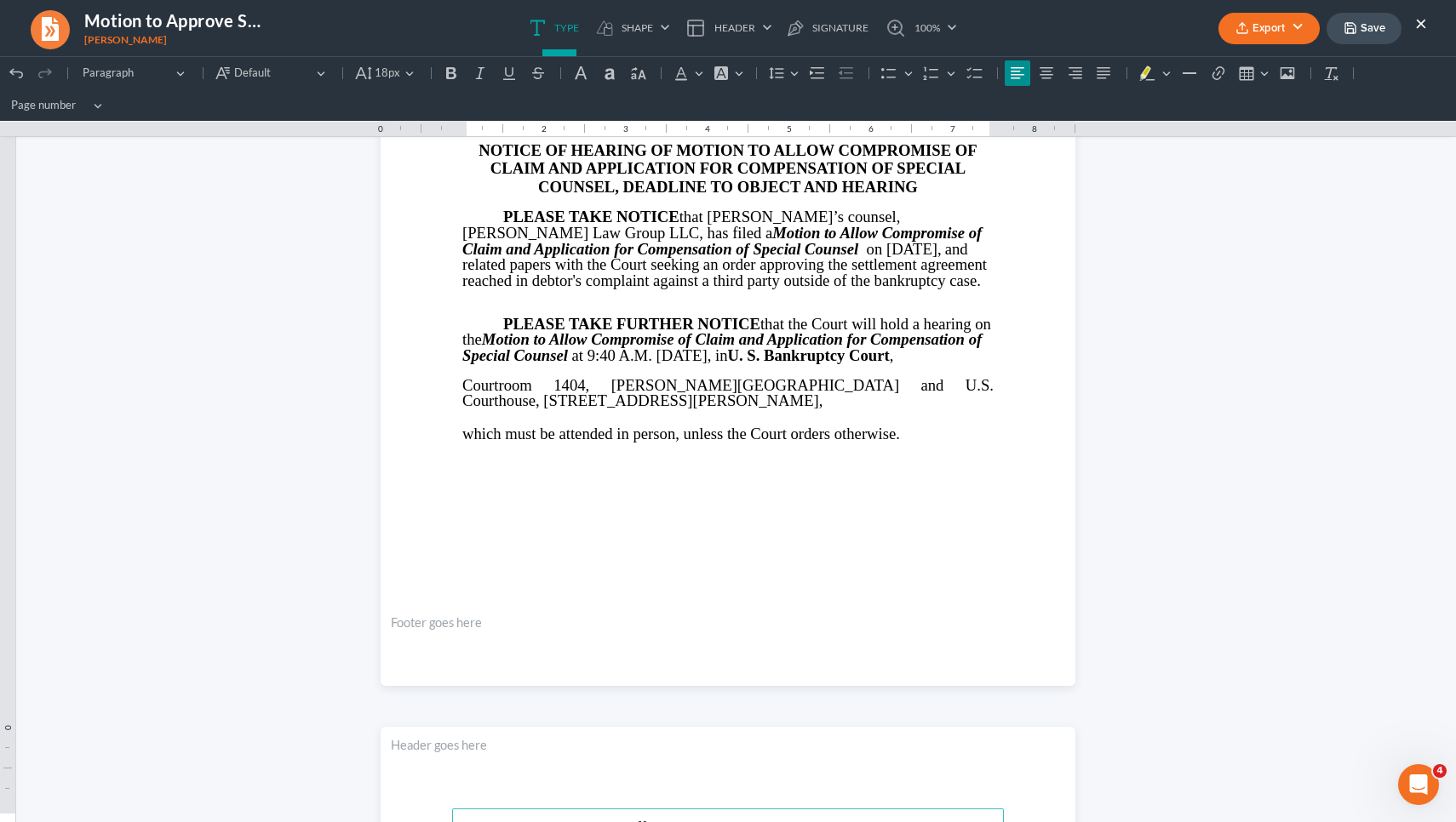
scroll to position [355, 0]
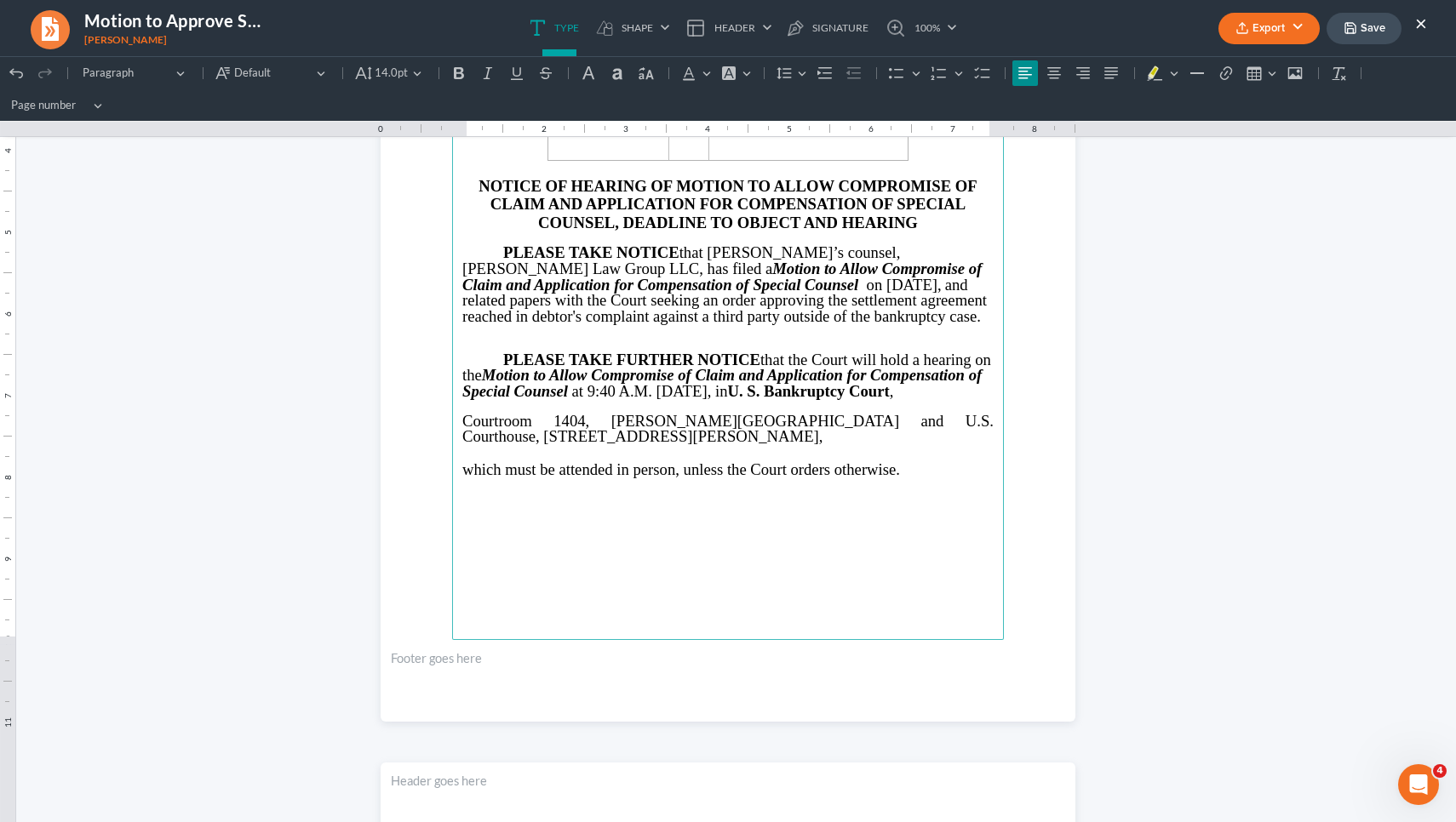
drag, startPoint x: 707, startPoint y: 281, endPoint x: 832, endPoint y: 276, distance: 125.1
click at [713, 276] on span "on September 25, 2025," at bounding box center [902, 284] width 79 height 18
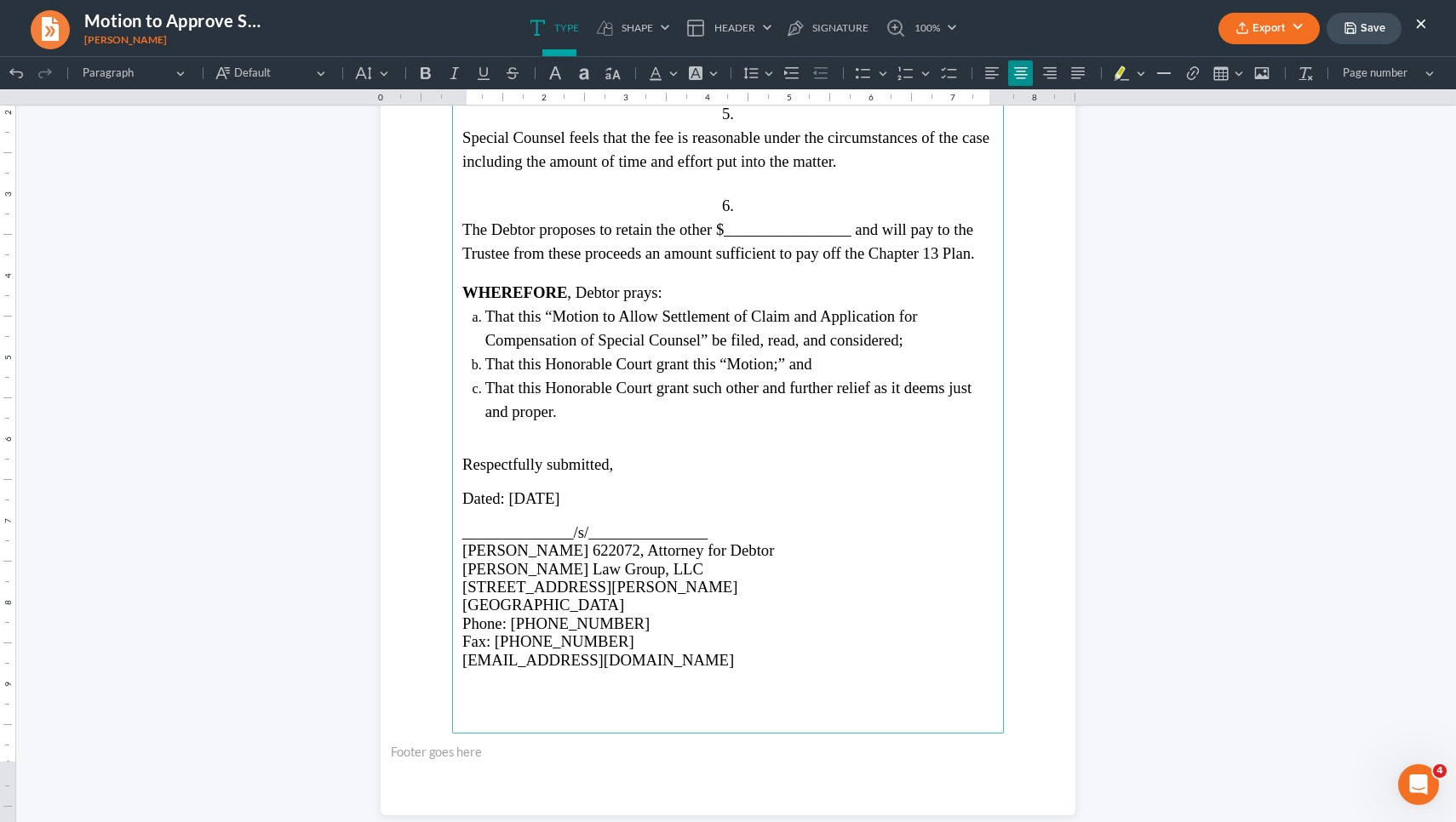
scroll to position [3152, 0]
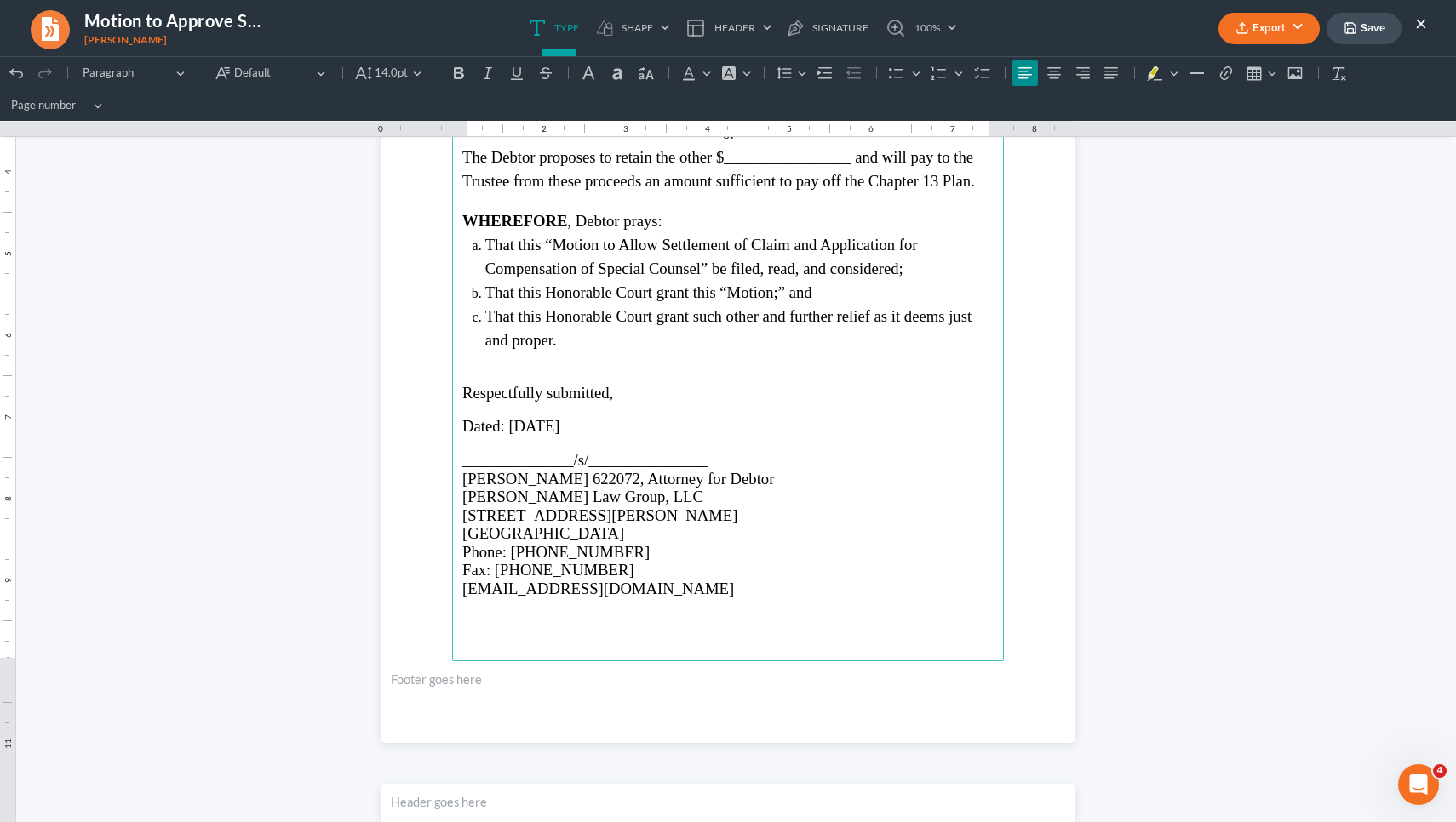
drag, startPoint x: 628, startPoint y: 432, endPoint x: 505, endPoint y: 437, distance: 123.1
click at [505, 435] on span "Dated: September 25, 2025" at bounding box center [511, 426] width 98 height 18
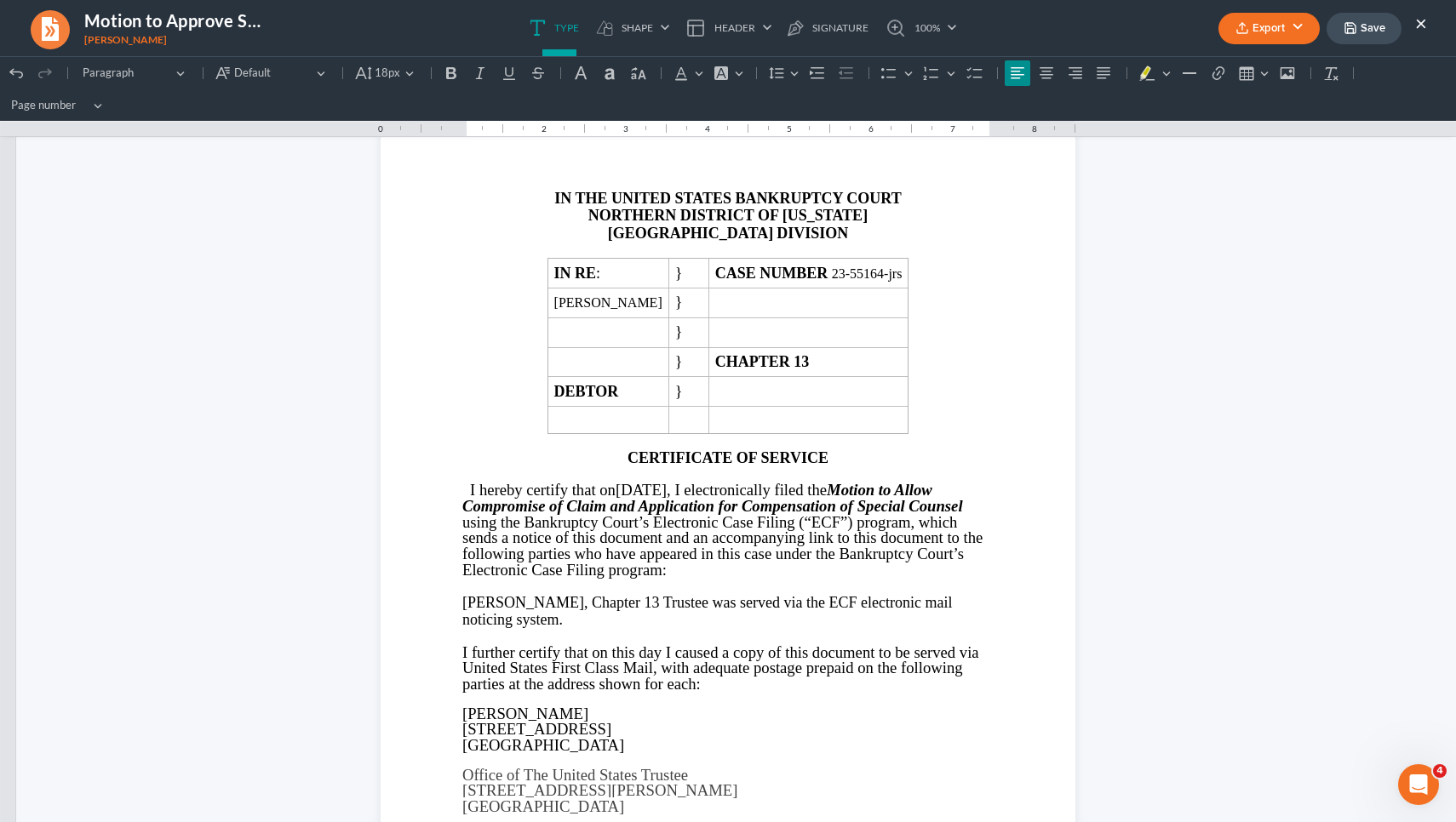
scroll to position [3859, 0]
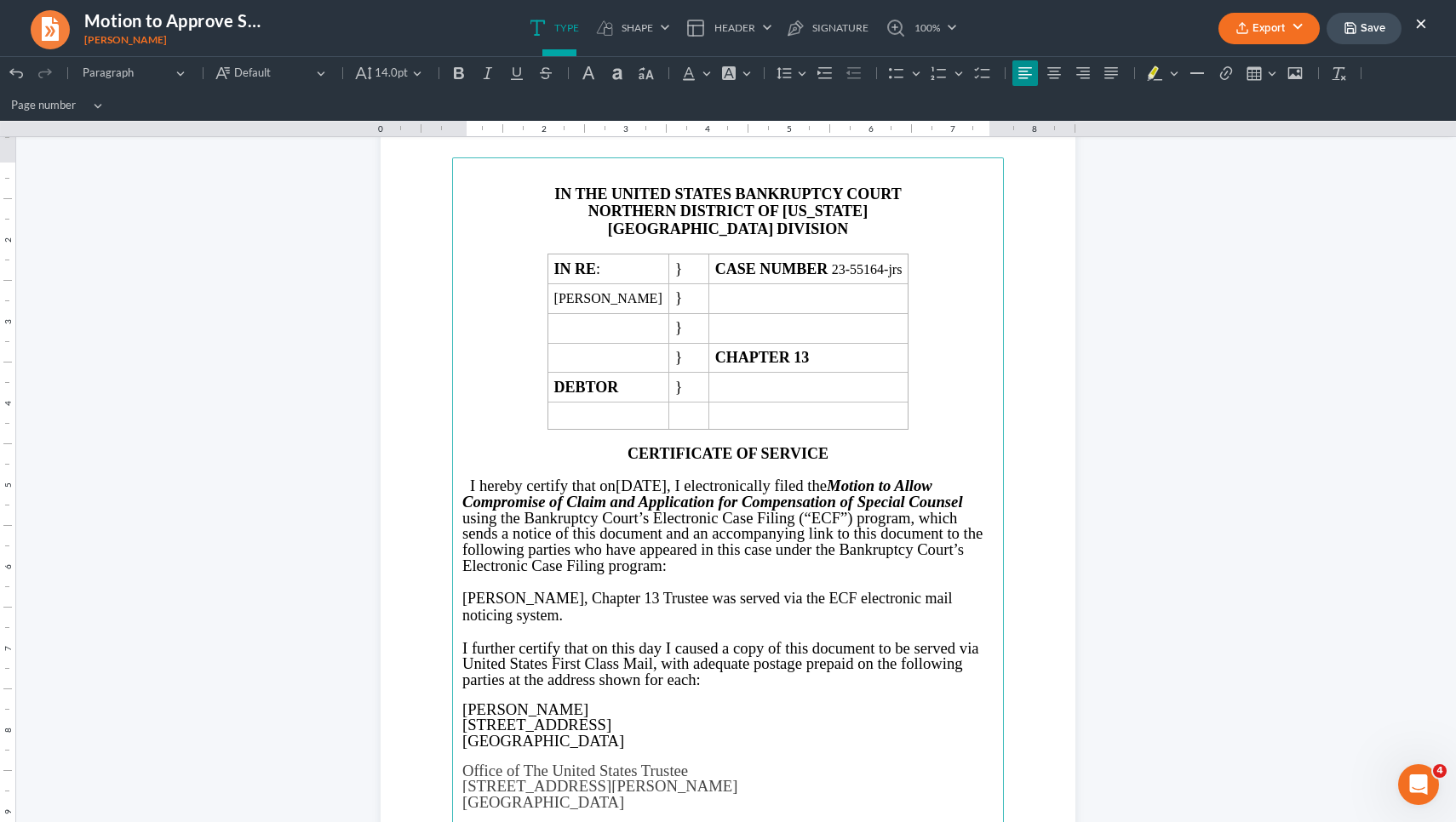
drag, startPoint x: 640, startPoint y: 481, endPoint x: 767, endPoint y: 481, distance: 127.0
click at [713, 481] on p "I hereby certify that on September 25, 2025 , I electronically filed the Motion…" at bounding box center [727, 525] width 531 height 95
click at [646, 479] on span "October" at bounding box center [640, 486] width 50 height 17
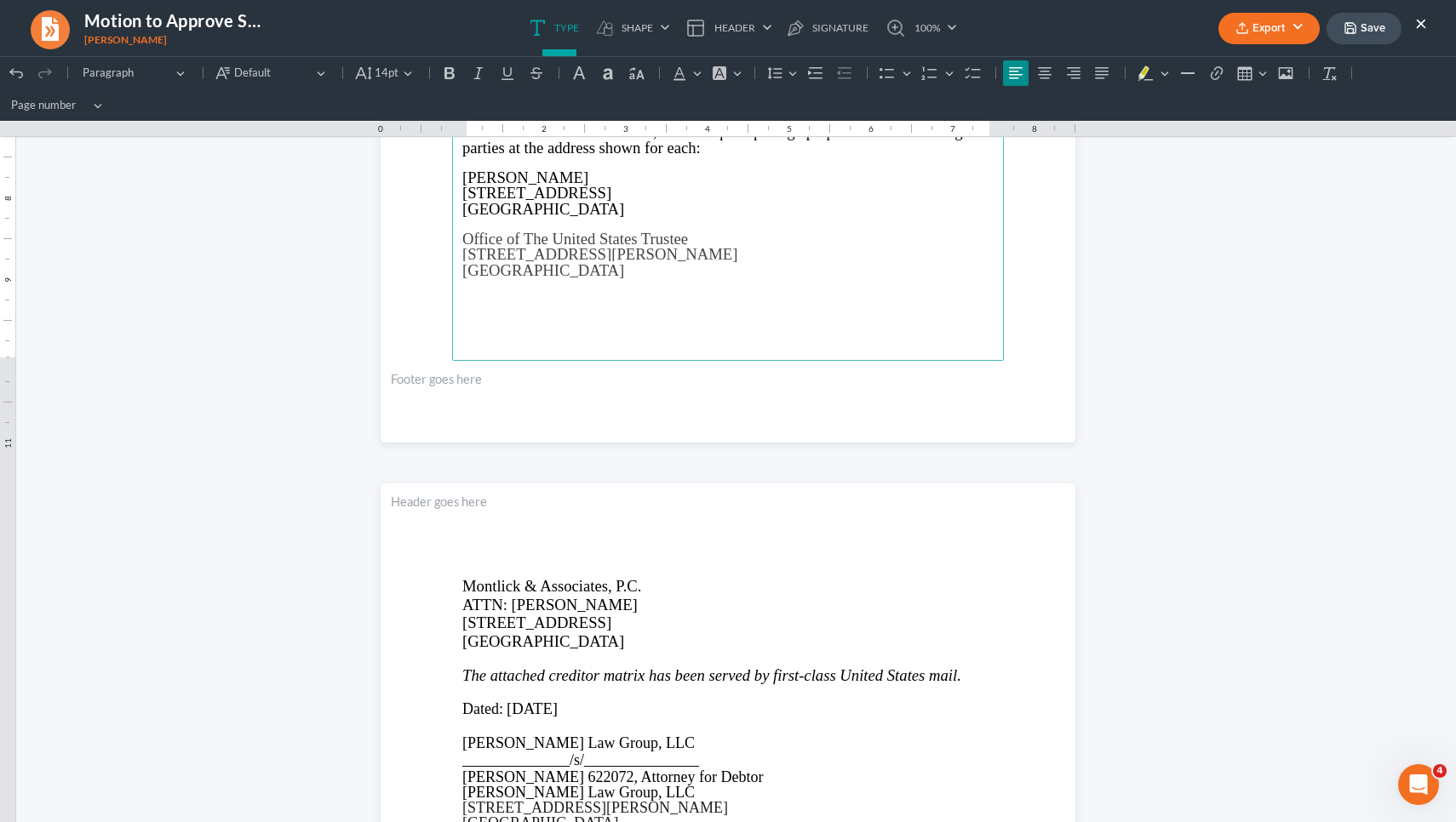
scroll to position [4396, 0]
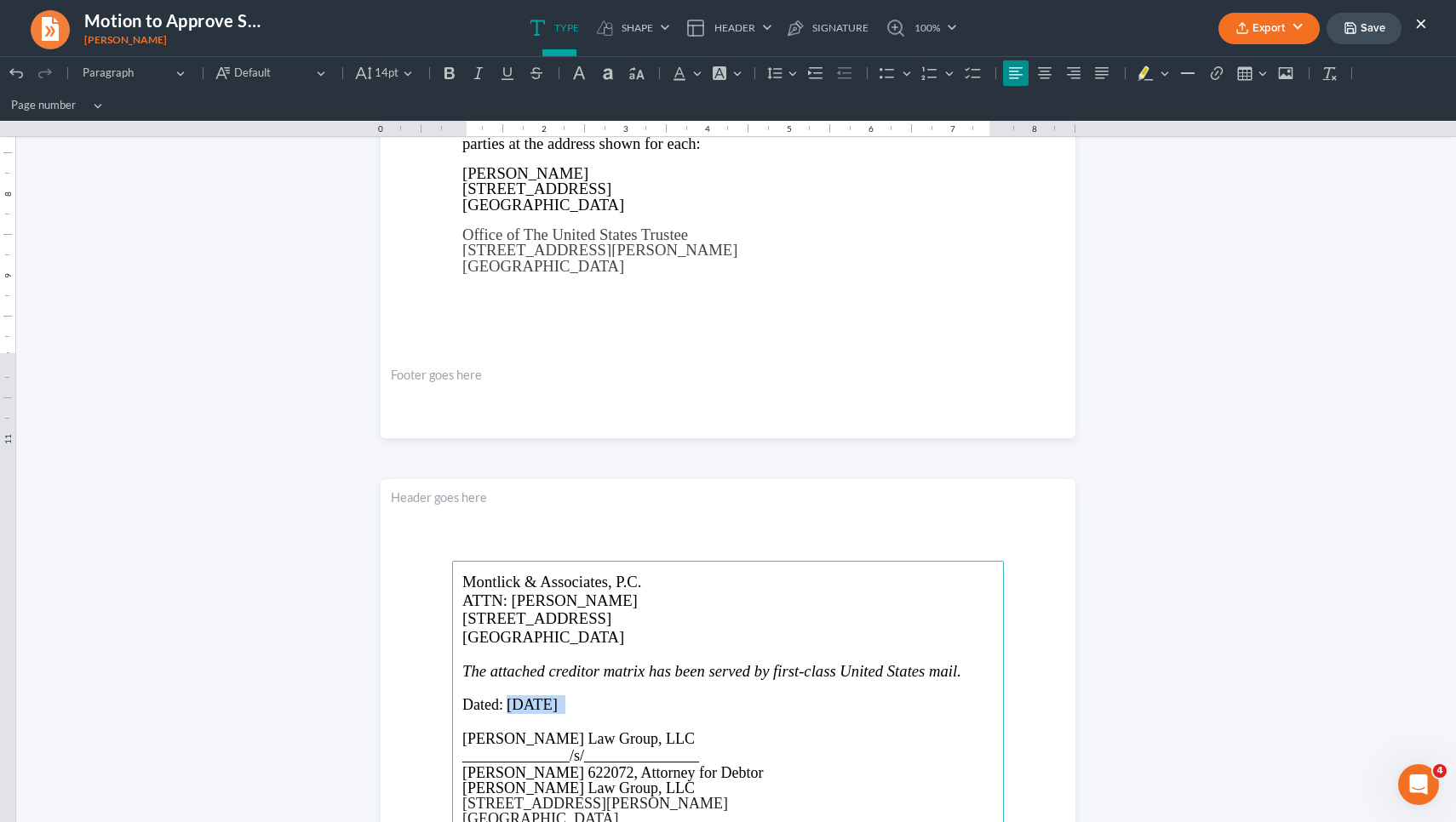
drag, startPoint x: 634, startPoint y: 703, endPoint x: 502, endPoint y: 704, distance: 132.0
click at [502, 704] on p "Dated: September 25, 2025" at bounding box center [727, 704] width 531 height 19
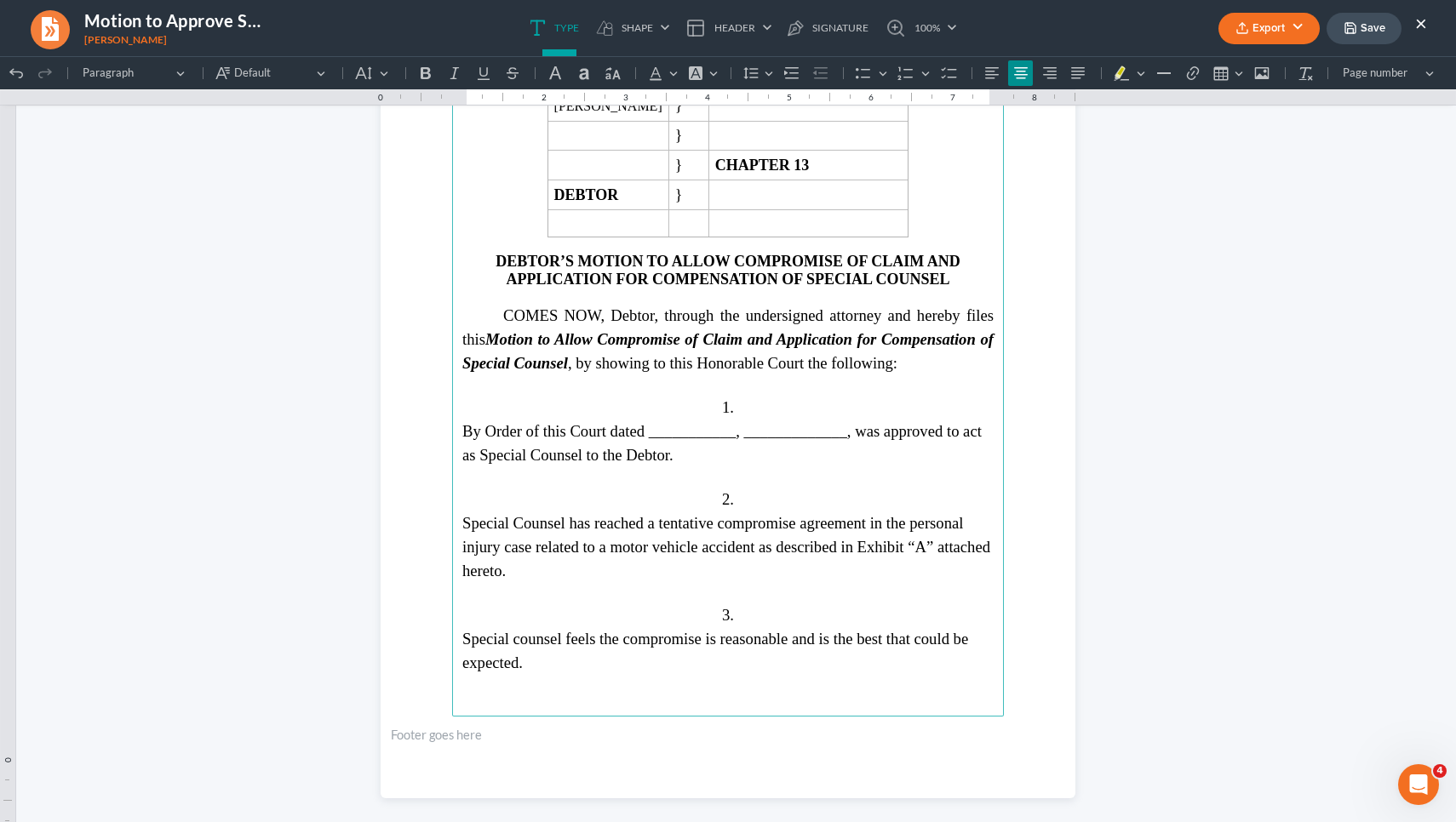
scroll to position [2170, 0]
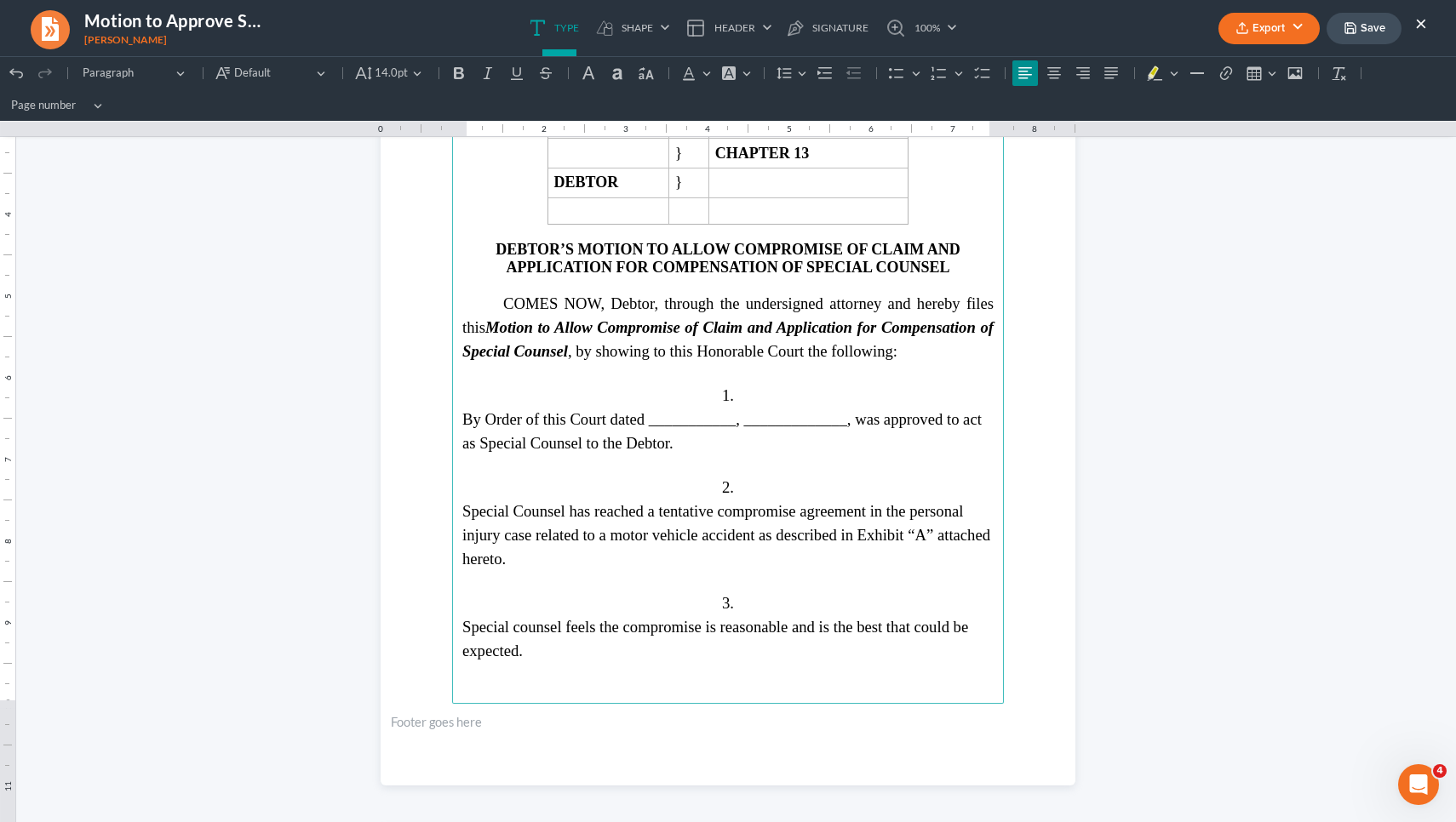
click at [713, 412] on span "By Order of this Court dated ___________, _____________, was approved to act as…" at bounding box center [721, 431] width 519 height 42
drag, startPoint x: 634, startPoint y: 409, endPoint x: 762, endPoint y: 413, distance: 128.1
click at [713, 413] on span "By Order of this Court dated ___________, Michelle Mumpower, was approved to ac…" at bounding box center [721, 431] width 519 height 42
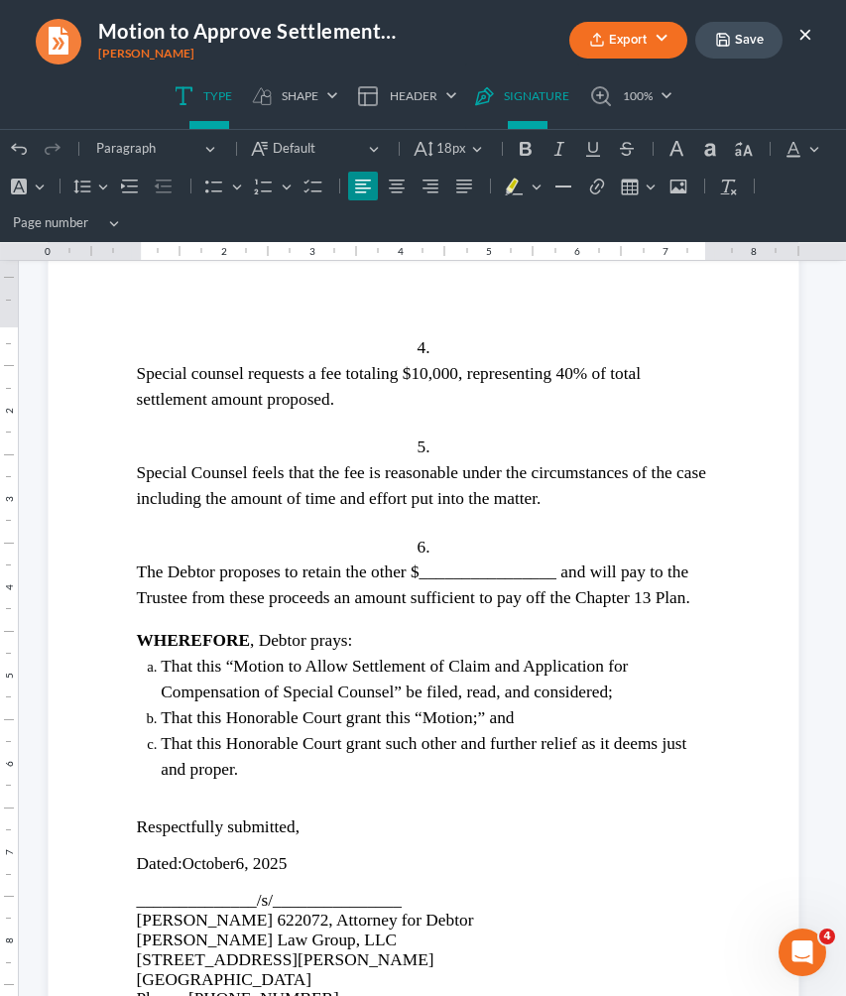
scroll to position [3097, 0]
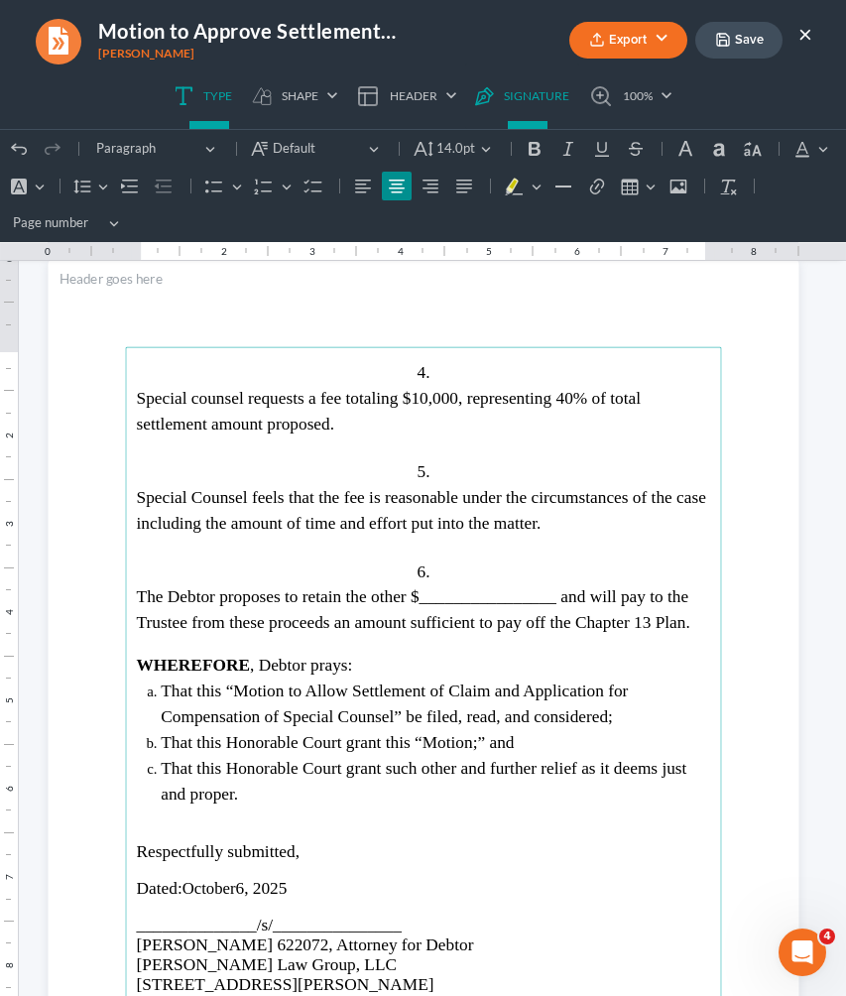
click at [426, 566] on p "6." at bounding box center [423, 571] width 574 height 26
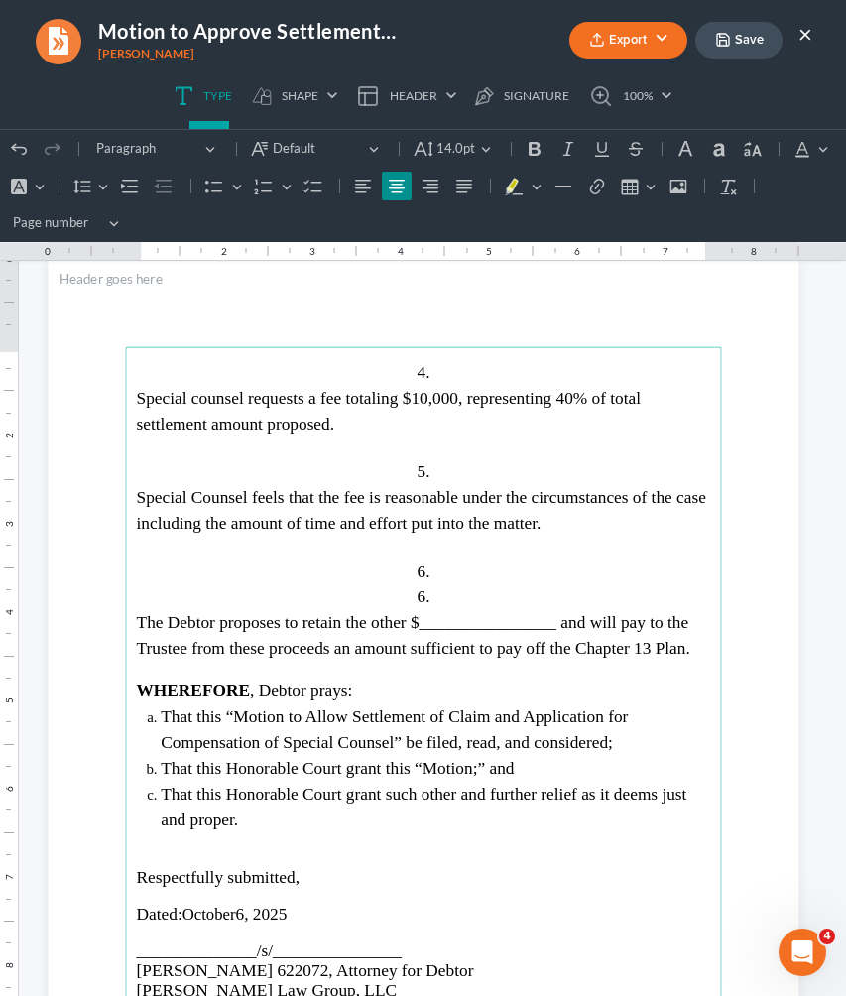
click at [417, 587] on span "6." at bounding box center [423, 596] width 13 height 19
click at [428, 575] on p "6." at bounding box center [423, 571] width 574 height 26
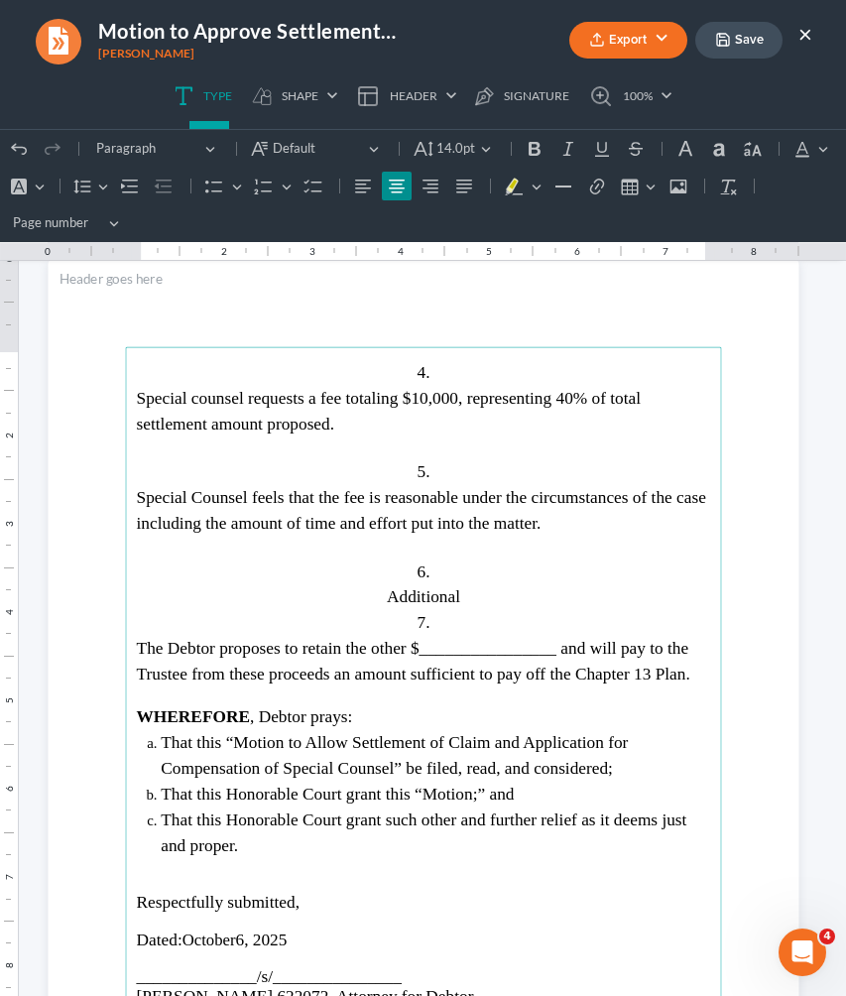
click at [429, 588] on span "Additional" at bounding box center [422, 596] width 73 height 19
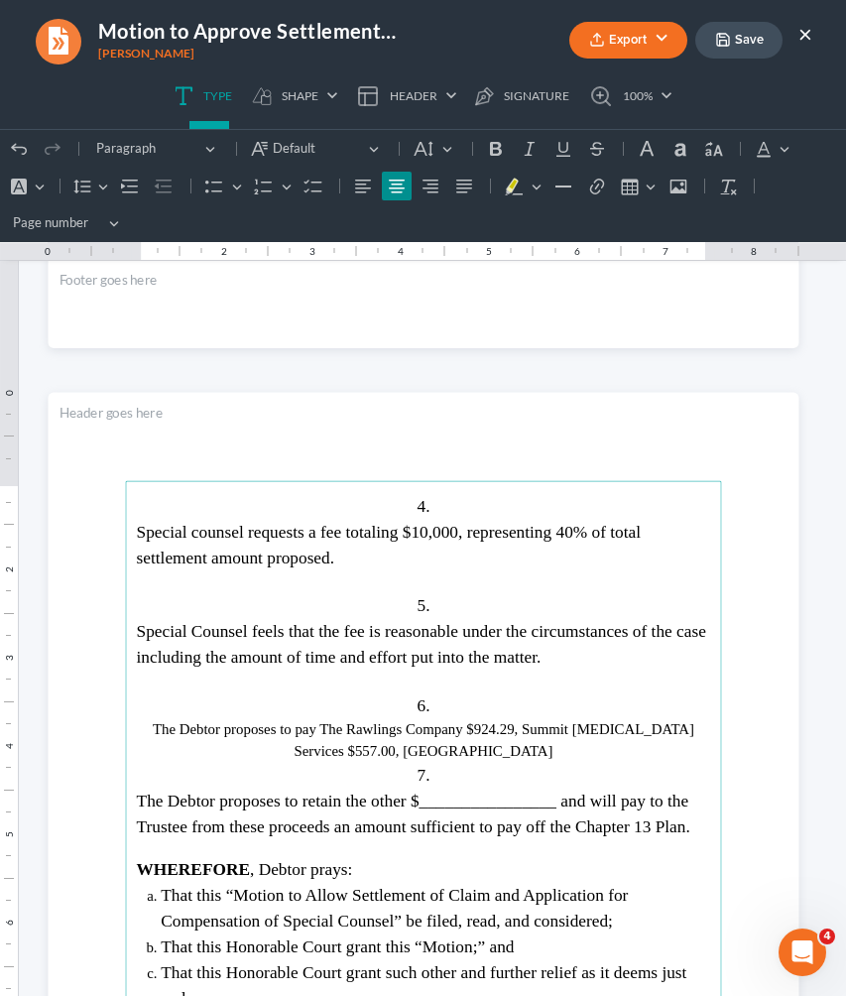
scroll to position [2962, 0]
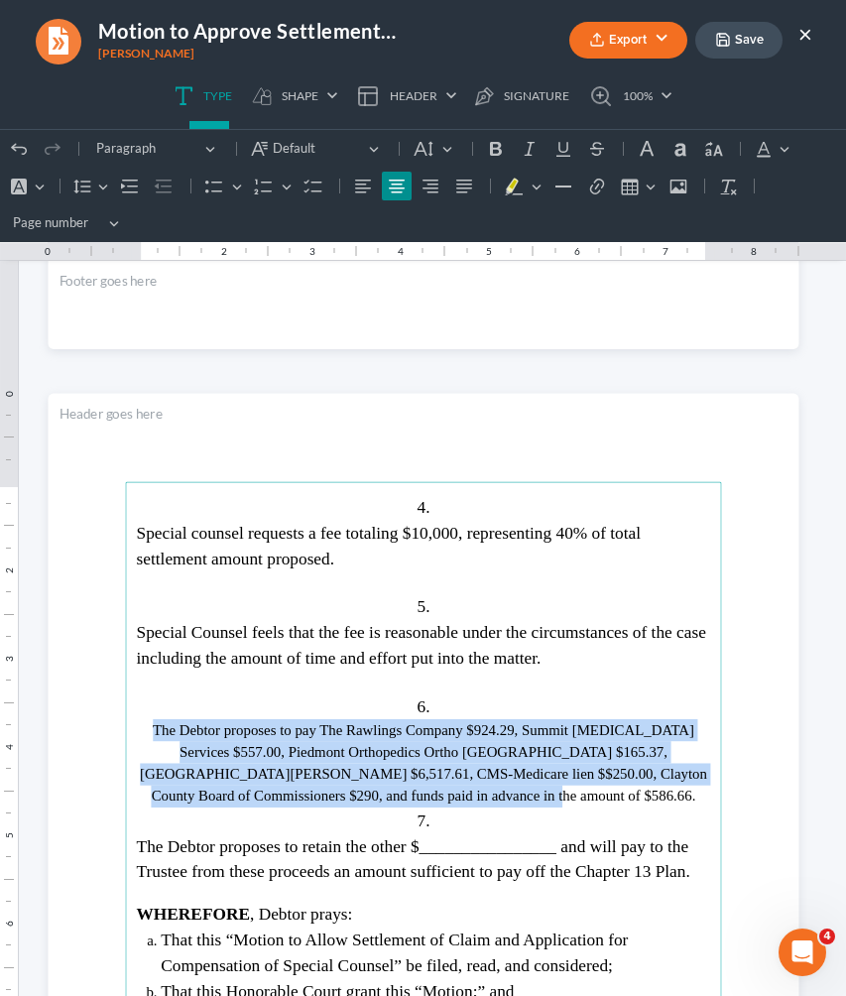
drag, startPoint x: 527, startPoint y: 784, endPoint x: 147, endPoint y: 729, distance: 383.8
click at [147, 729] on p "The Debtor proposes to pay The Rawlings Company $924.29, Summit Radiology Servi…" at bounding box center [423, 763] width 574 height 88
click at [427, 152] on icon "Editor toolbar" at bounding box center [424, 149] width 20 height 20
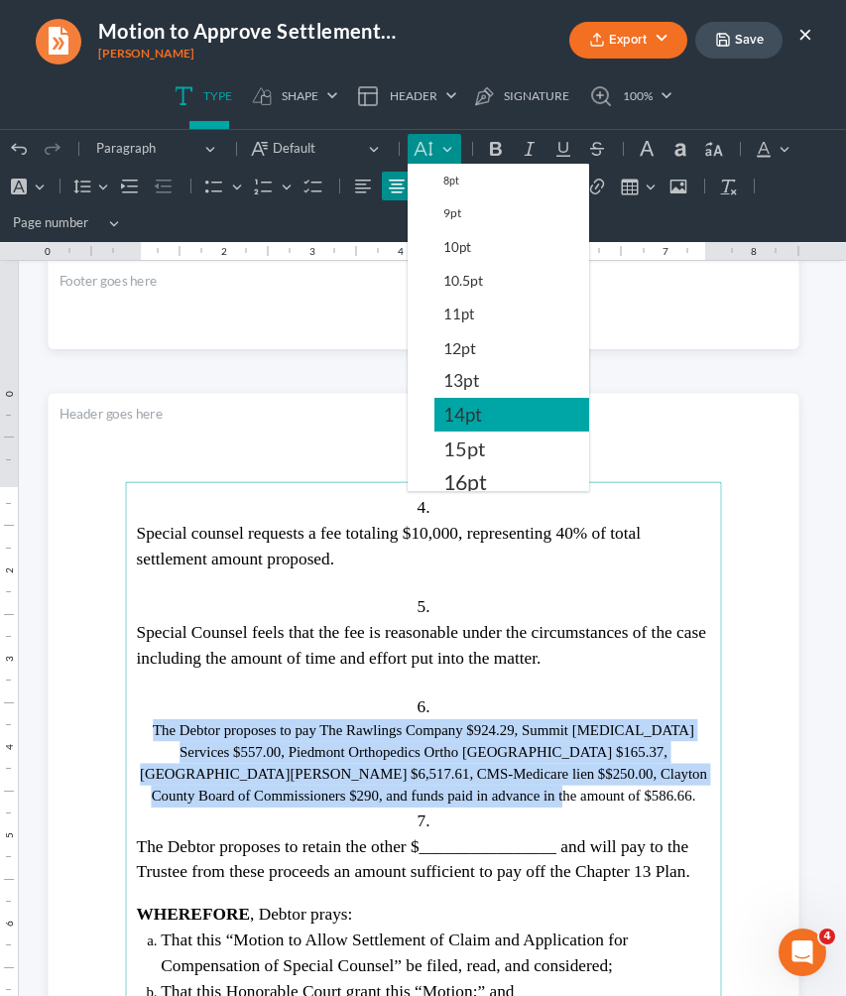
click at [470, 417] on span "14pt" at bounding box center [462, 415] width 39 height 24
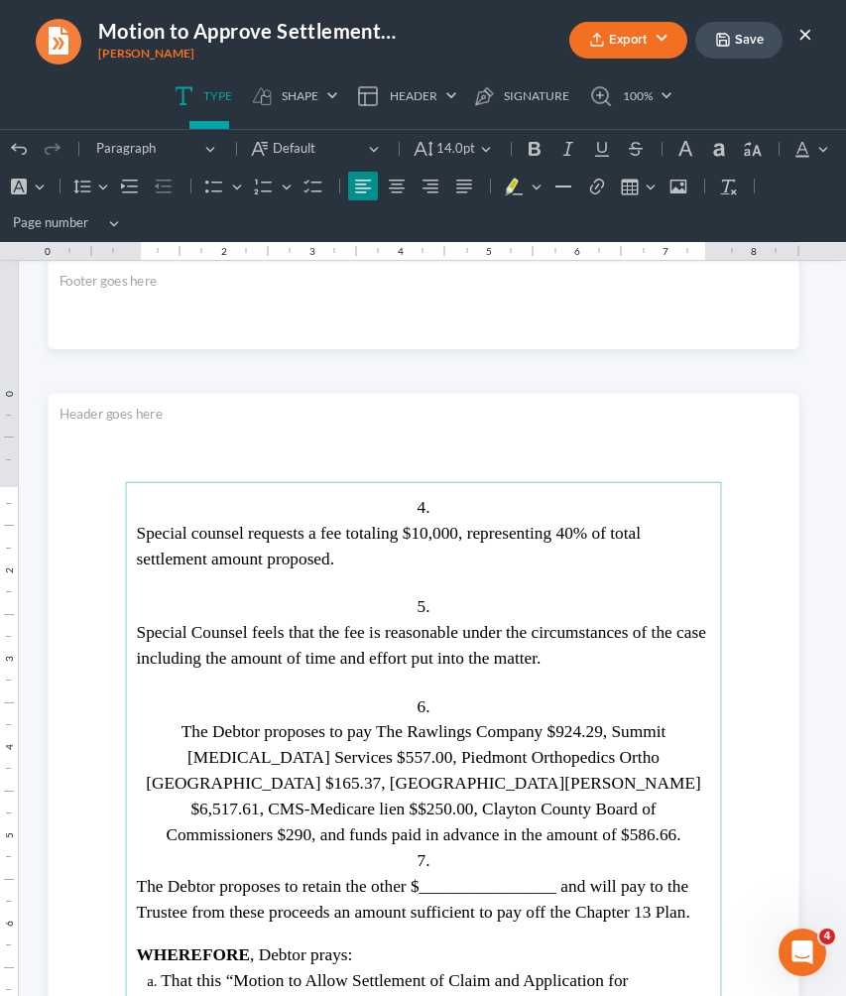
drag, startPoint x: 603, startPoint y: 658, endPoint x: 167, endPoint y: 635, distance: 437.0
click at [167, 635] on p "Special Counsel feels that the fee is reasonable under the circumstances of the…" at bounding box center [423, 646] width 574 height 52
click at [490, 152] on button "14.0pt 14.0pt" at bounding box center [453, 149] width 91 height 30
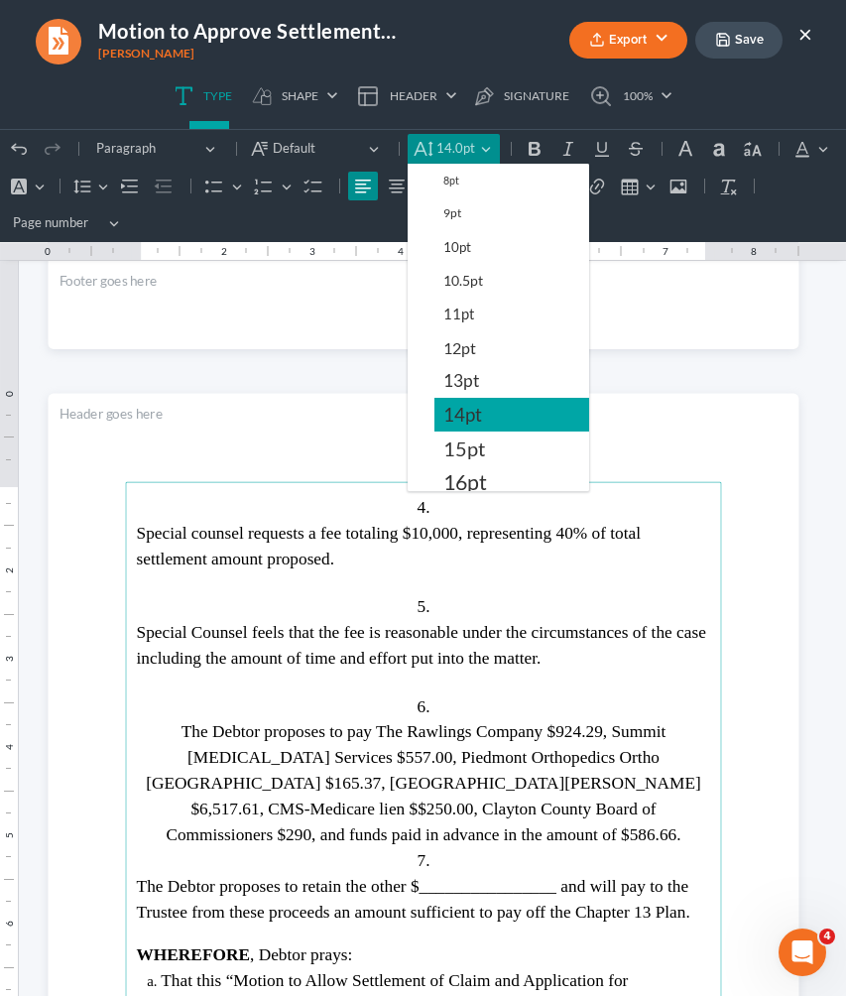
click at [474, 419] on span "14pt" at bounding box center [462, 415] width 39 height 24
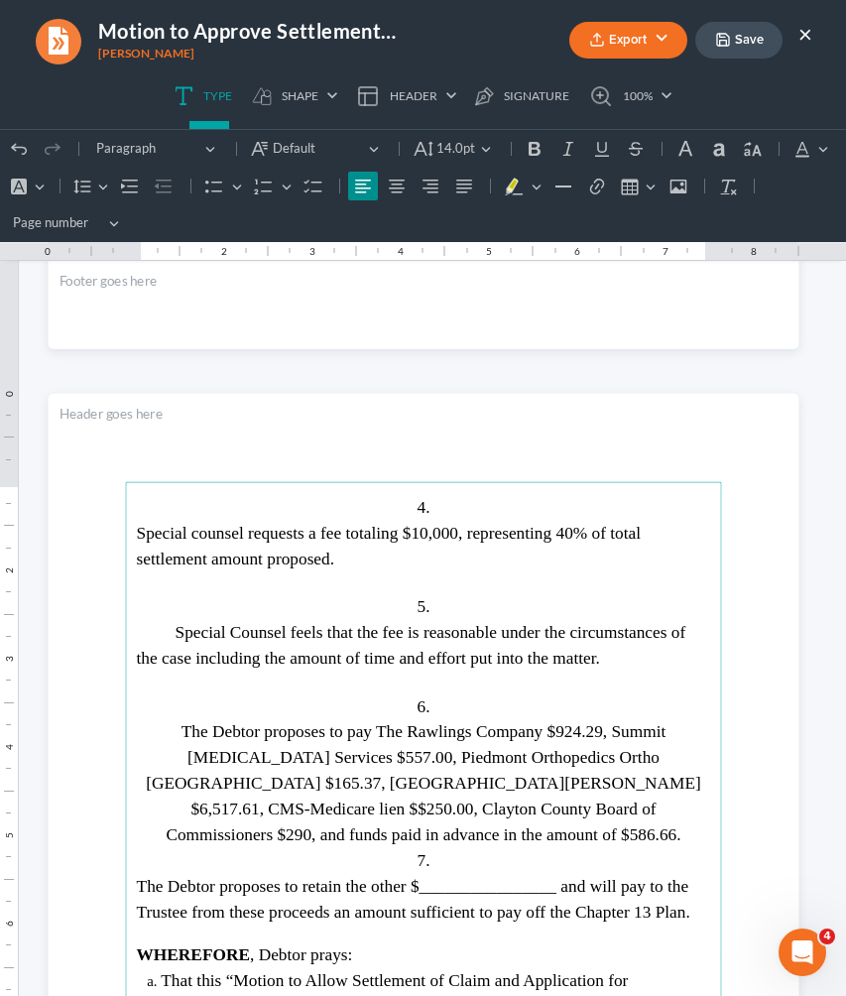
drag, startPoint x: 338, startPoint y: 563, endPoint x: 149, endPoint y: 536, distance: 191.4
click at [151, 533] on p "Special counsel requests a fee totaling $10,000, representing 40% of total sett…" at bounding box center [423, 547] width 574 height 52
click at [502, 146] on div "Undo (⌘Z) Undo Redo (⌘Y) Redo Heading Paragraph Paragraph Heading 1 Heading 2 H…" at bounding box center [423, 186] width 838 height 112
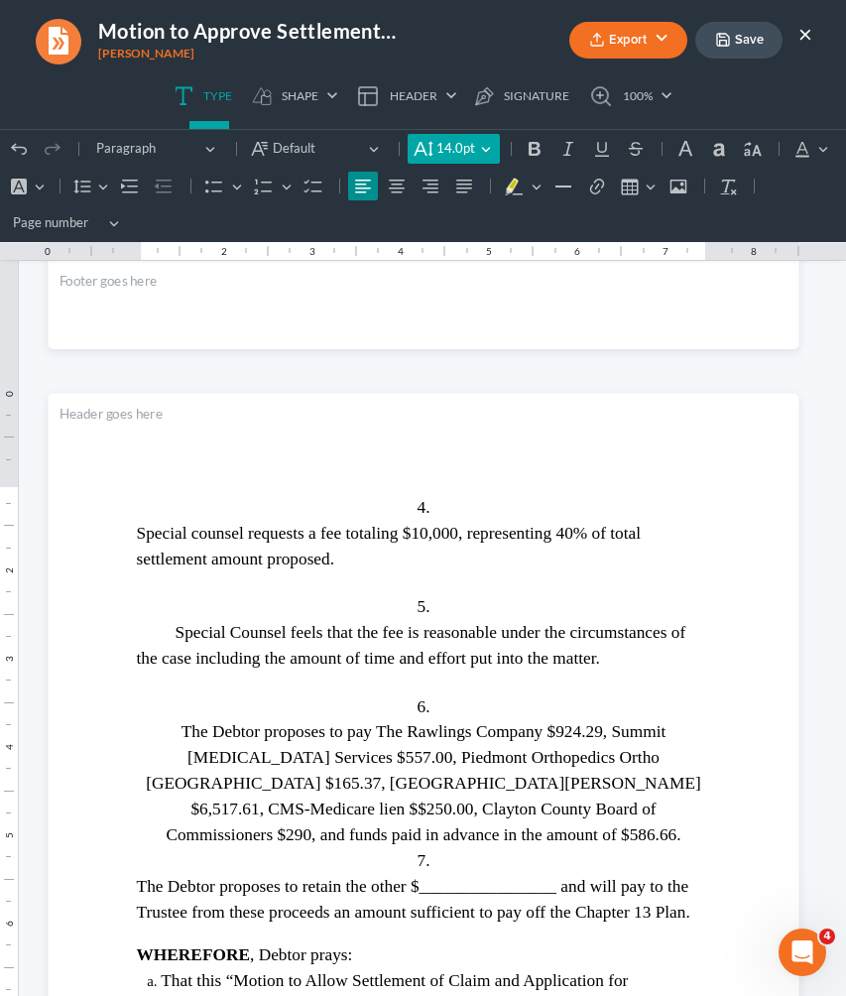
click at [479, 144] on button "14.0pt 14.0pt" at bounding box center [453, 149] width 91 height 30
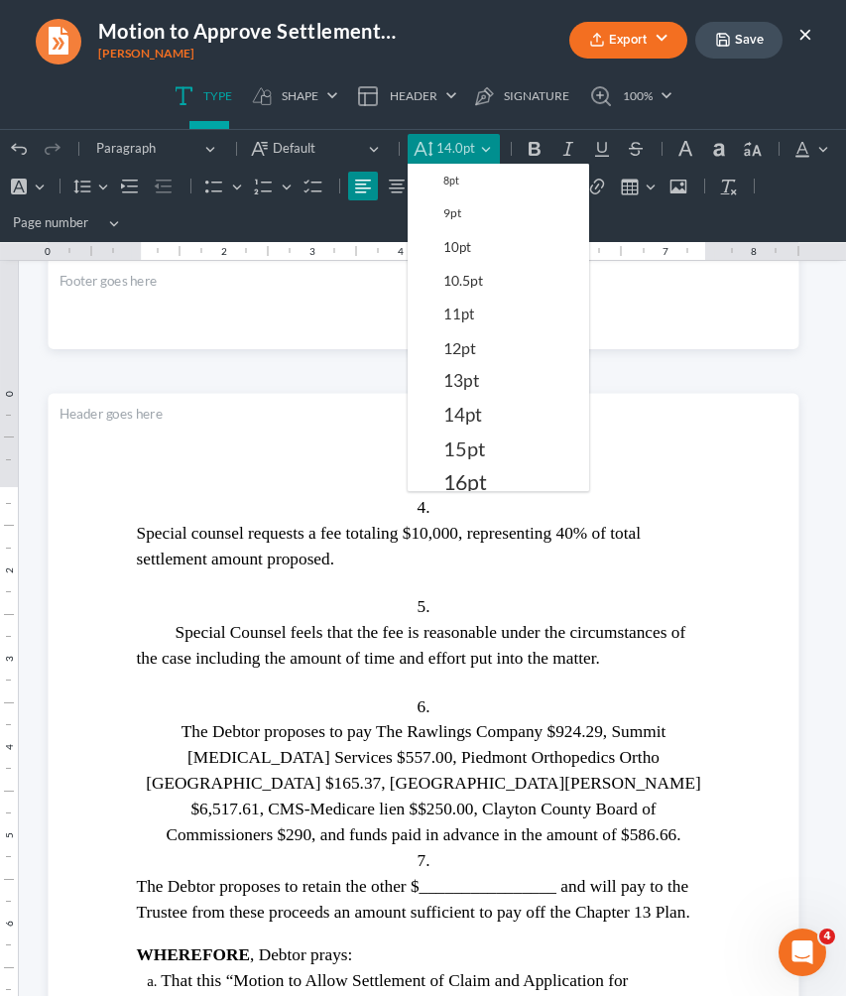
click at [712, 367] on div "IN THE UNITED STATES BANKRUPTCY COURT NORTHERN DISTRICT OF GEORGIA ATLANTA DIVI…" at bounding box center [423, 879] width 751 height 7066
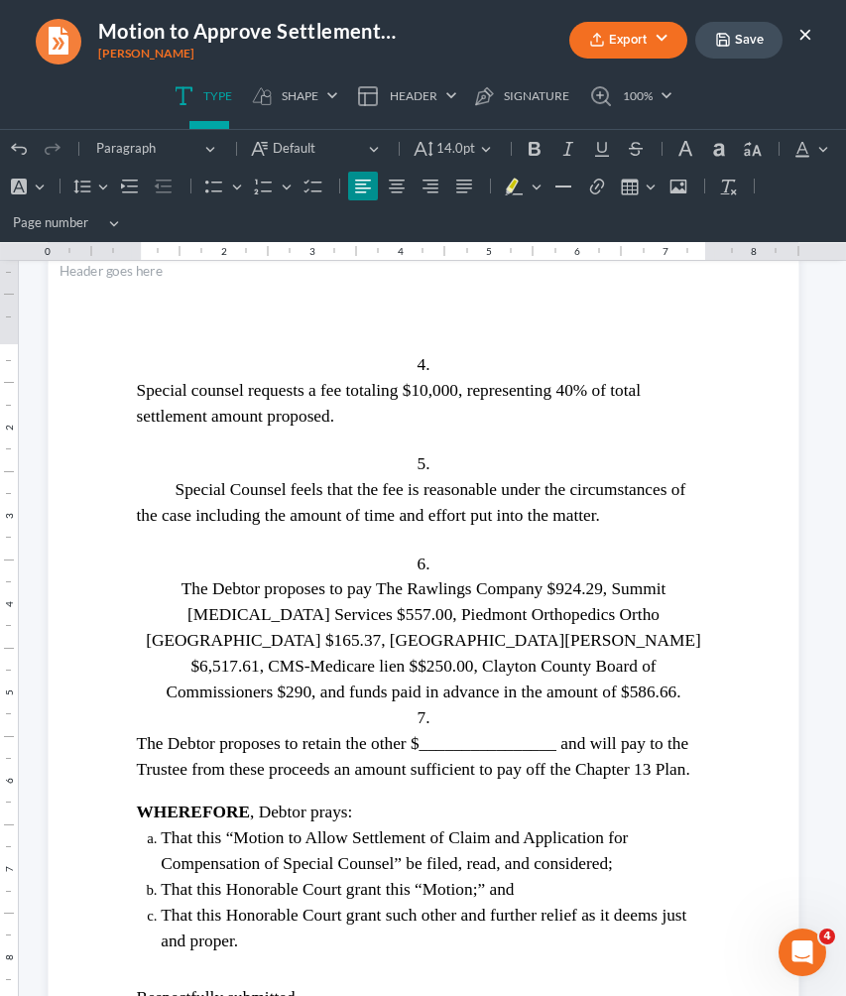
scroll to position [3111, 0]
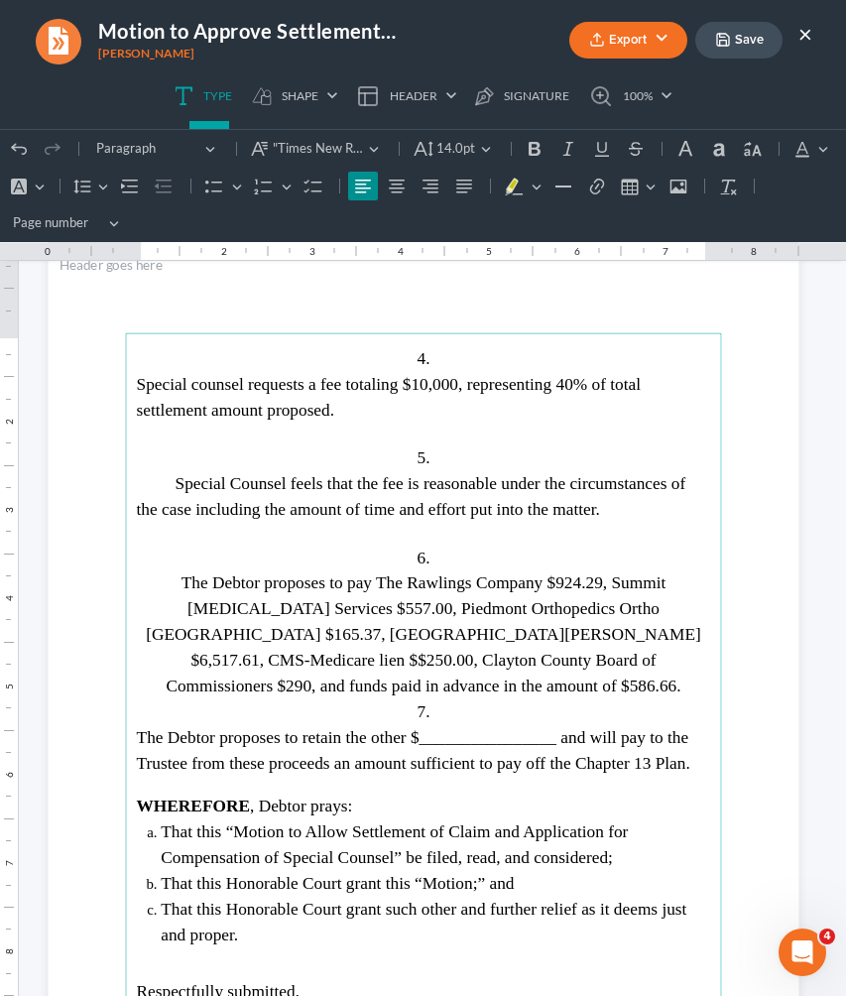
click at [515, 728] on span "The Debtor proposes to retain the other $________________ and will pay to the T…" at bounding box center [412, 750] width 553 height 45
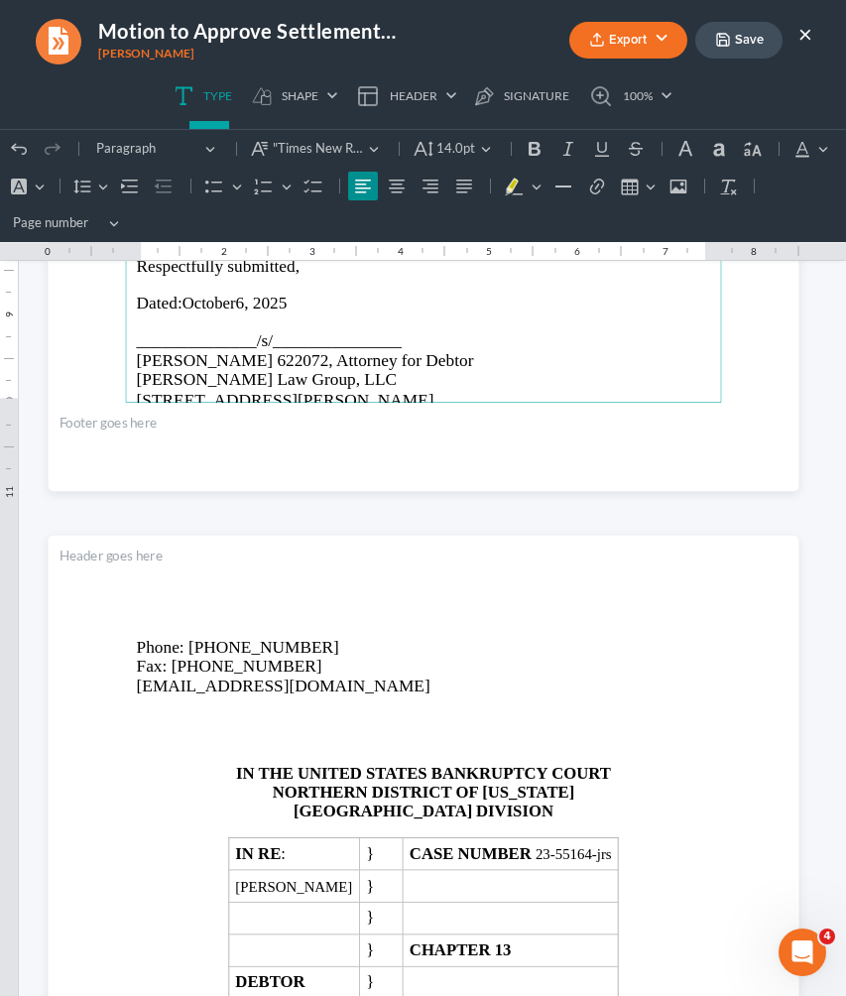
scroll to position [3890, 0]
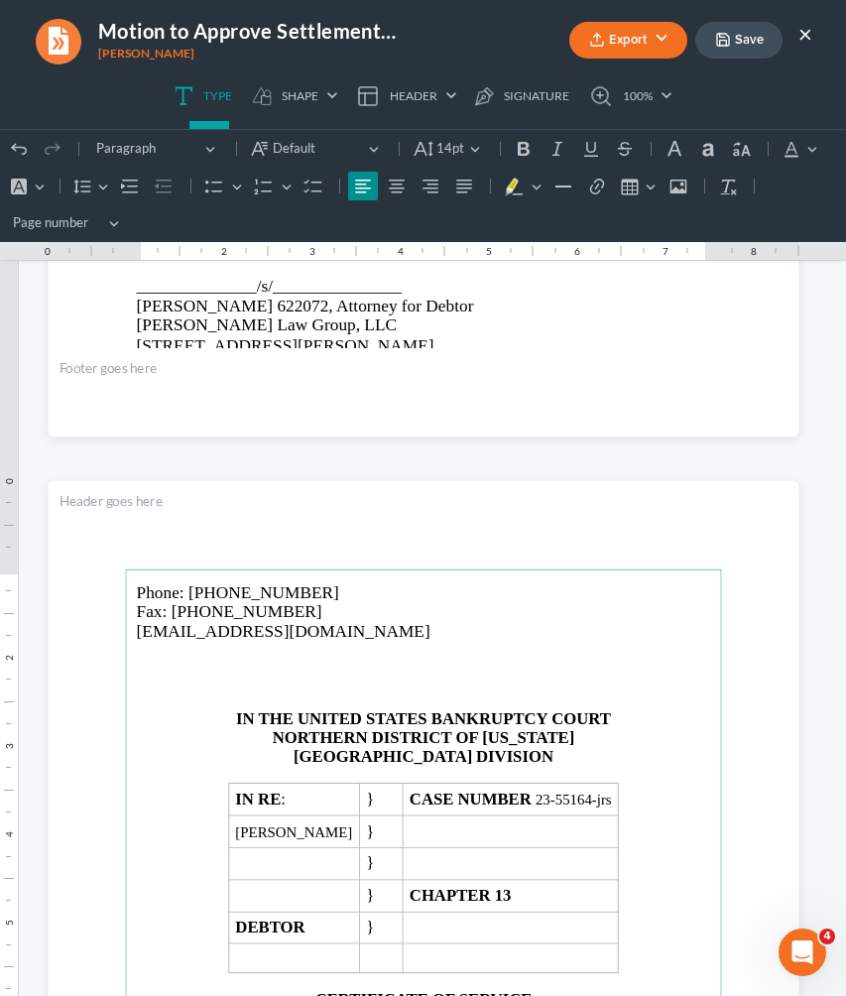
click at [504, 684] on p "Rich Text Editor, page-4-main" at bounding box center [423, 683] width 574 height 17
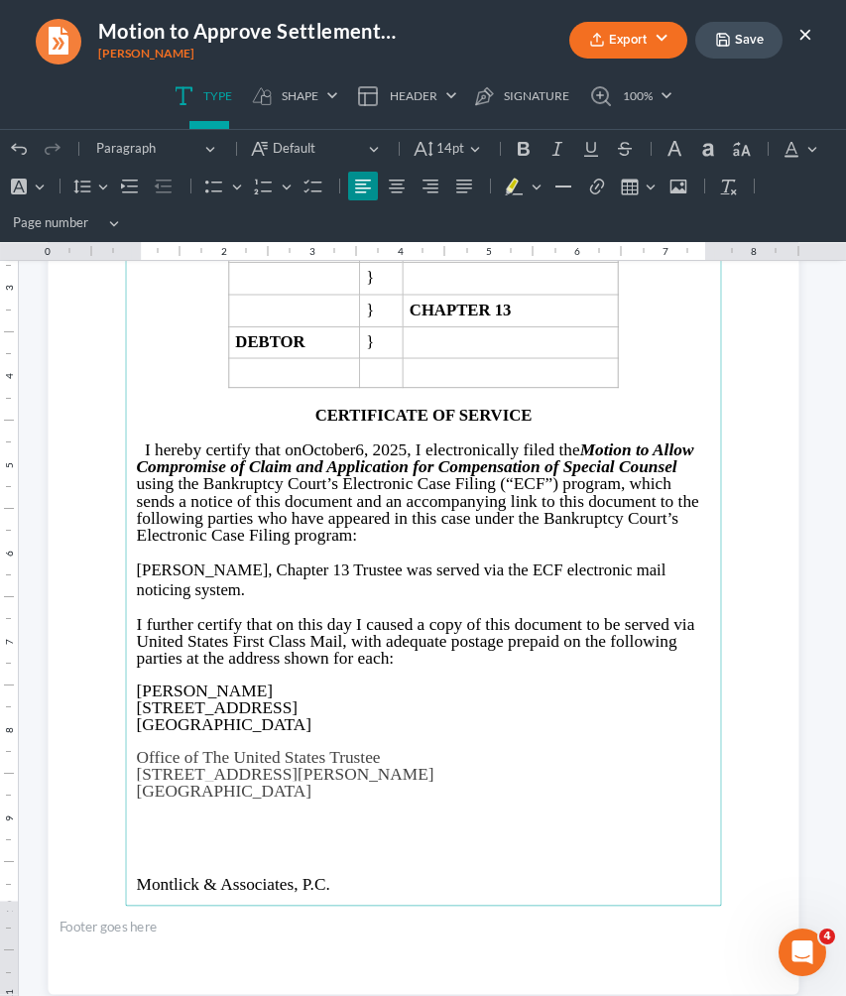
scroll to position [5398, 0]
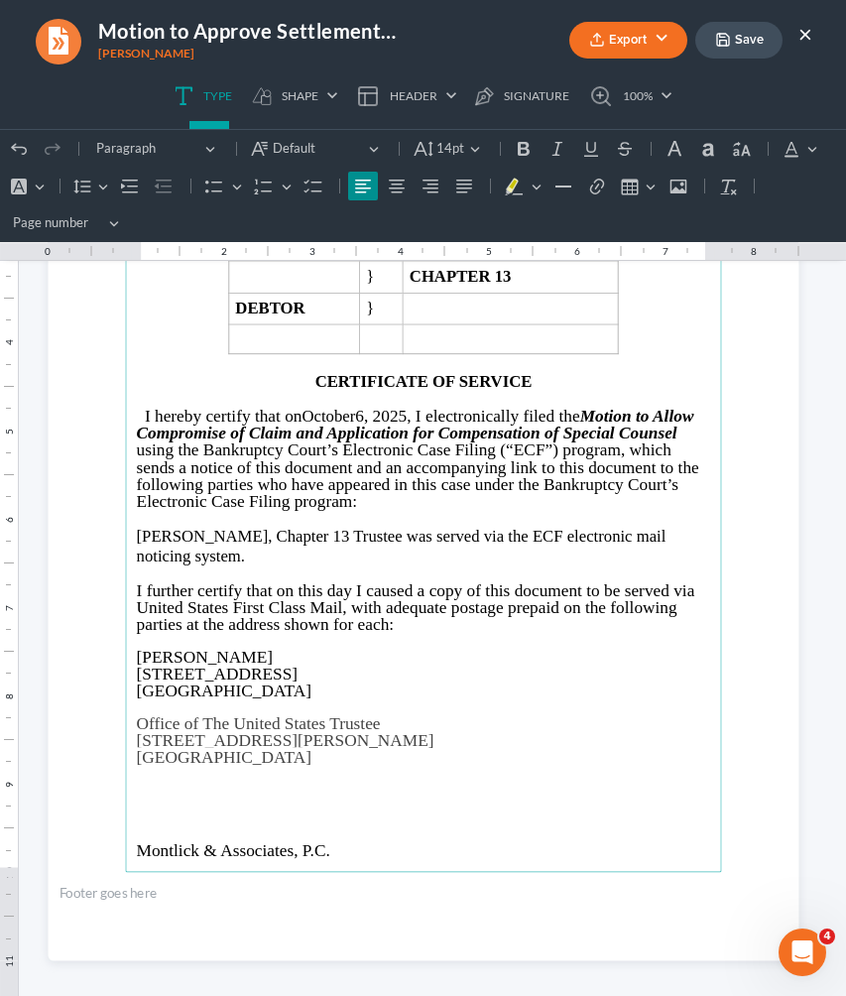
click at [283, 810] on p "Rich Text Editor, page-5-main" at bounding box center [423, 817] width 574 height 15
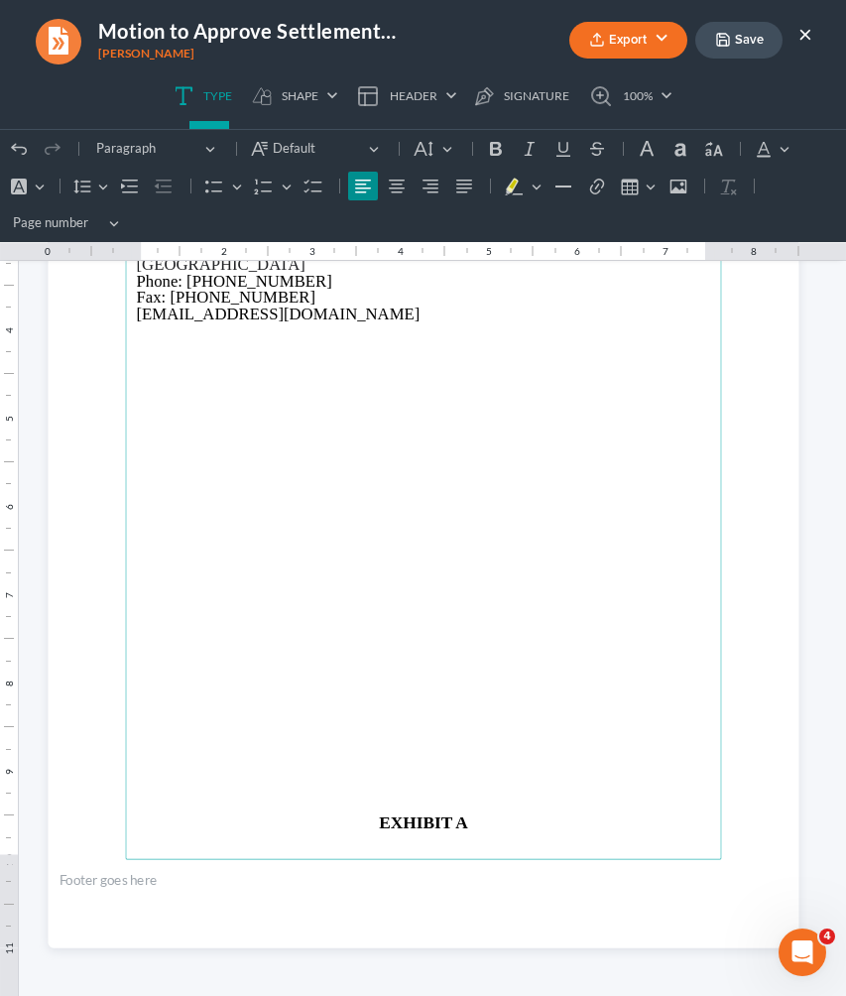
scroll to position [6426, 0]
click at [219, 611] on p "Rich Text Editor, page-6-main" at bounding box center [423, 618] width 574 height 17
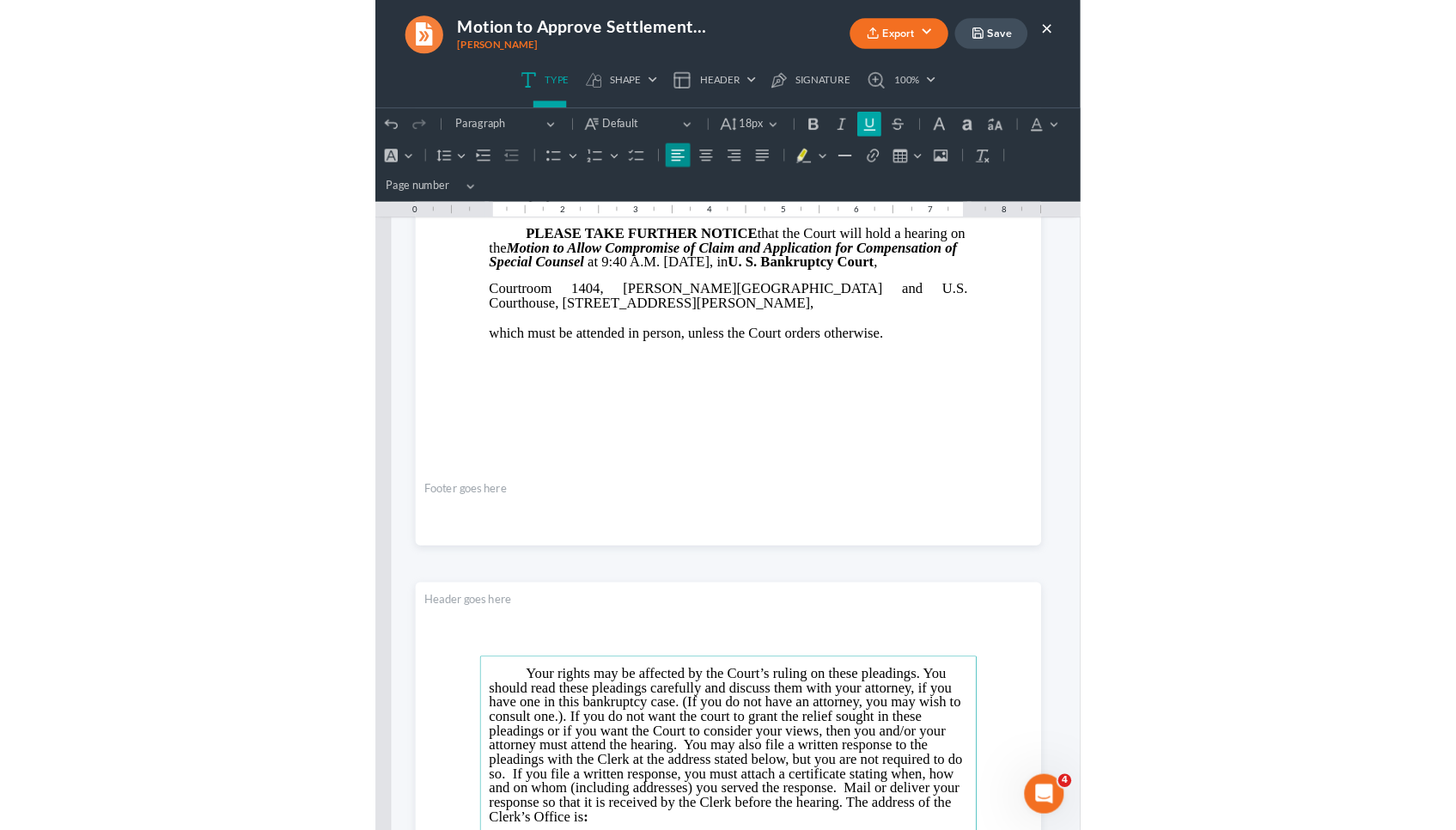
scroll to position [23, 0]
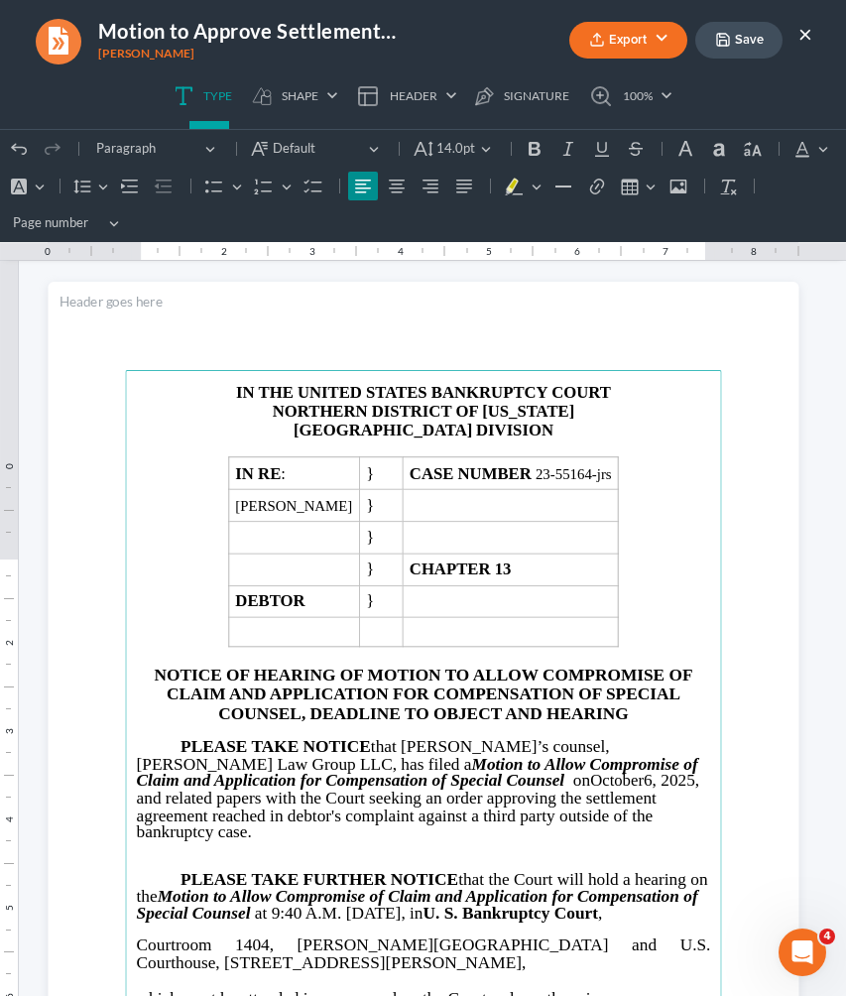
click at [739, 43] on button "Save" at bounding box center [738, 40] width 87 height 37
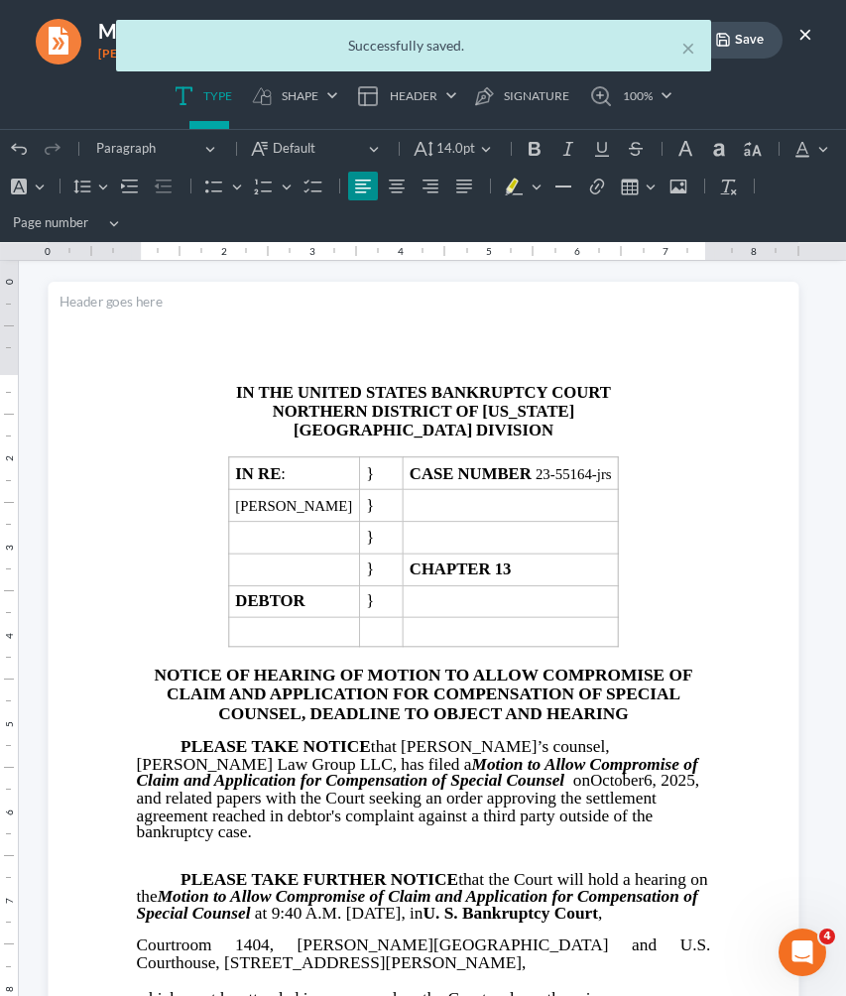
click at [688, 50] on ul "Export PDF Word Client Doc Storage Save ×" at bounding box center [628, 40] width 370 height 43
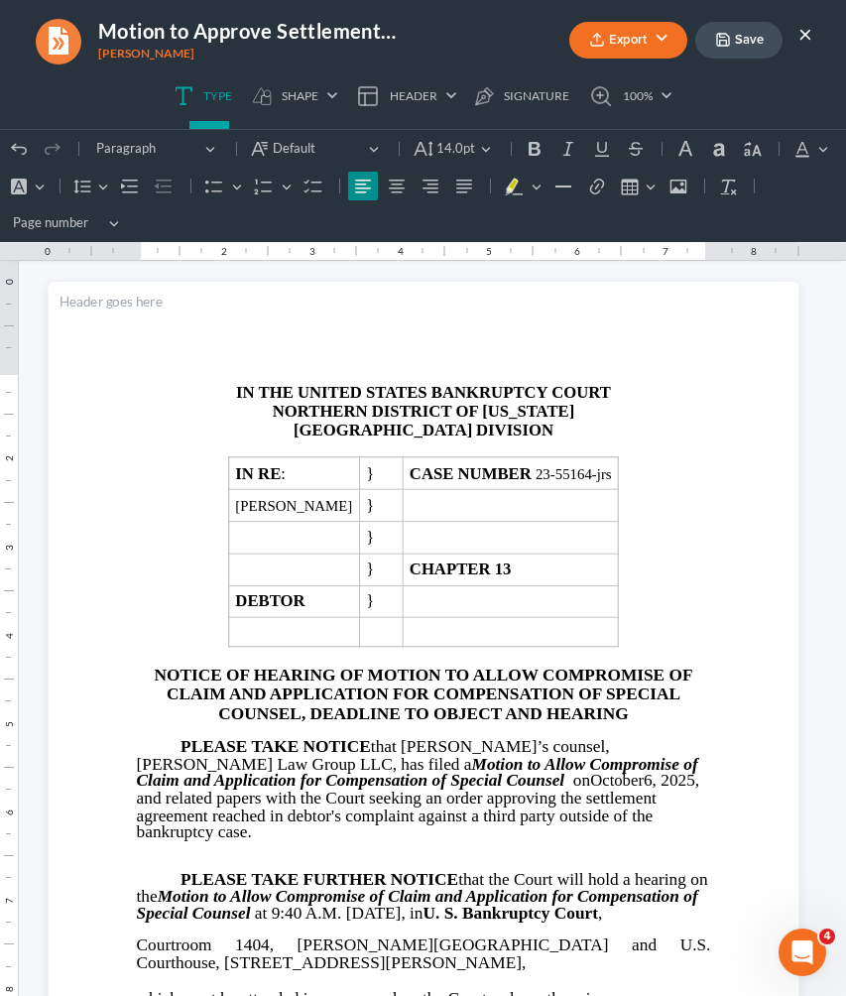
click at [634, 48] on button "Export" at bounding box center [628, 40] width 118 height 37
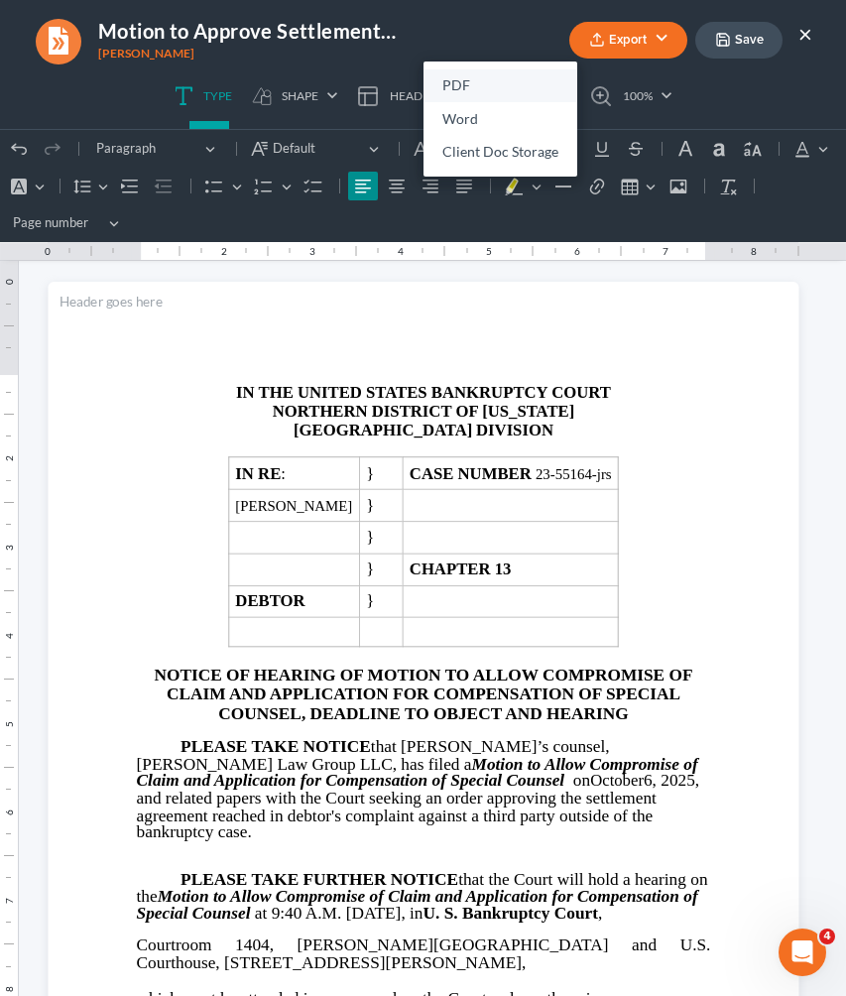
click at [511, 88] on link "PDF" at bounding box center [500, 86] width 154 height 34
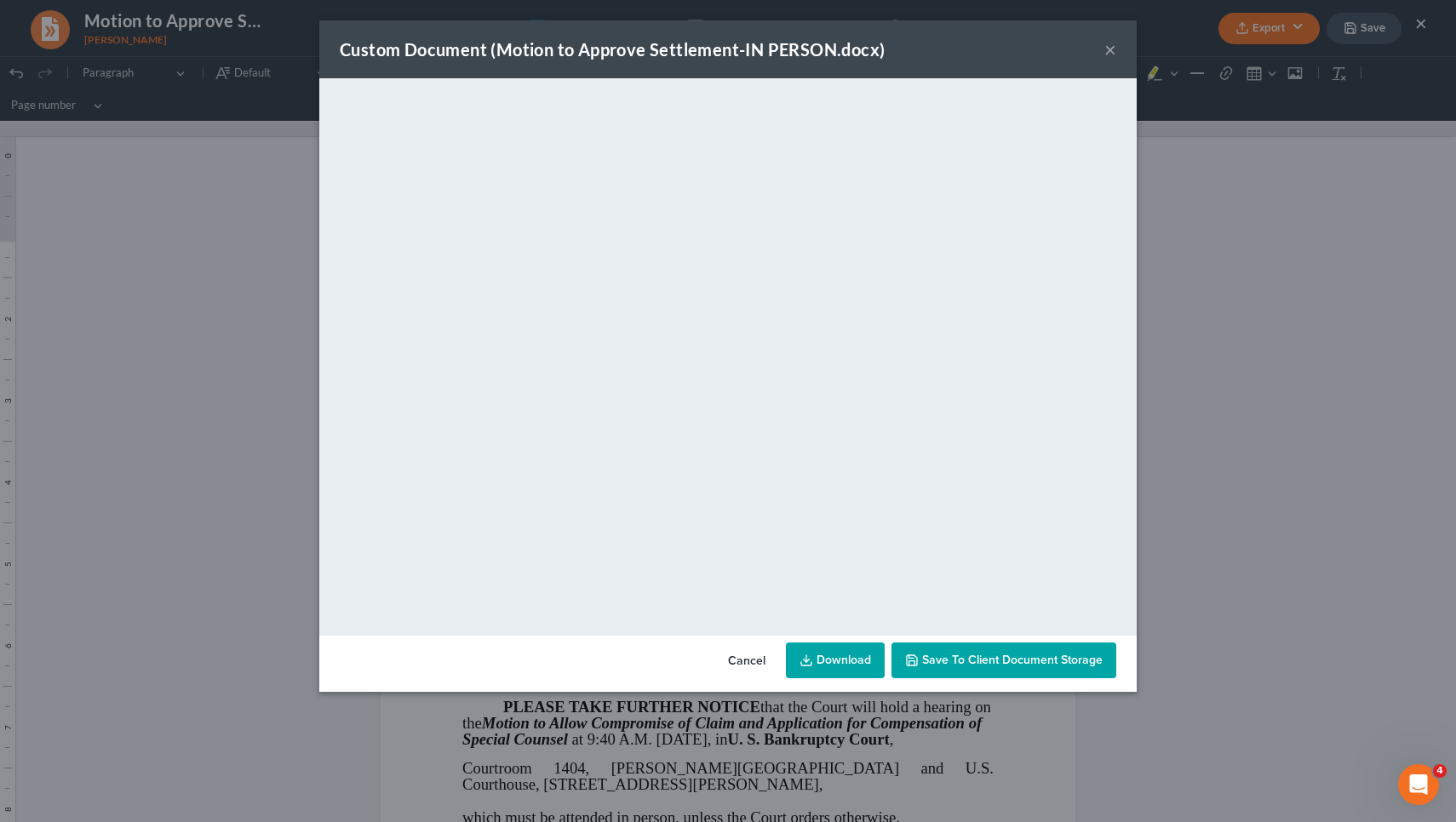
click at [713, 51] on button "×" at bounding box center [1110, 50] width 12 height 21
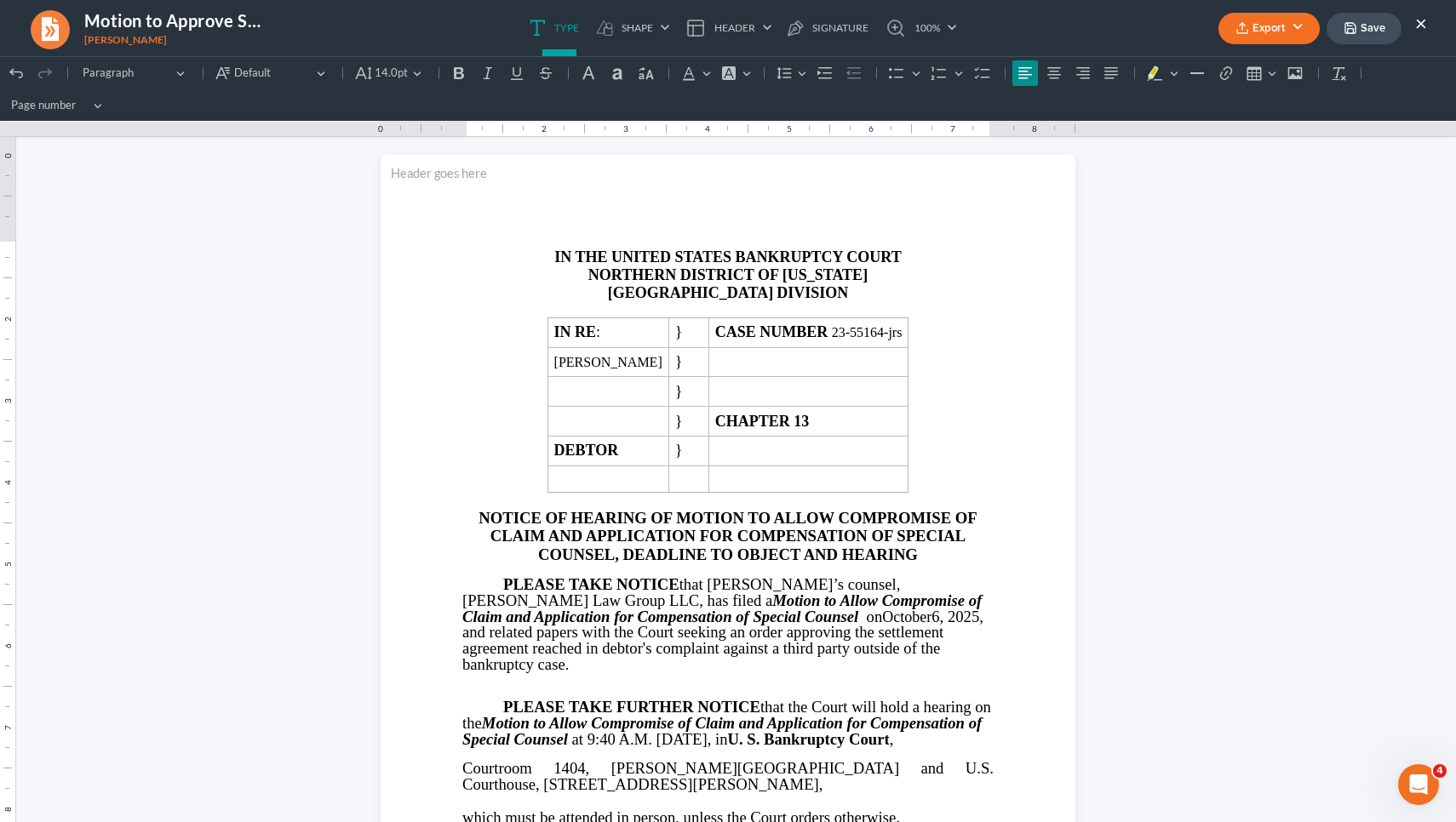
click at [713, 21] on button "×" at bounding box center [1421, 23] width 12 height 21
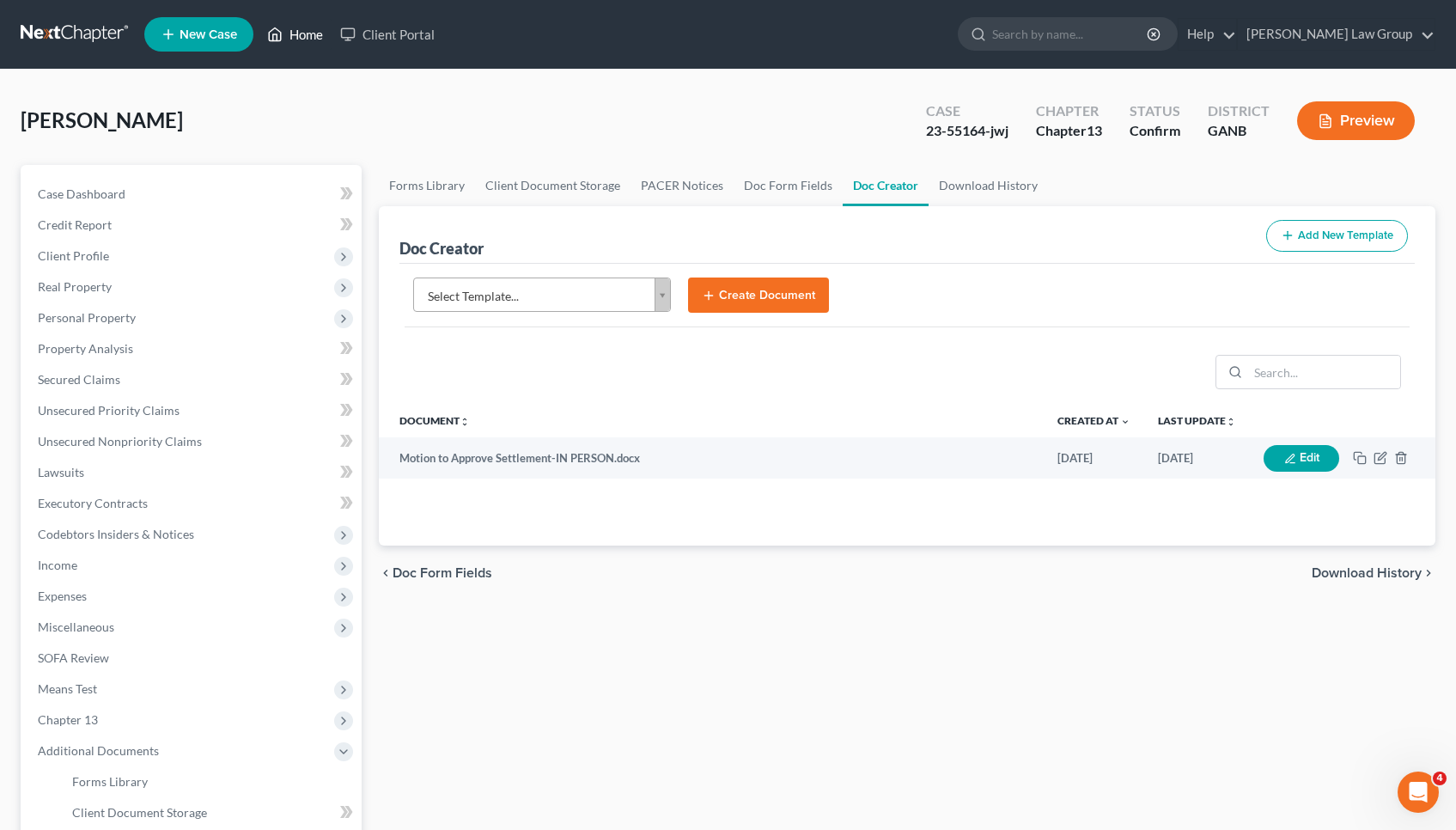
click at [298, 31] on link "Home" at bounding box center [294, 35] width 73 height 31
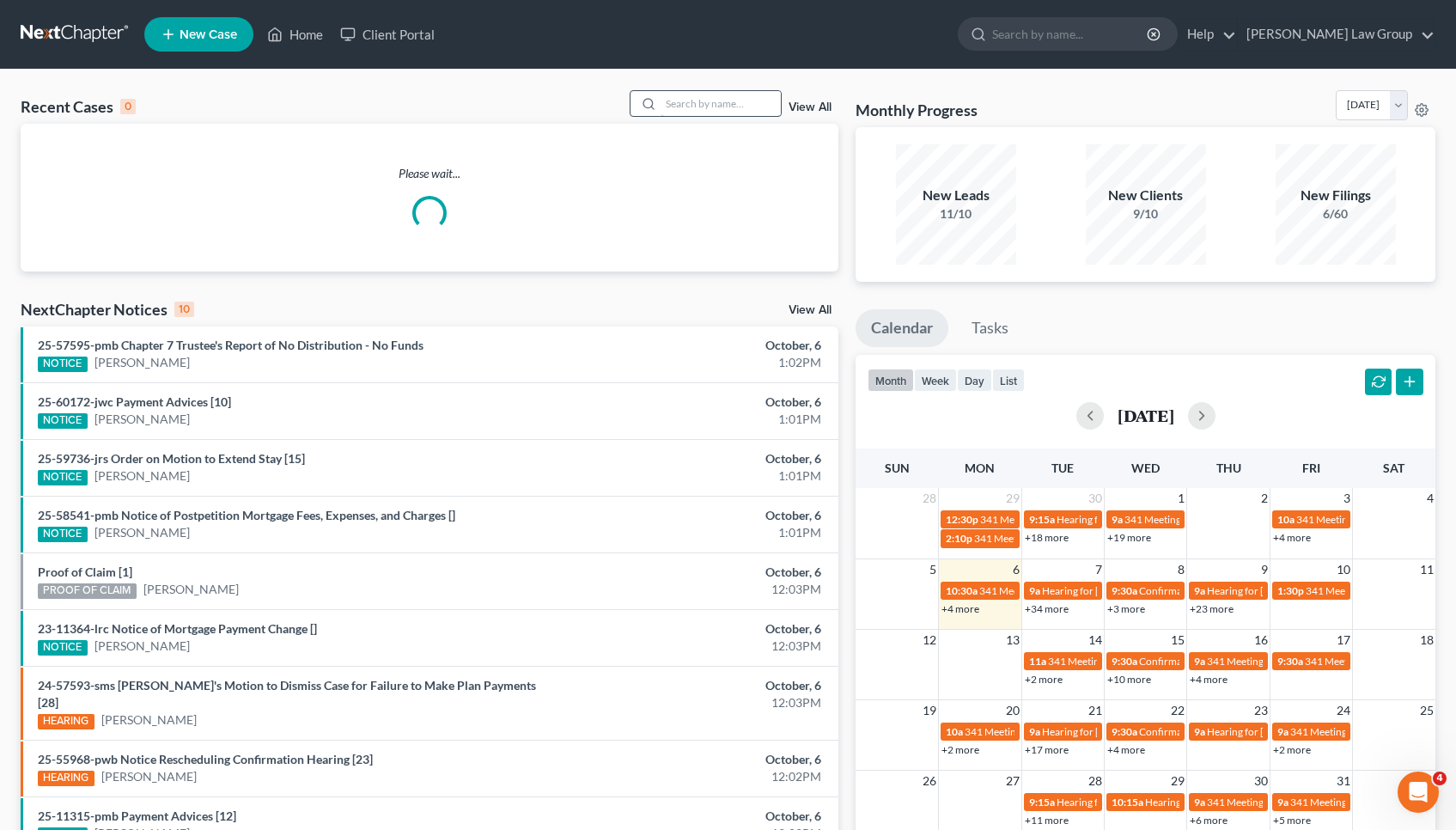
click at [707, 110] on input "search" at bounding box center [721, 103] width 120 height 25
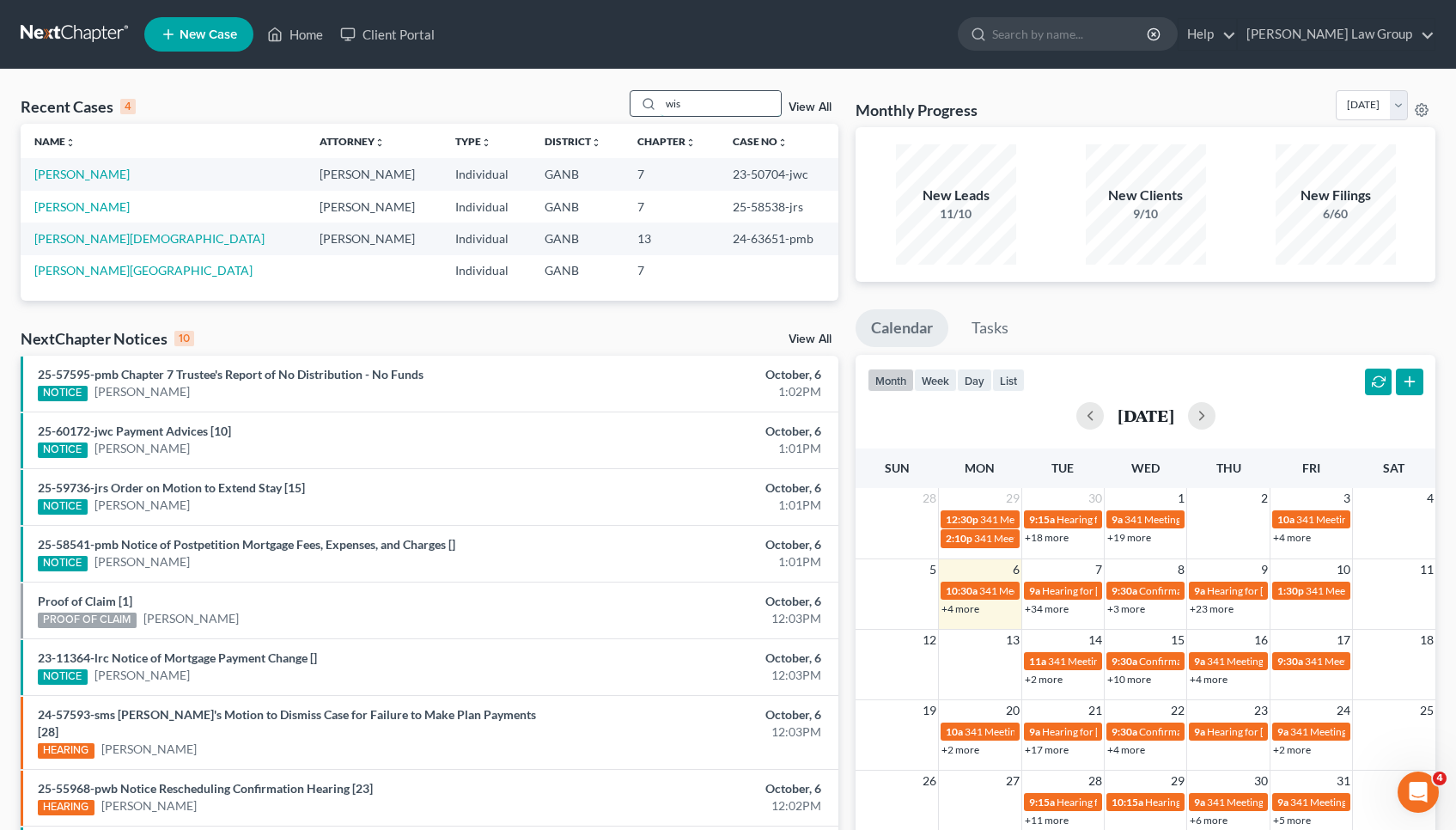
click at [708, 101] on input "wis" at bounding box center [721, 103] width 120 height 25
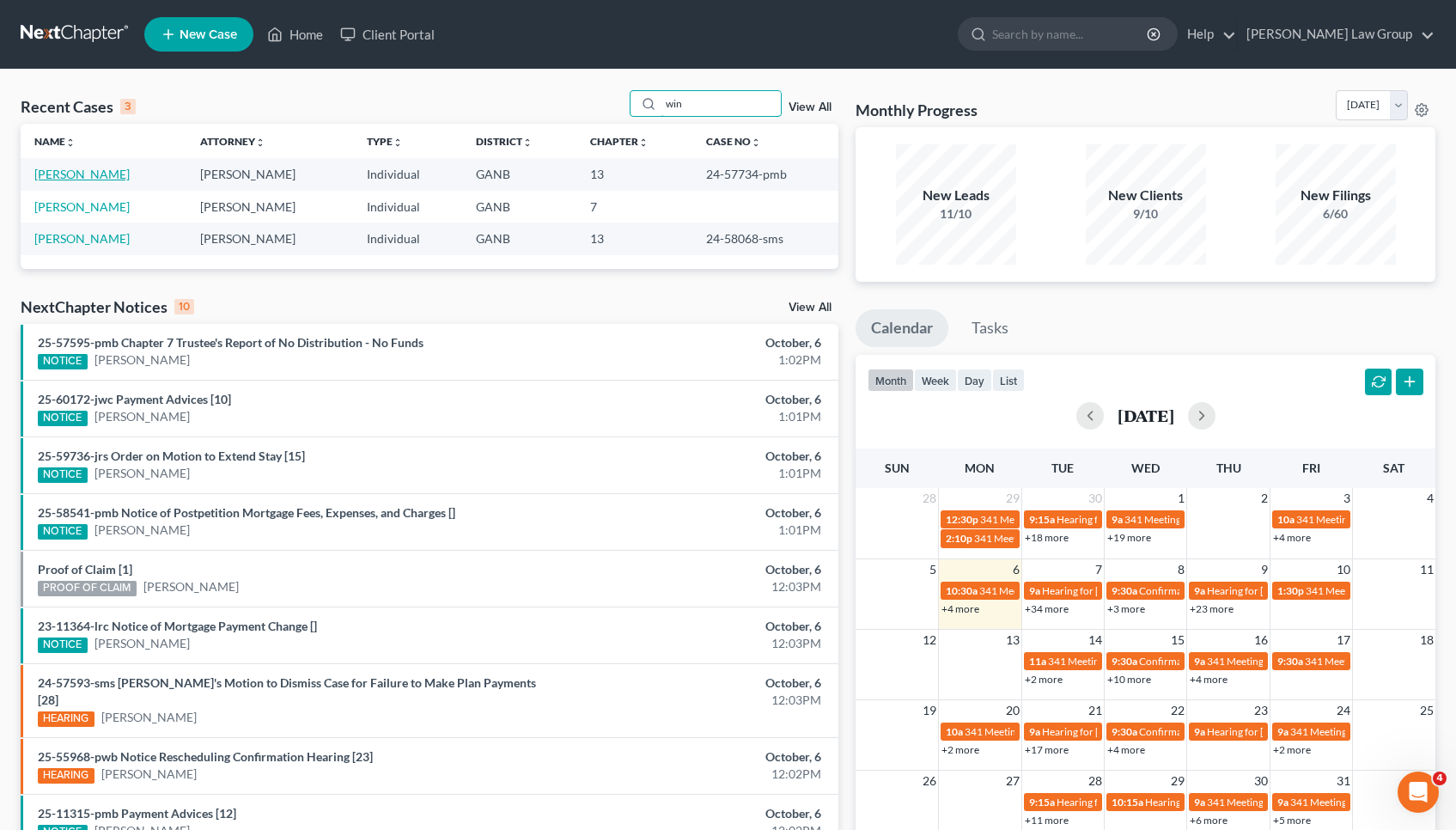
type input "win"
click at [40, 173] on link "Winstead, Tenee" at bounding box center [82, 173] width 95 height 15
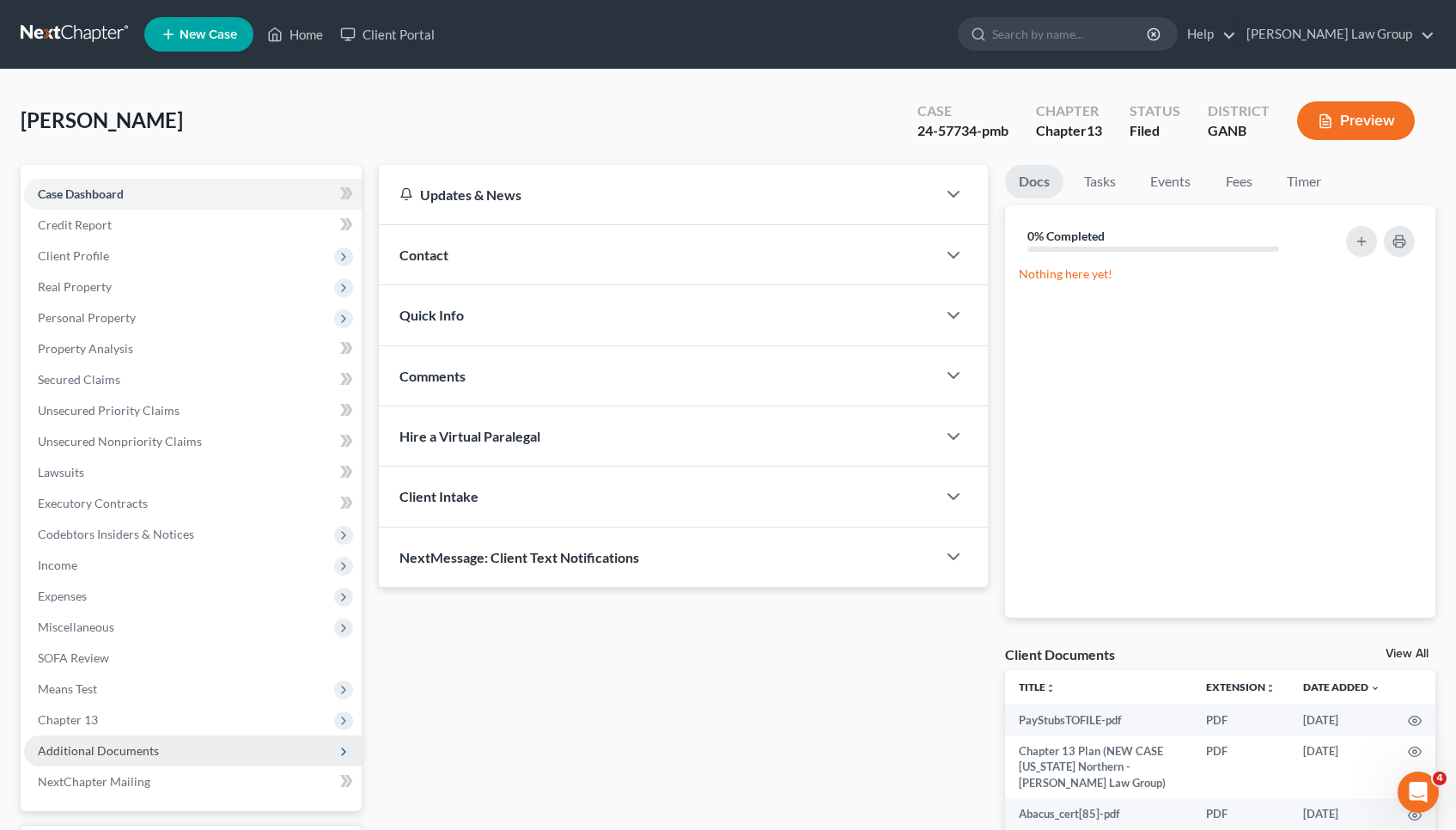
click at [106, 753] on span "Additional Documents" at bounding box center [99, 750] width 121 height 15
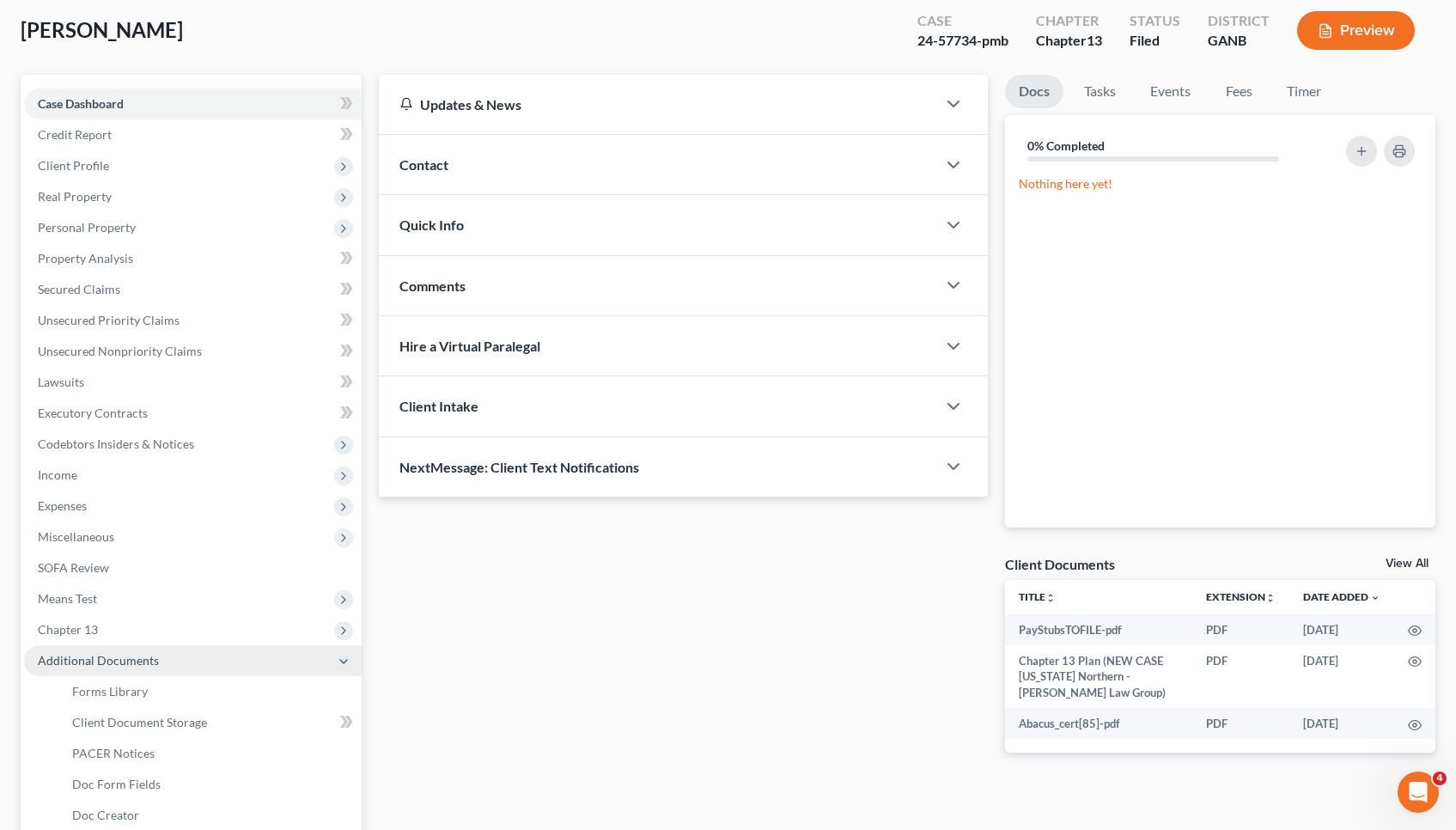
scroll to position [91, 0]
click at [106, 753] on span "PACER Notices" at bounding box center [113, 752] width 82 height 15
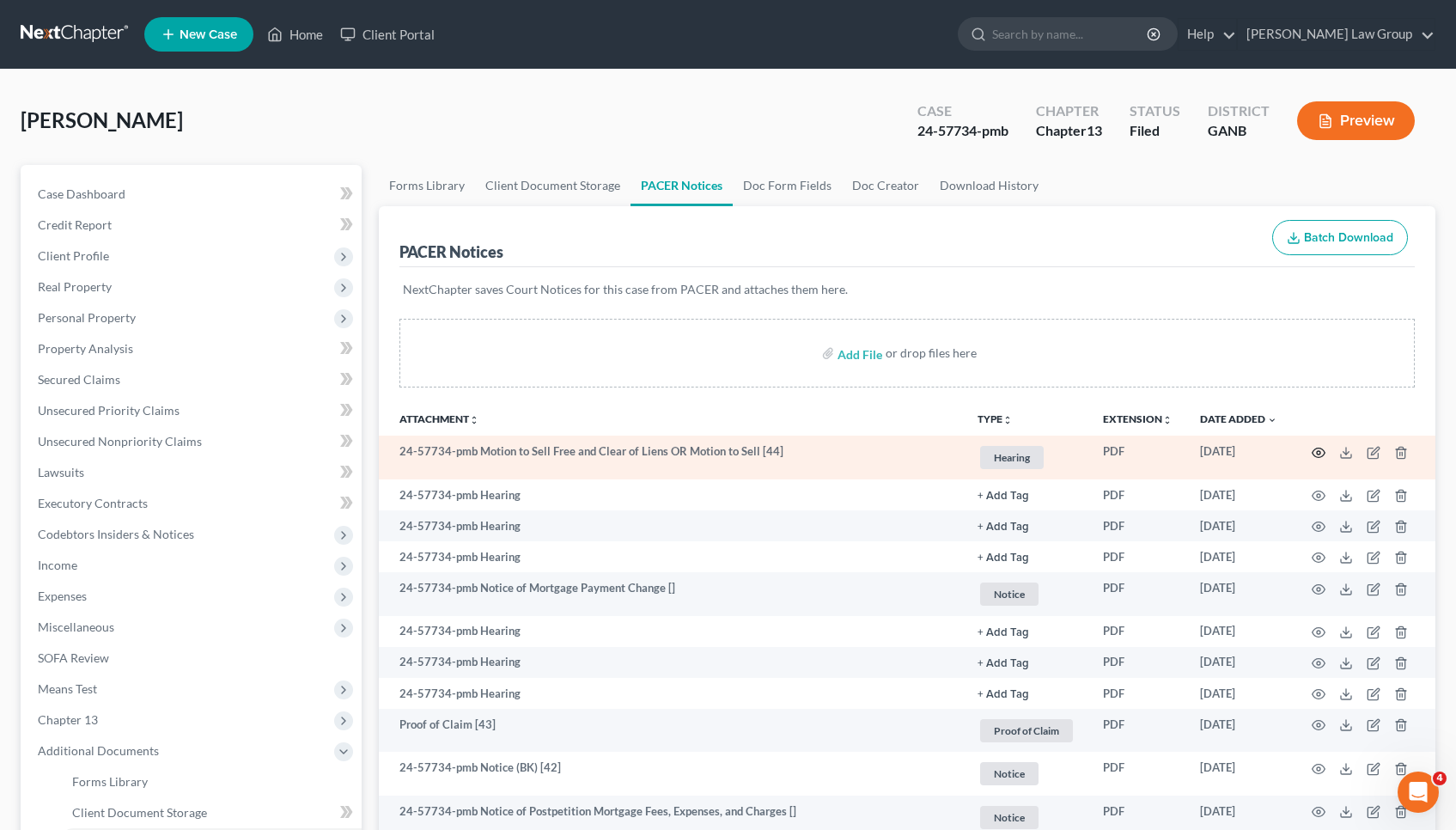
click at [719, 453] on icon "button" at bounding box center [1318, 453] width 14 height 14
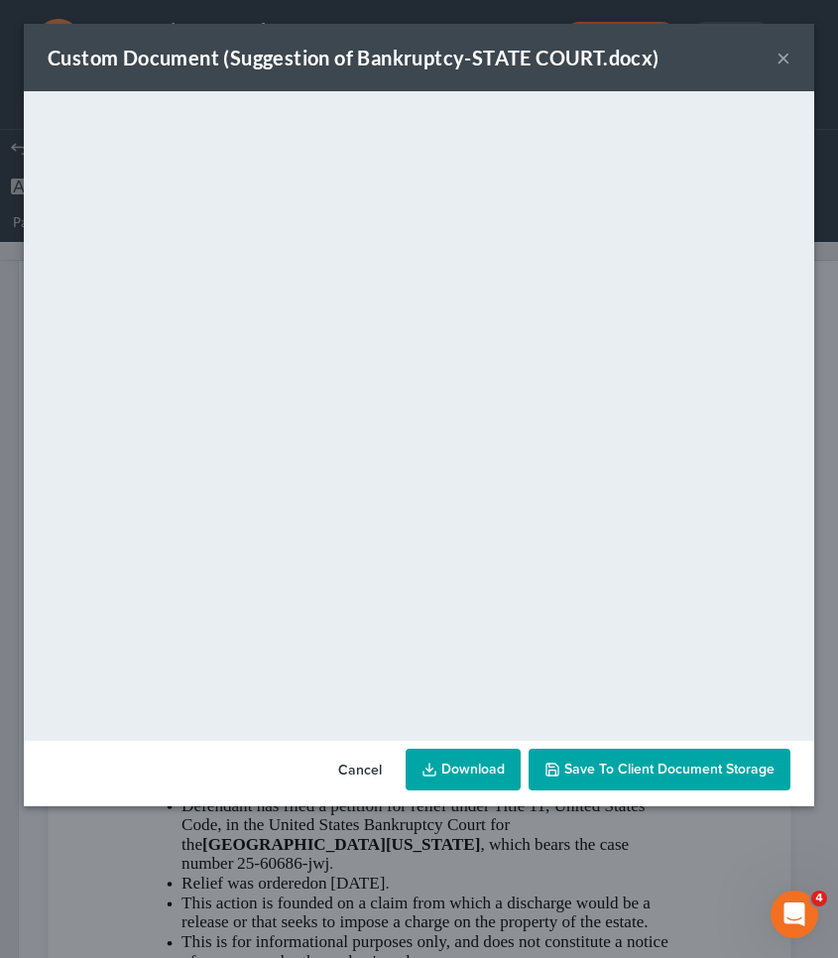
scroll to position [2369, 0]
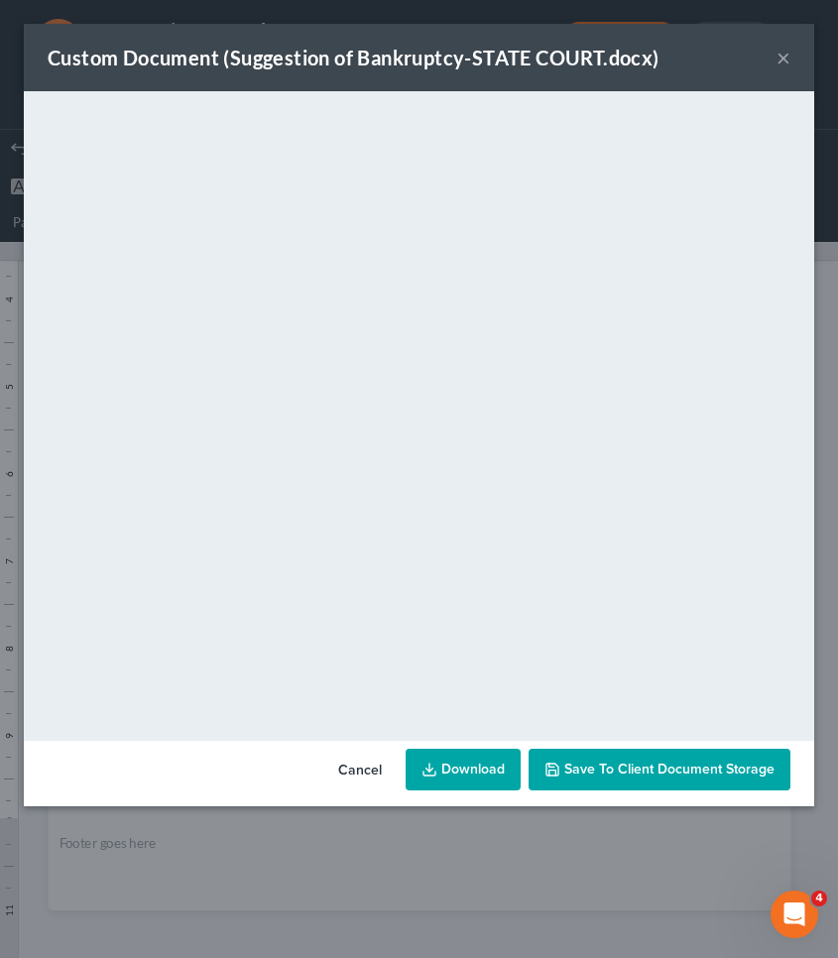
click at [369, 768] on button "Cancel" at bounding box center [359, 771] width 75 height 40
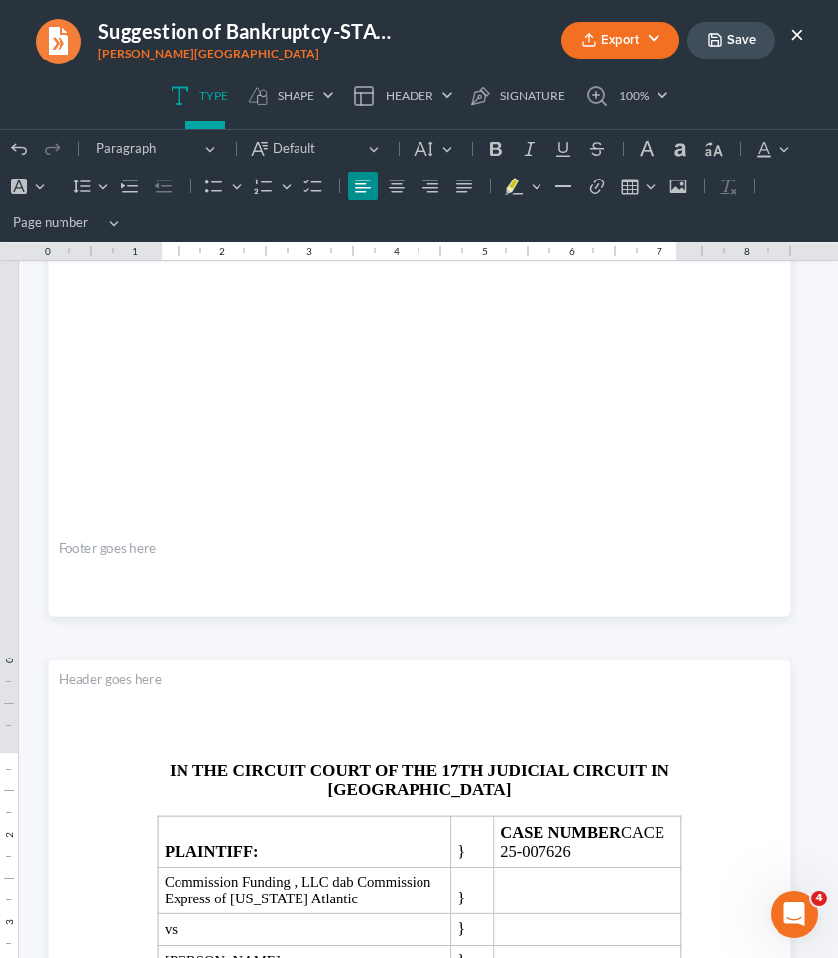
scroll to position [1437, 0]
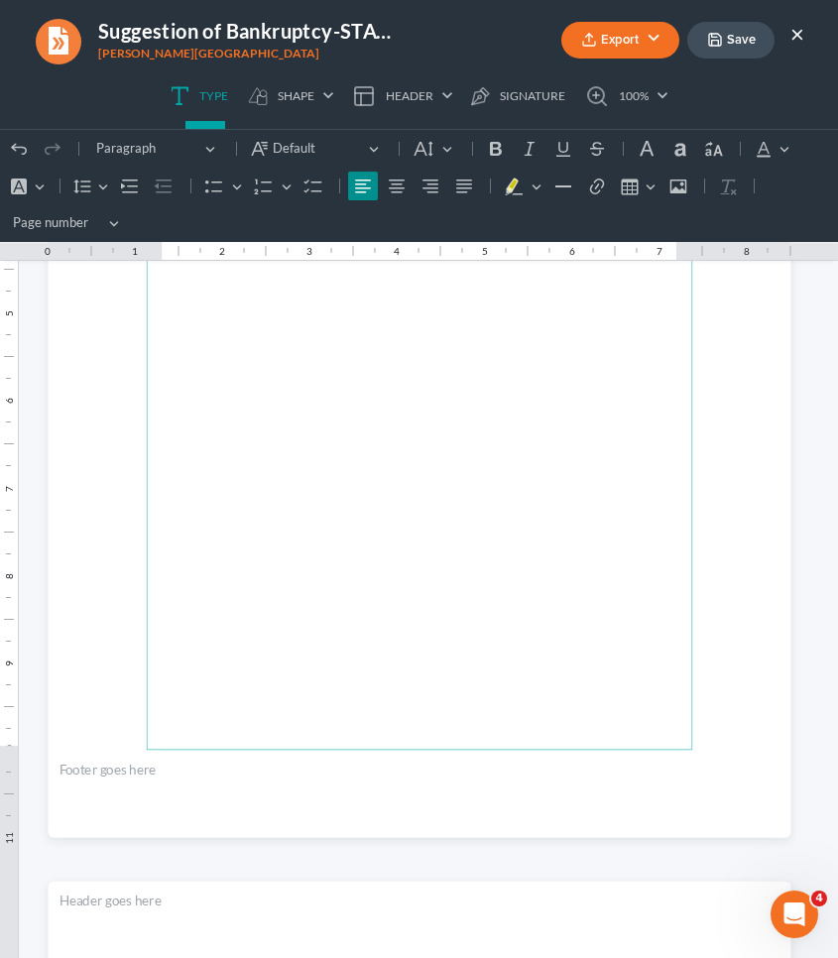
click at [803, 31] on button "×" at bounding box center [797, 34] width 14 height 24
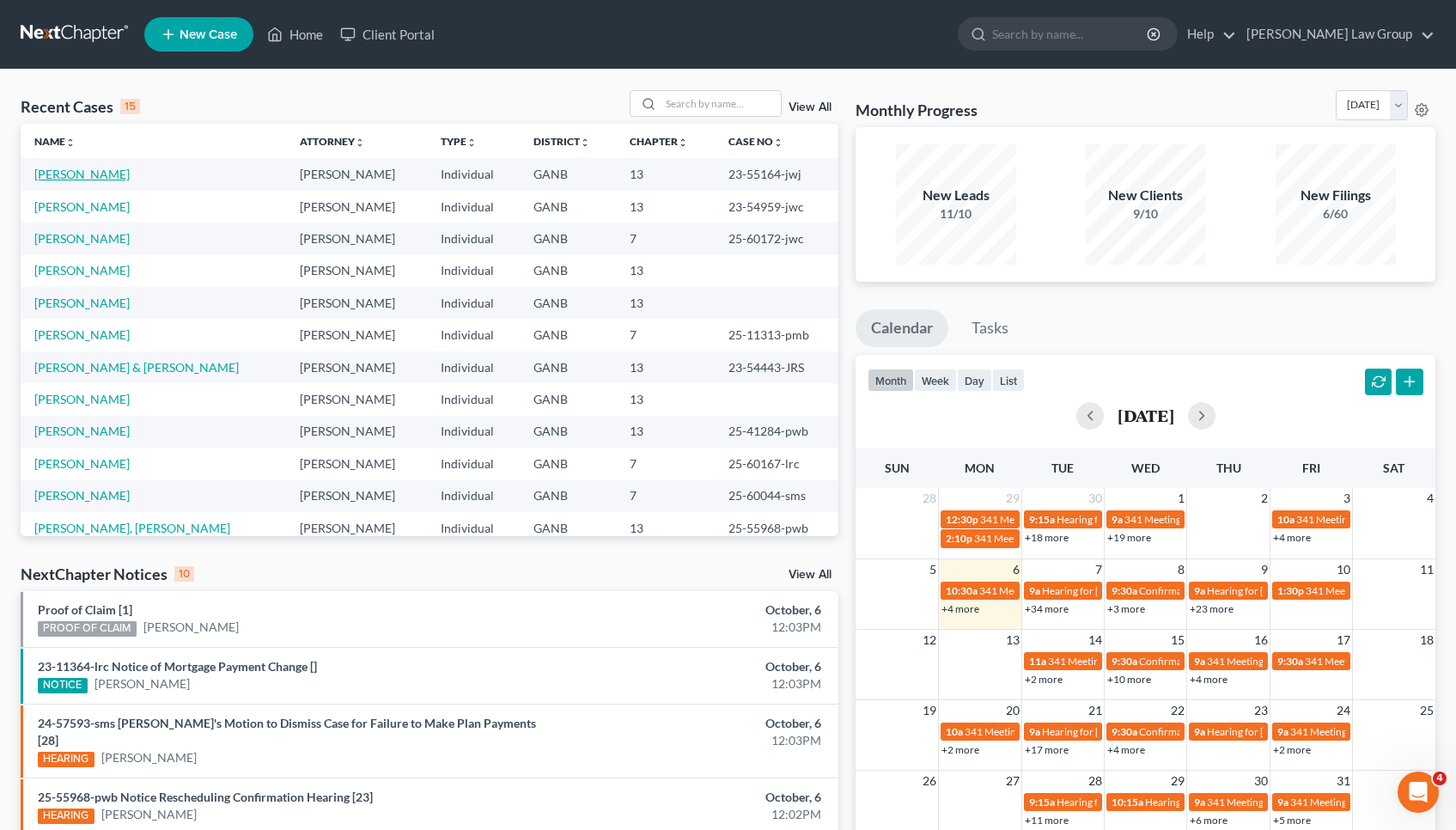
click at [92, 171] on link "[PERSON_NAME]" at bounding box center [82, 173] width 95 height 15
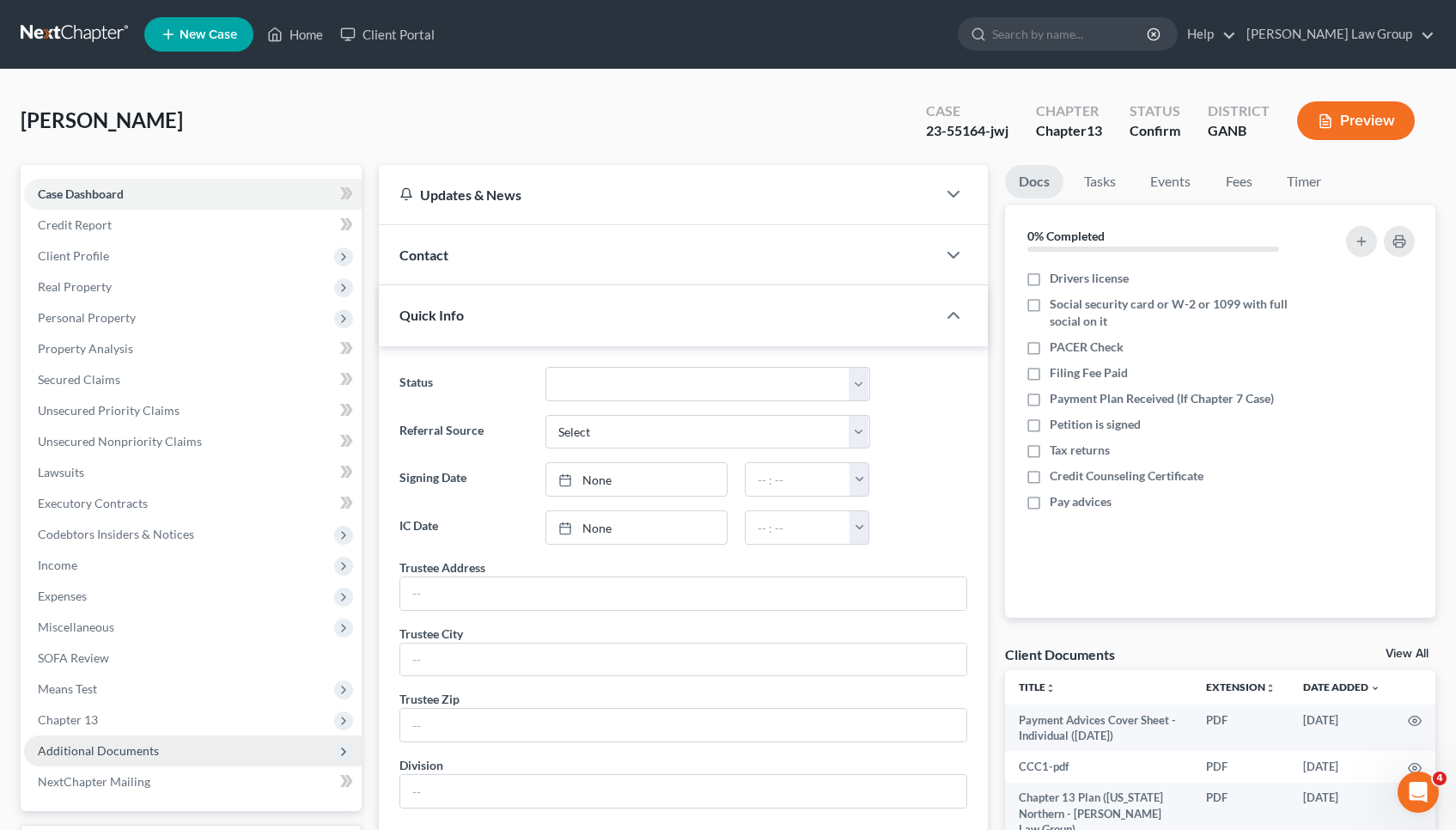
click at [120, 744] on span "Additional Documents" at bounding box center [99, 750] width 121 height 15
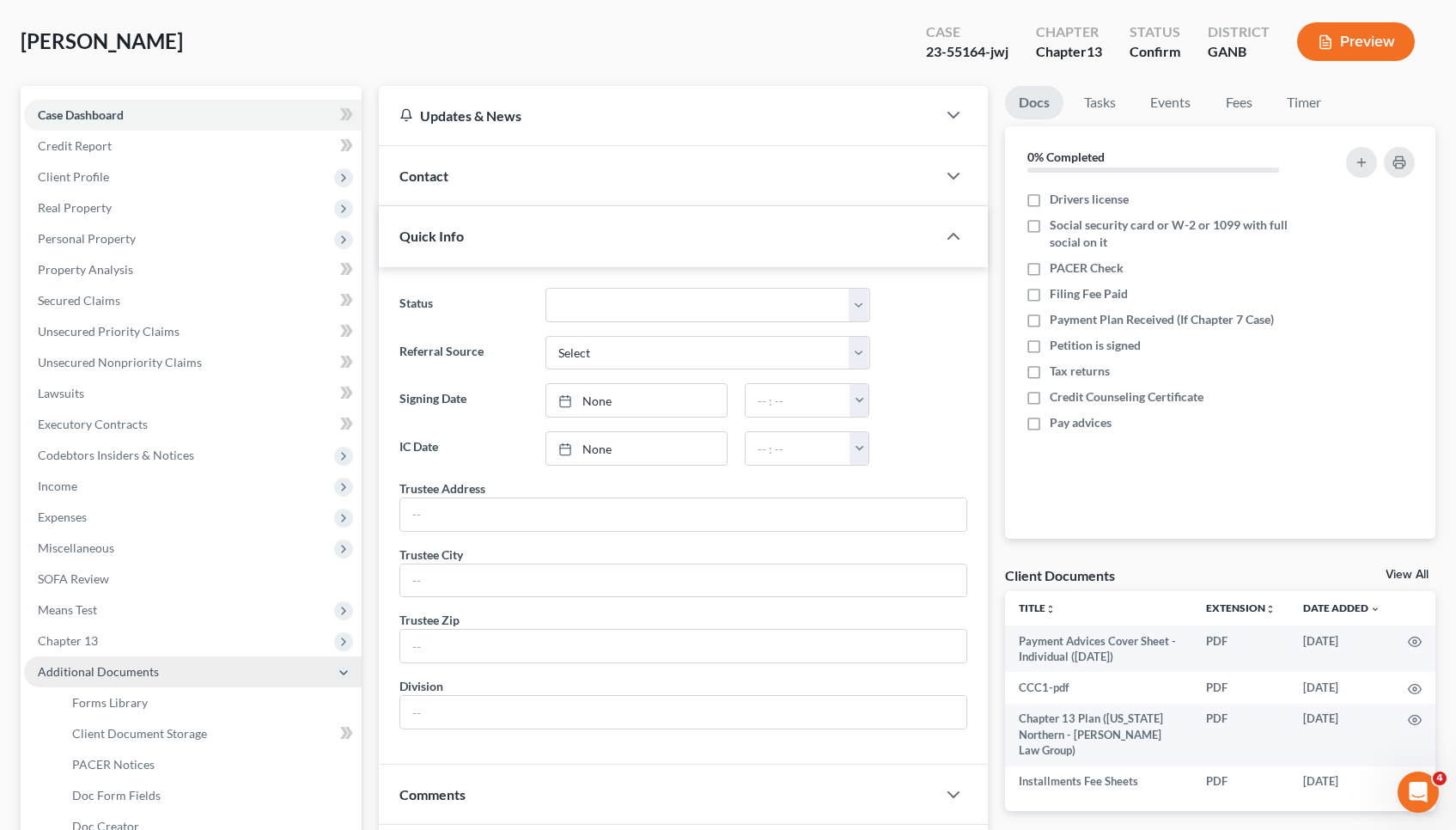
scroll to position [82, 1]
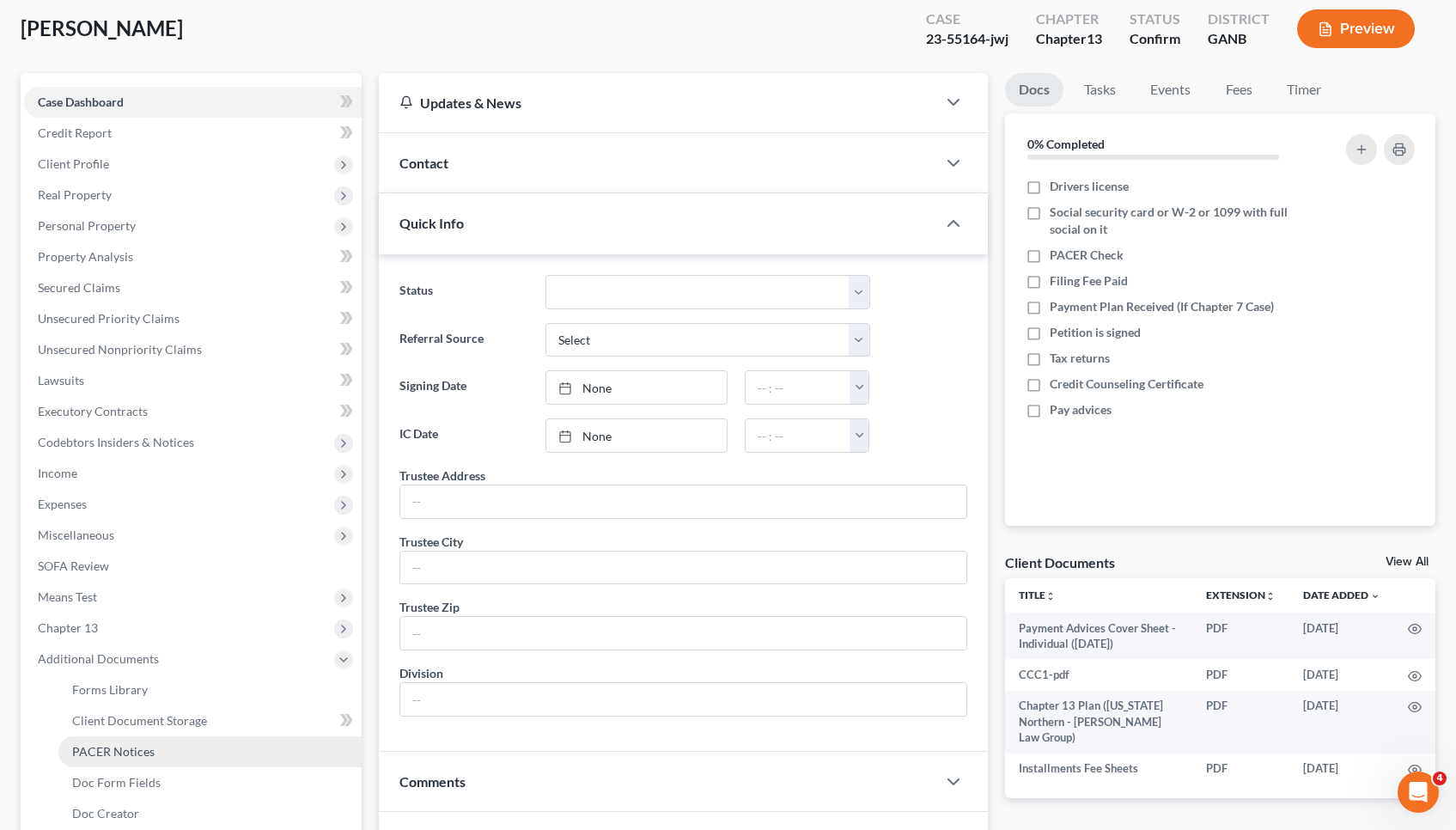
click at [120, 745] on span "PACER Notices" at bounding box center [113, 751] width 82 height 15
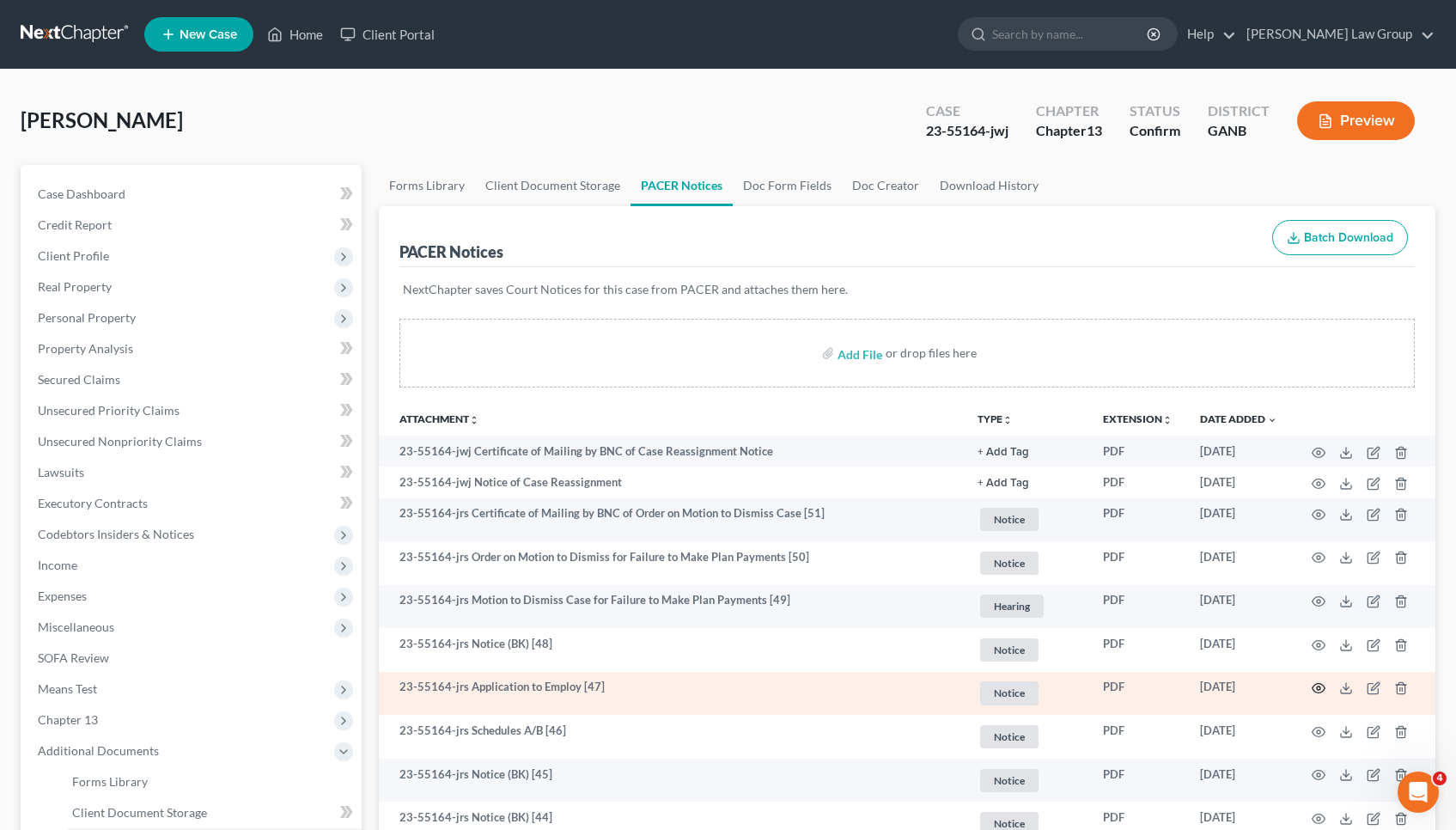
click at [1319, 689] on circle "button" at bounding box center [1318, 688] width 3 height 3
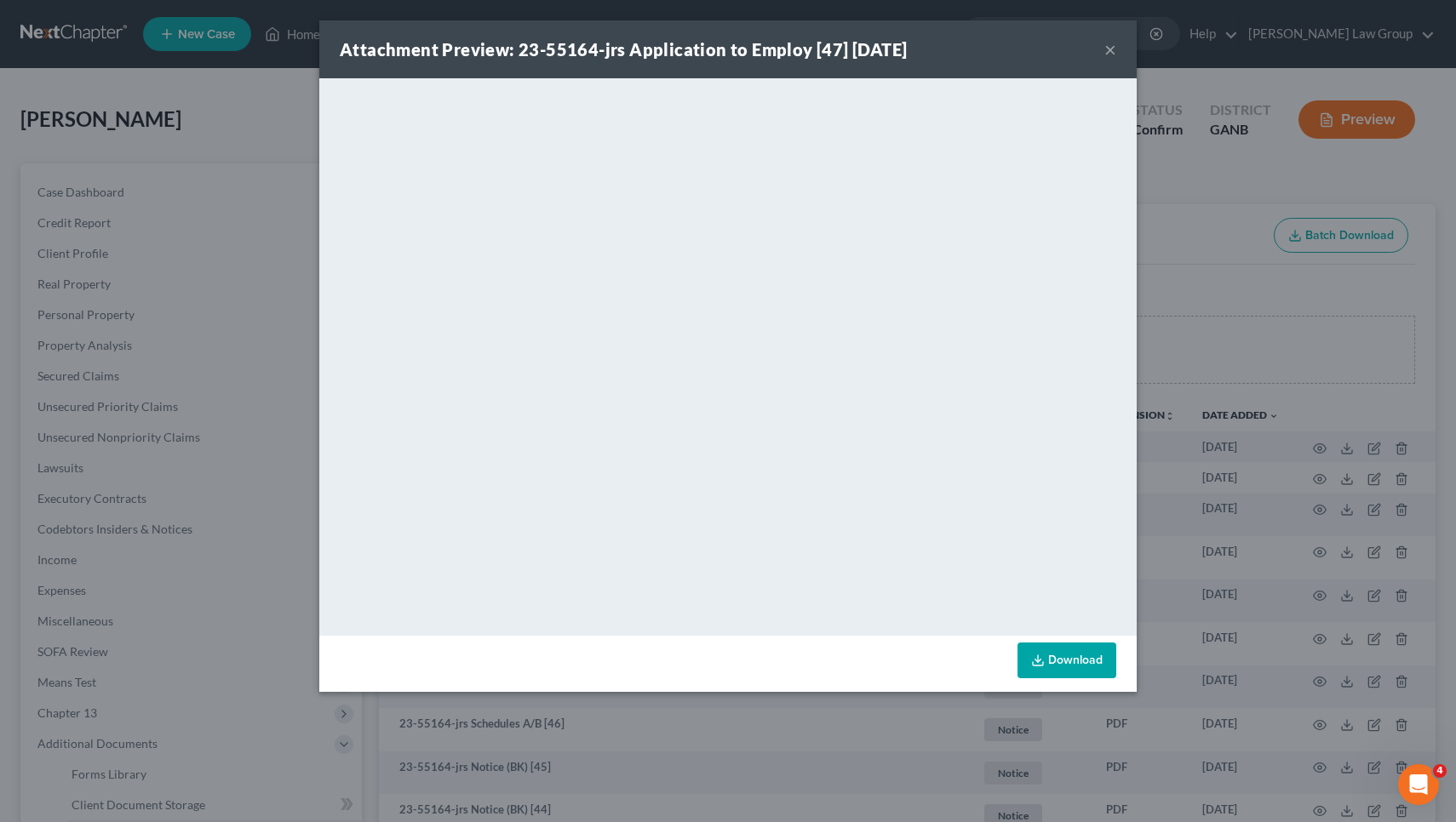
click at [1103, 54] on div "Attachment Preview: 23-55164-jrs Application to Employ [47] [DATE] ×" at bounding box center [728, 49] width 817 height 57
click at [1107, 54] on button "×" at bounding box center [1110, 50] width 12 height 21
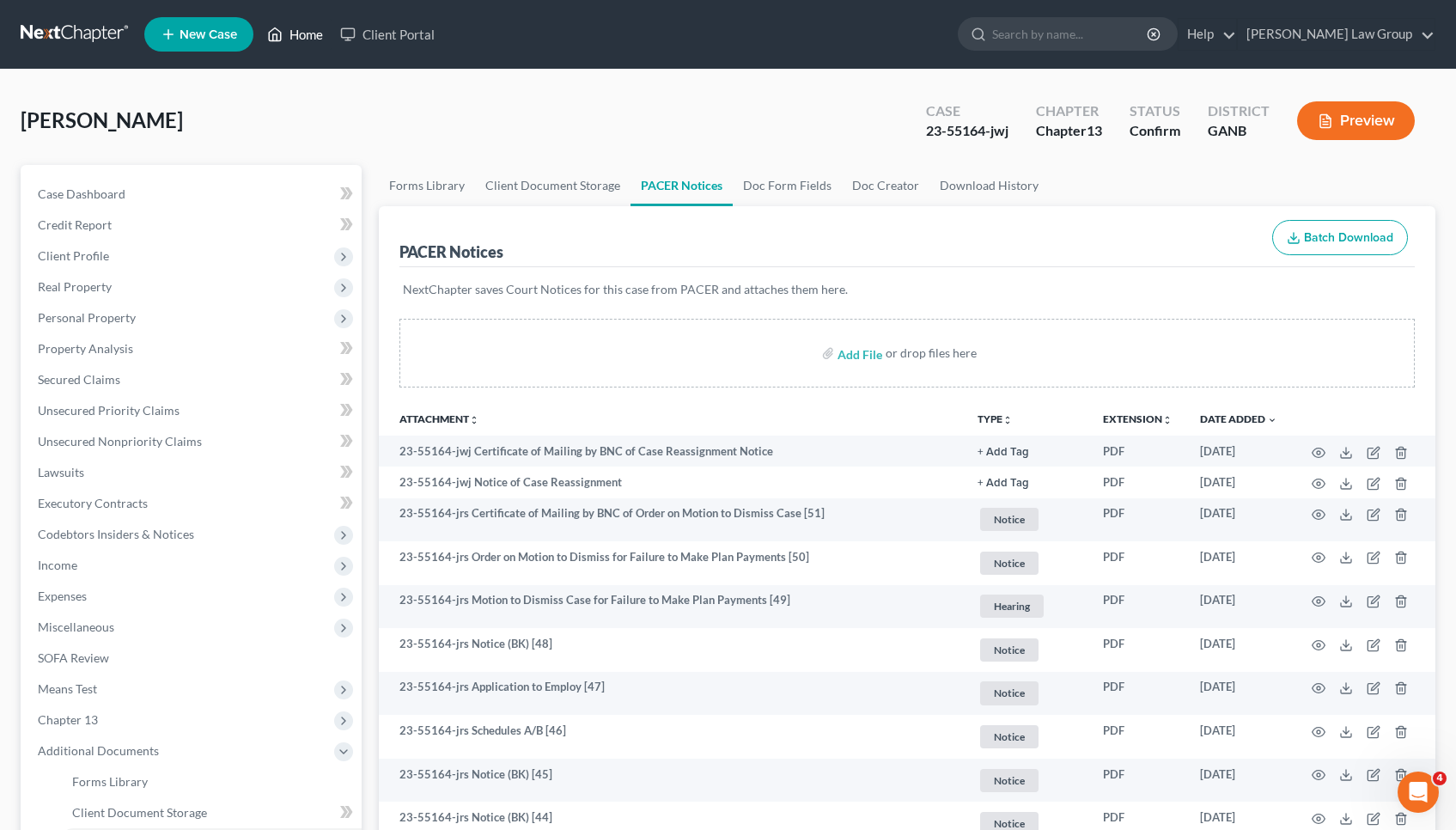
click at [306, 36] on link "Home" at bounding box center [294, 35] width 73 height 31
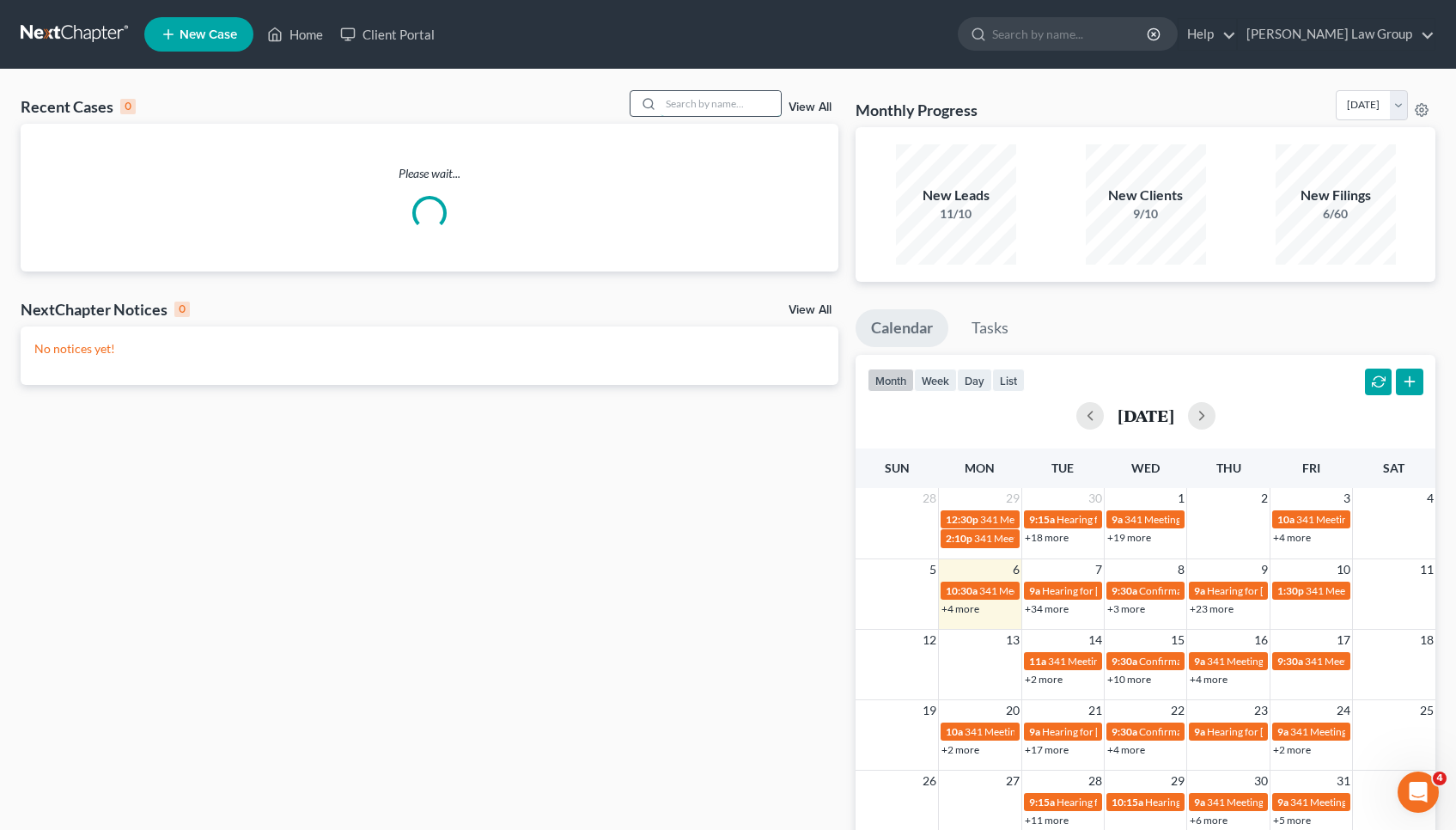
click at [695, 113] on input "search" at bounding box center [721, 103] width 120 height 25
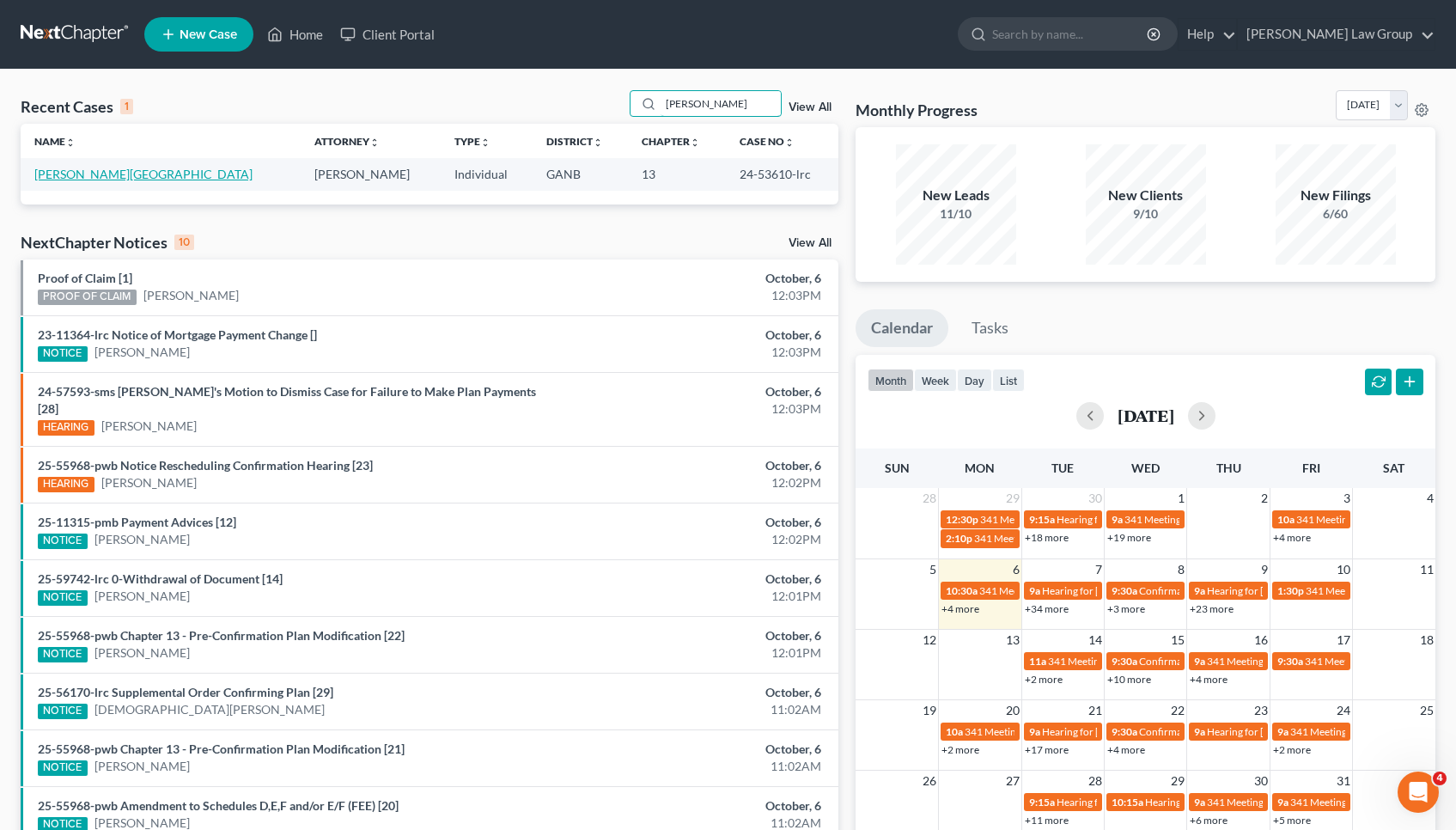
type input "[PERSON_NAME]"
click at [79, 175] on link "[PERSON_NAME][GEOGRAPHIC_DATA]" at bounding box center [144, 173] width 218 height 15
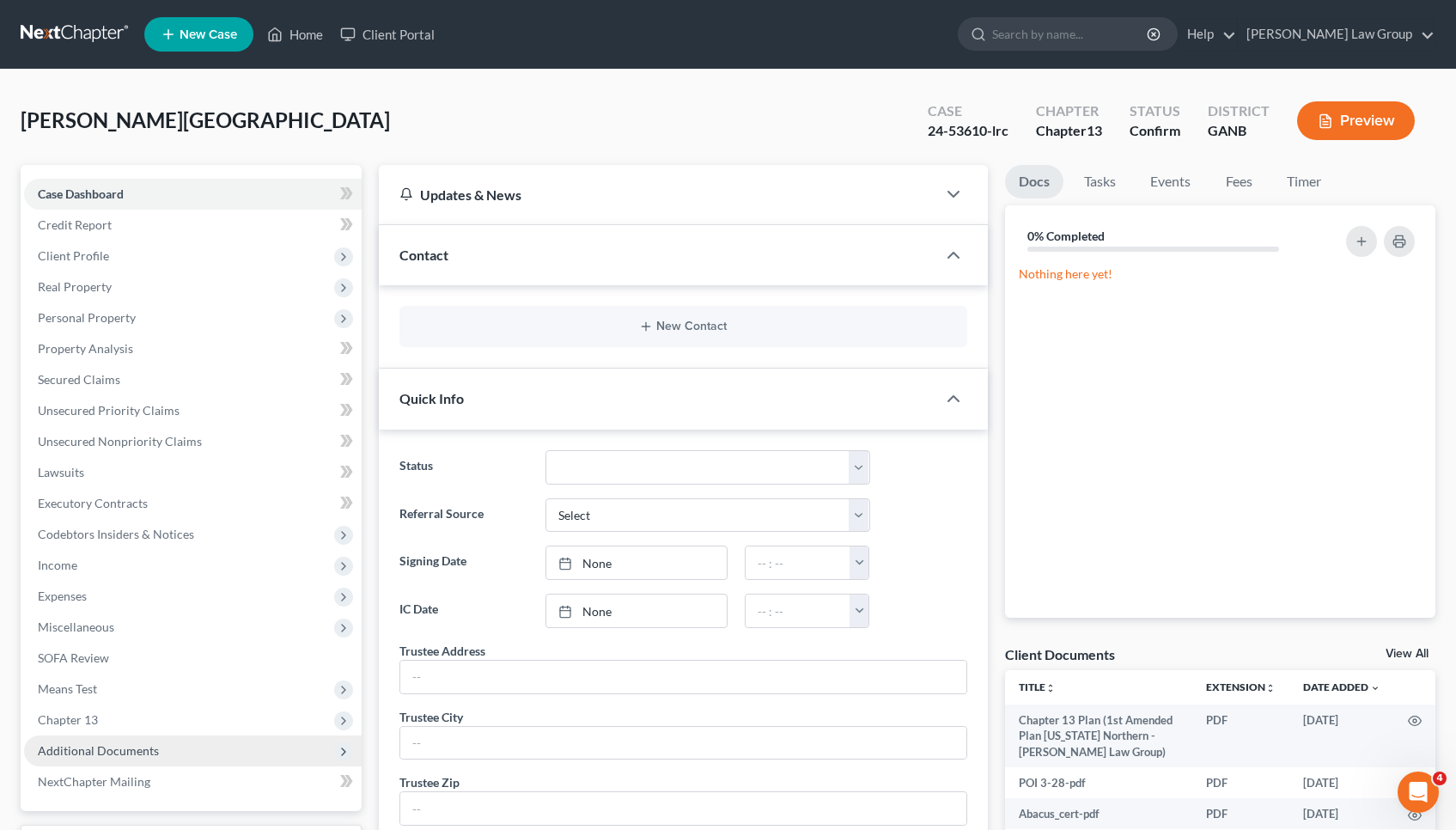
click at [83, 745] on span "Additional Documents" at bounding box center [99, 750] width 121 height 15
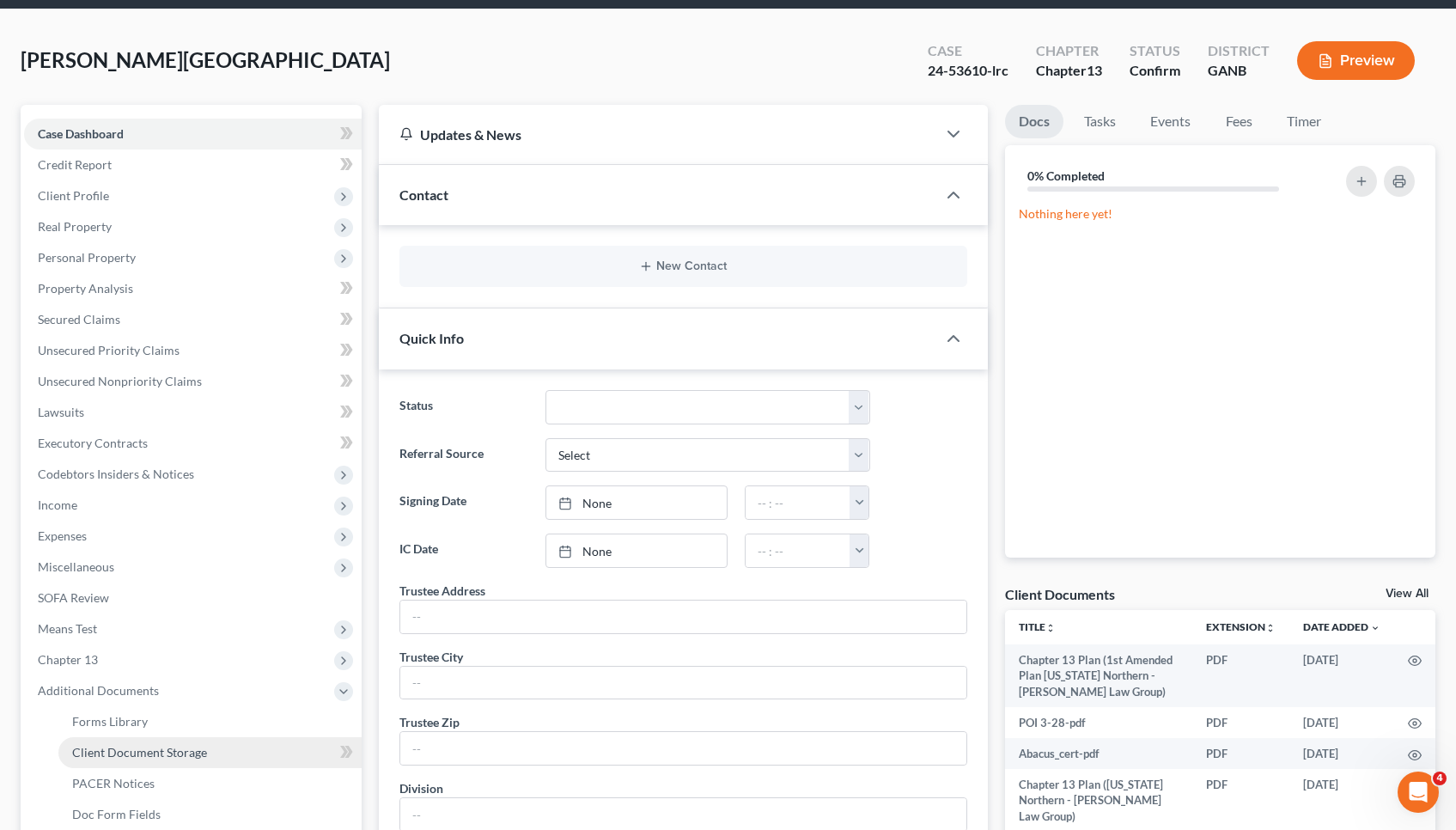
scroll to position [78, 0]
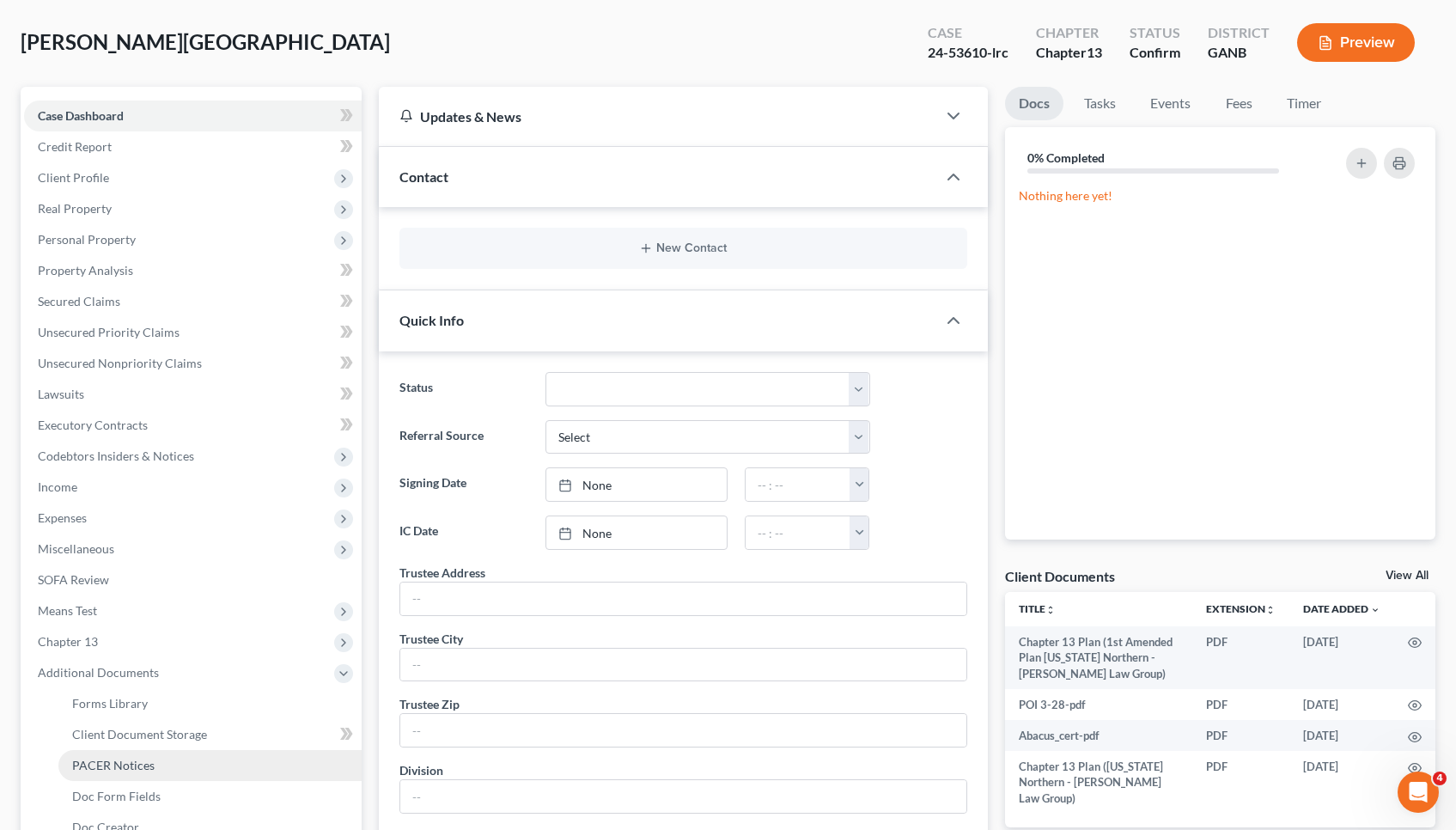
click at [93, 767] on span "PACER Notices" at bounding box center [113, 765] width 82 height 15
